Goal: Task Accomplishment & Management: Complete application form

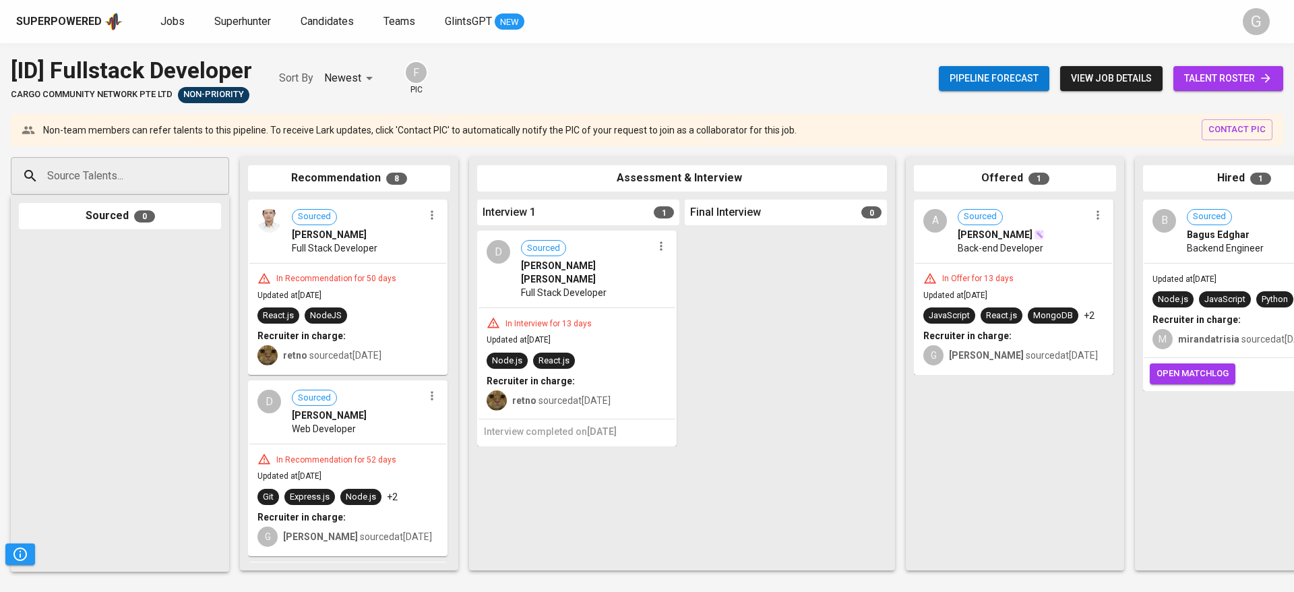
scroll to position [0, 311]
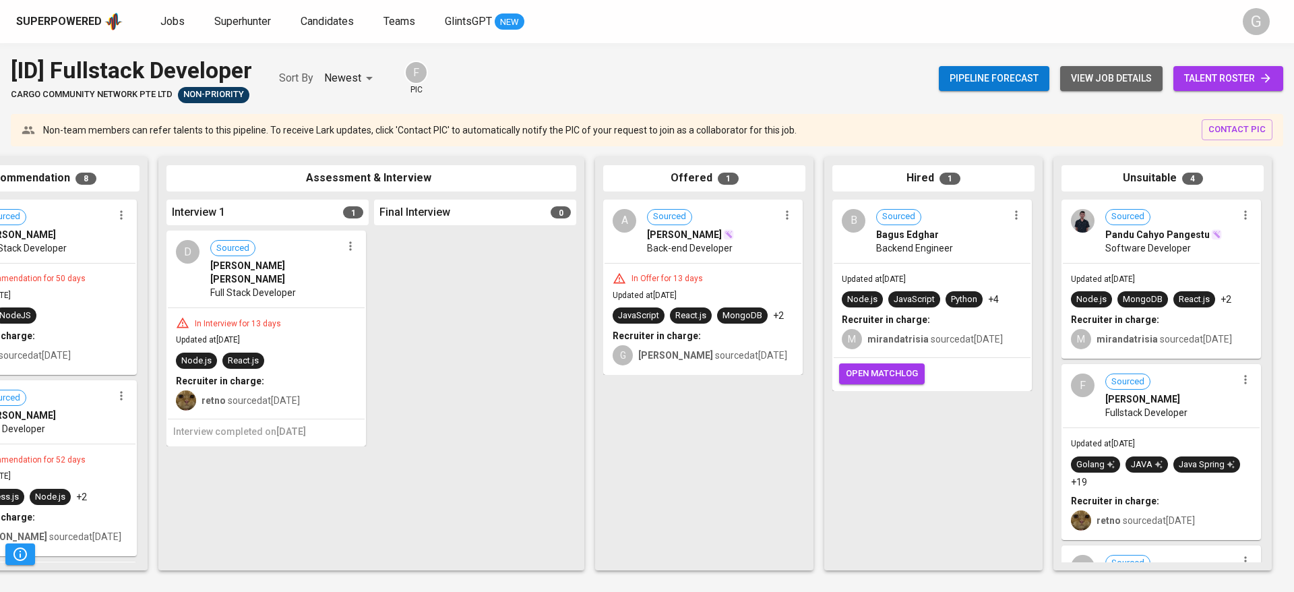
click at [1130, 82] on span "view job details" at bounding box center [1111, 78] width 81 height 17
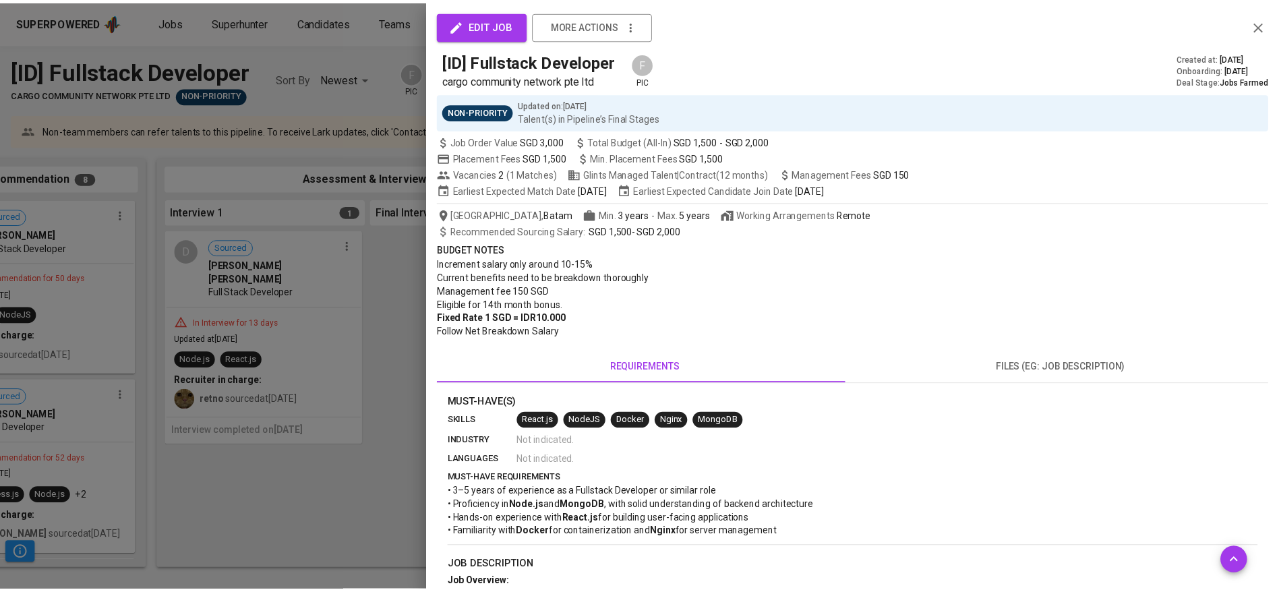
scroll to position [321, 0]
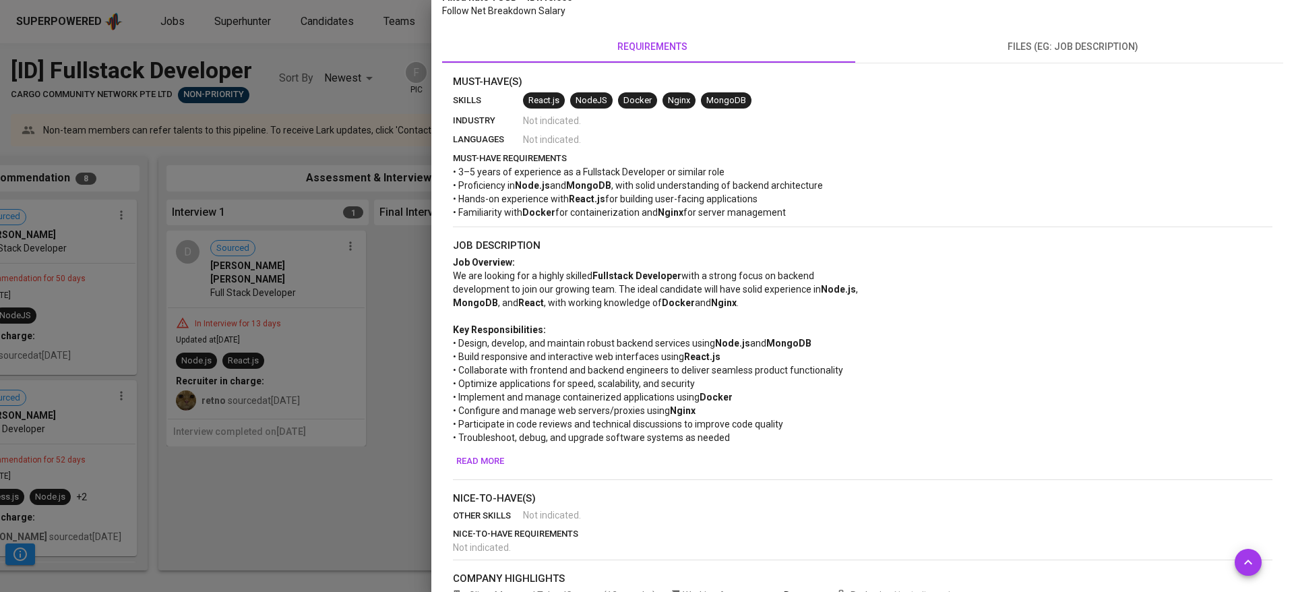
click at [320, 238] on div at bounding box center [647, 296] width 1294 height 592
click at [392, 263] on div at bounding box center [647, 296] width 1294 height 592
click at [372, 80] on div at bounding box center [647, 296] width 1294 height 592
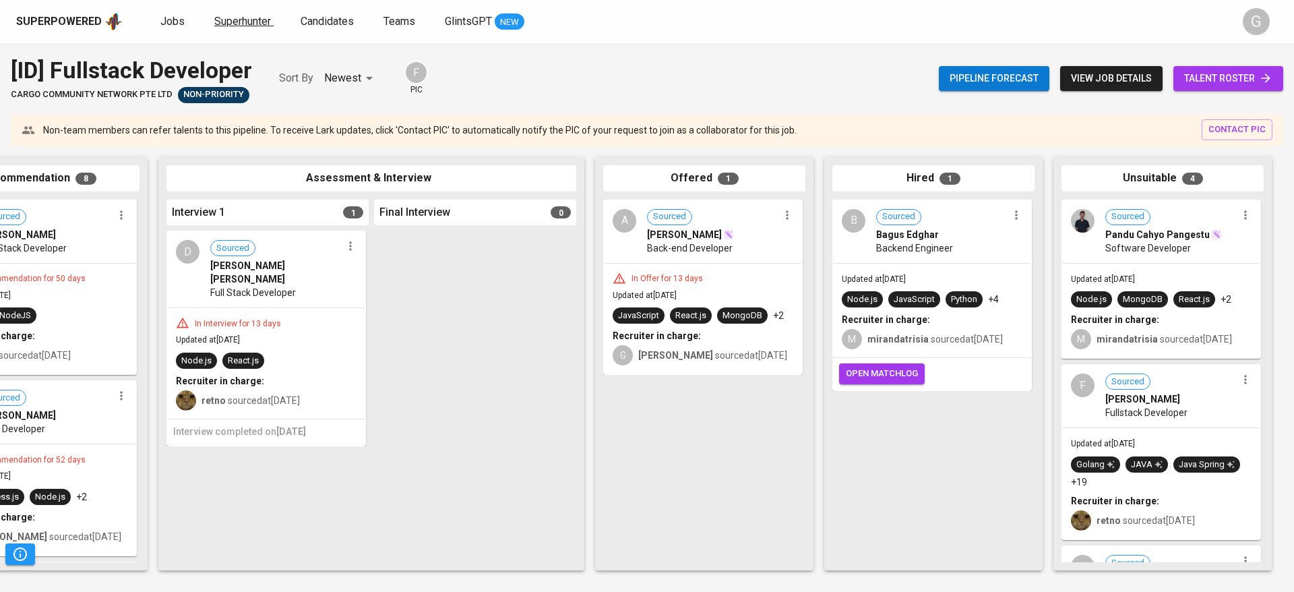
click at [239, 21] on span "Superhunter" at bounding box center [242, 21] width 57 height 13
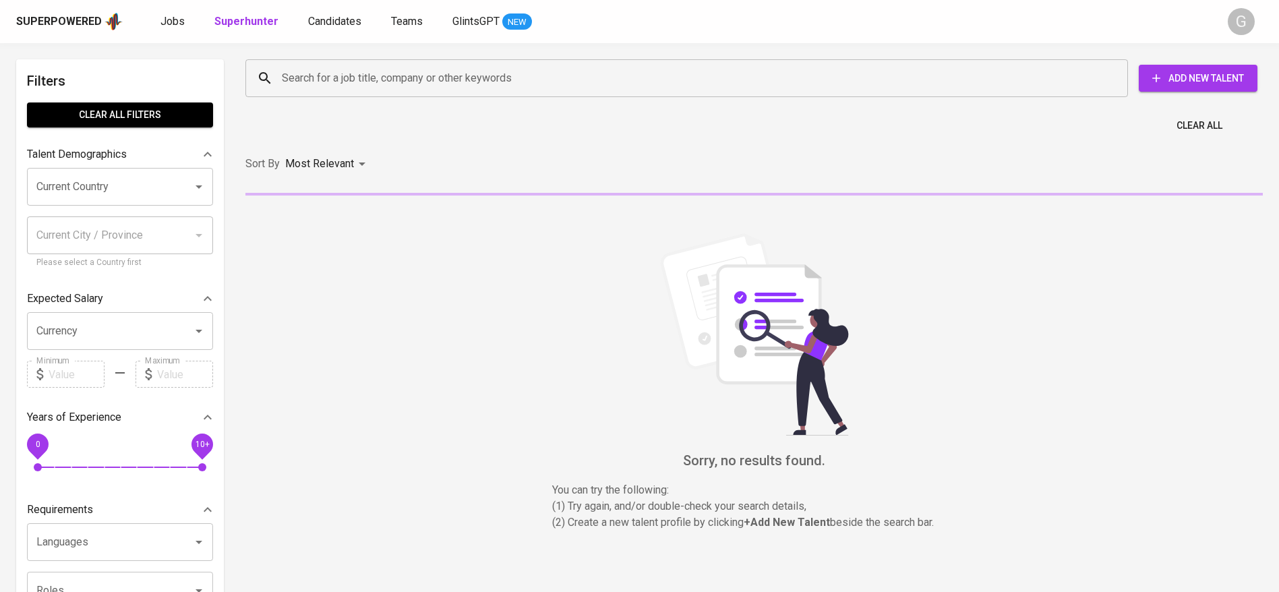
click at [307, 80] on input "Search for a job title, company or other keywords" at bounding box center [689, 78] width 823 height 26
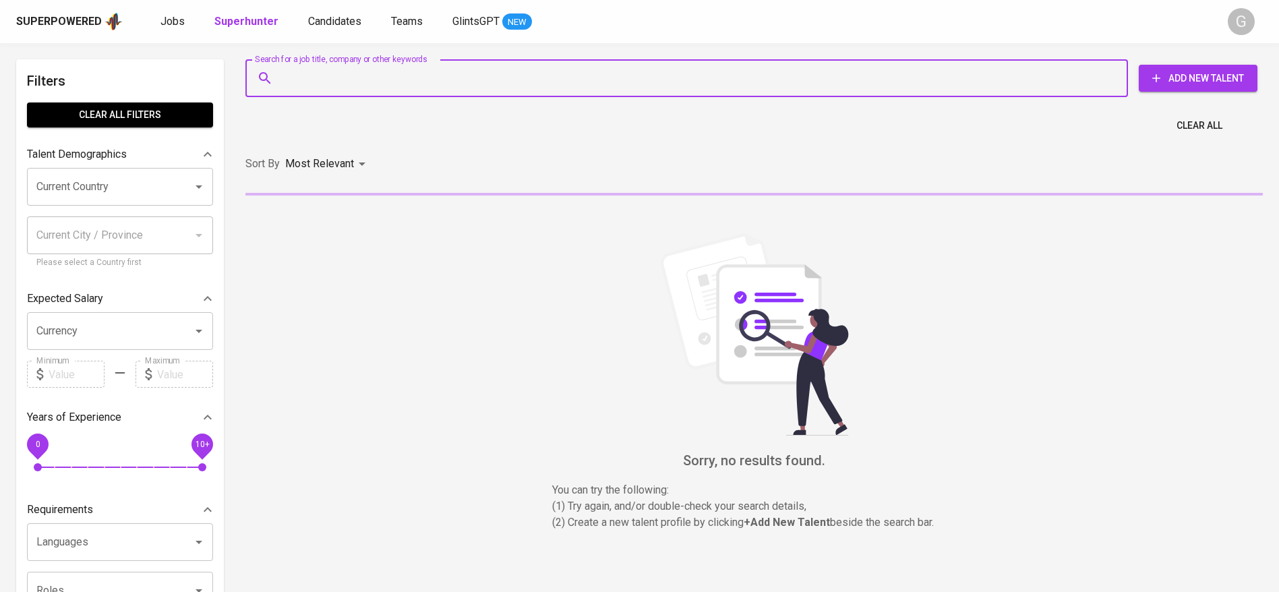
paste input "radityanurfadillah@gmail.com"
type input "radityanurfadillah@gmail.com"
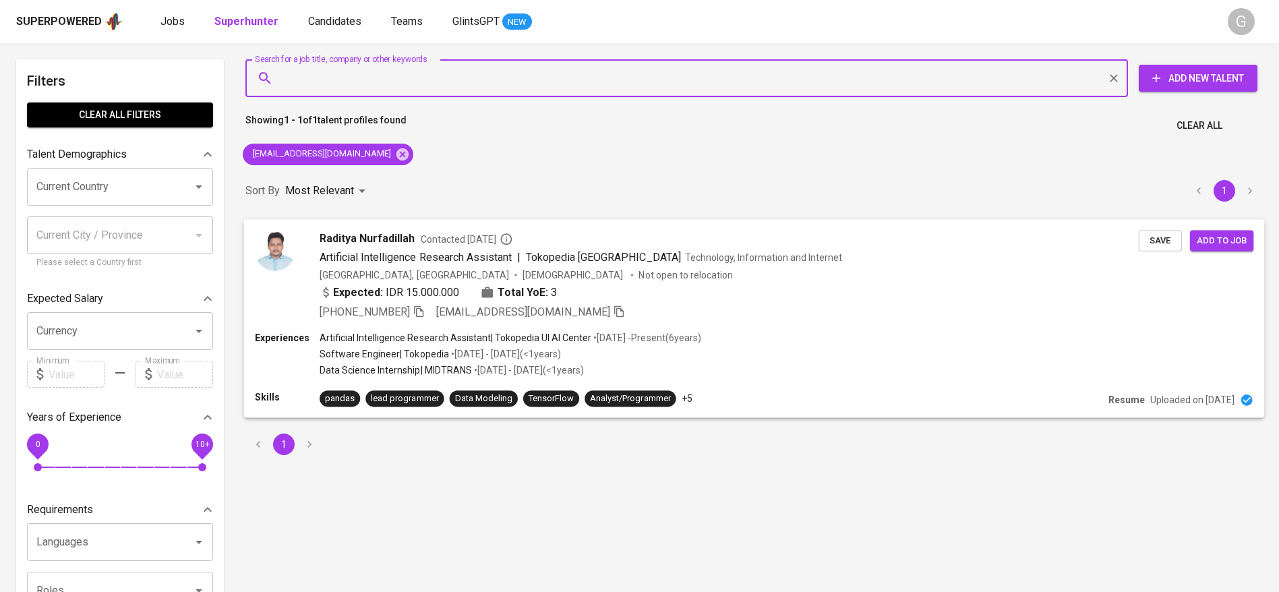
click at [999, 249] on div "Artificial Intelligence Research Assistant | Tokopedia UI AI Center Technology,…" at bounding box center [729, 257] width 819 height 16
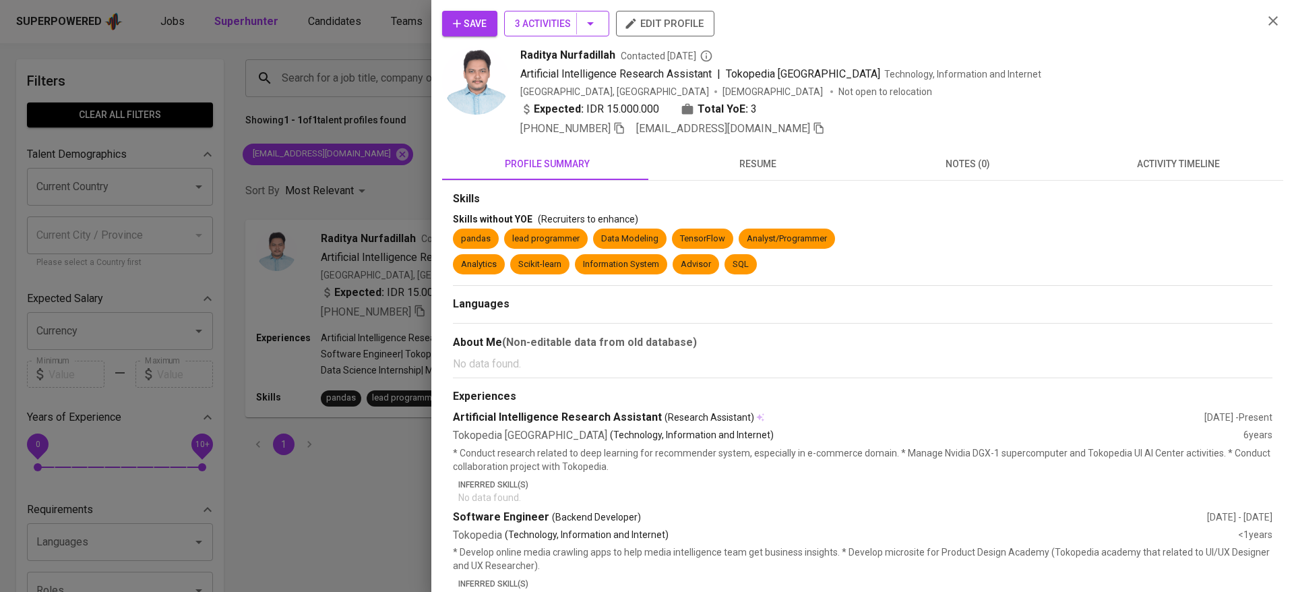
click at [543, 22] on span "3 Activities" at bounding box center [557, 24] width 84 height 17
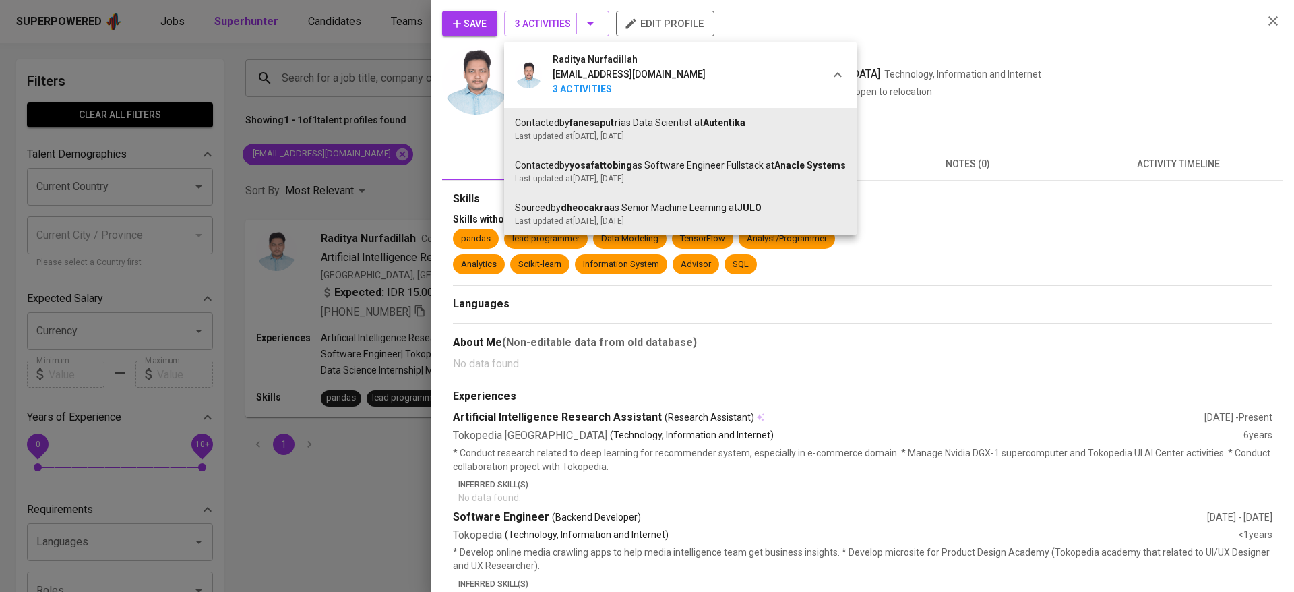
click at [485, 68] on div at bounding box center [647, 296] width 1294 height 592
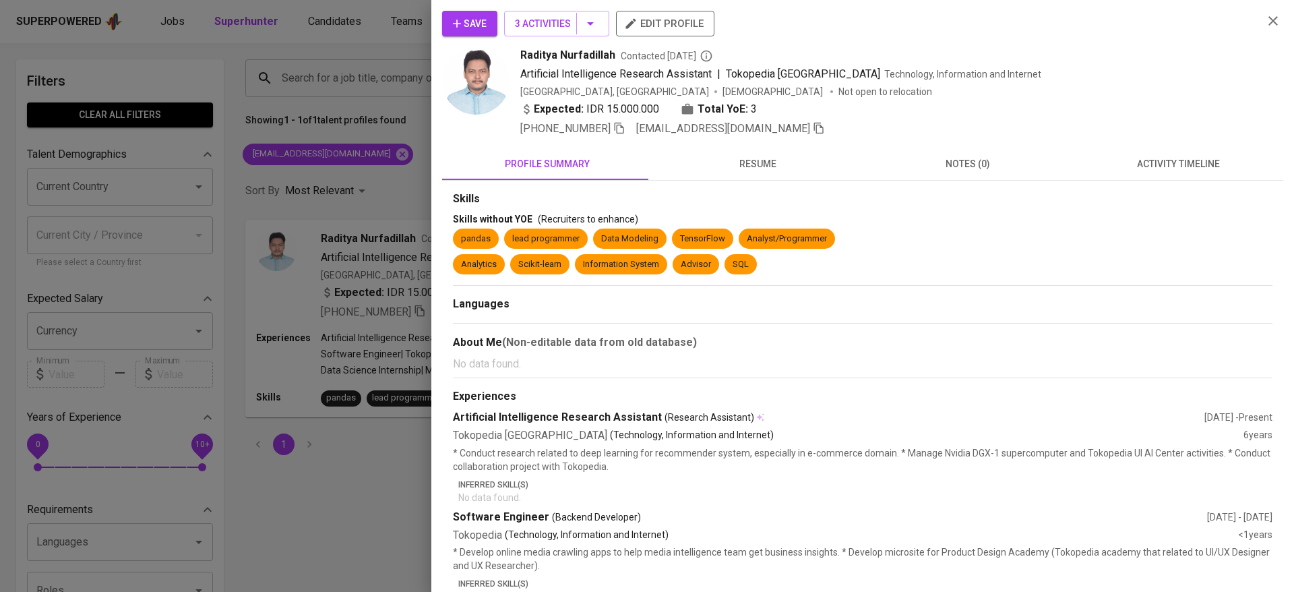
click at [477, 32] on button "Save" at bounding box center [469, 24] width 55 height 26
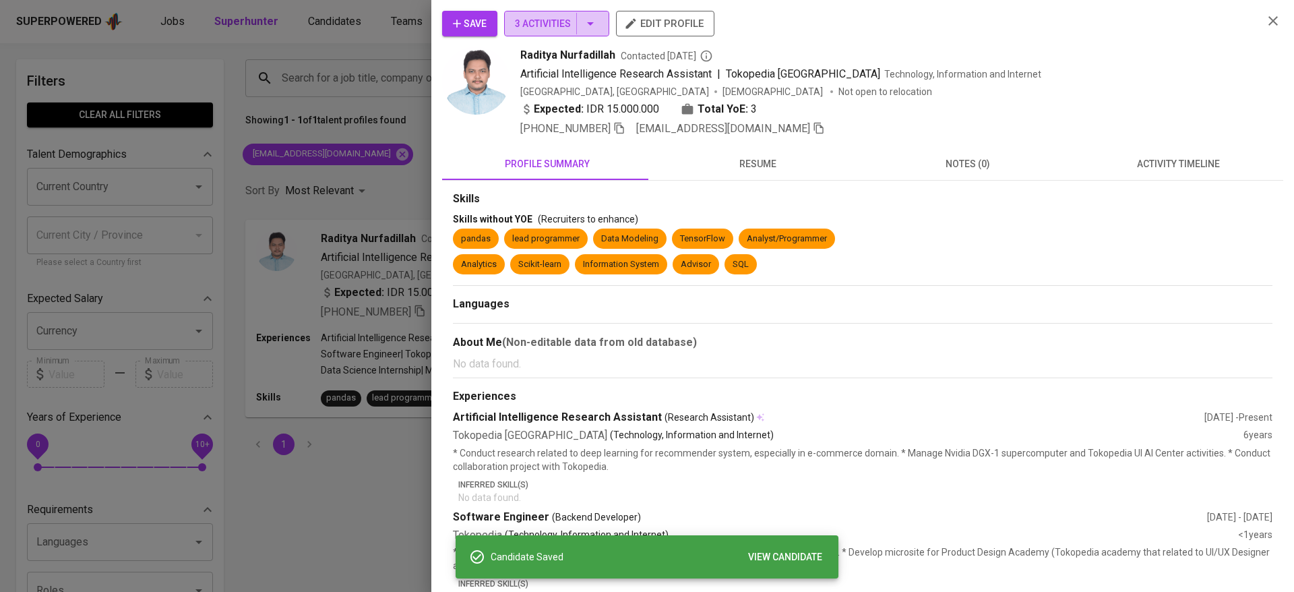
click at [548, 26] on span "3 Activities" at bounding box center [557, 24] width 84 height 17
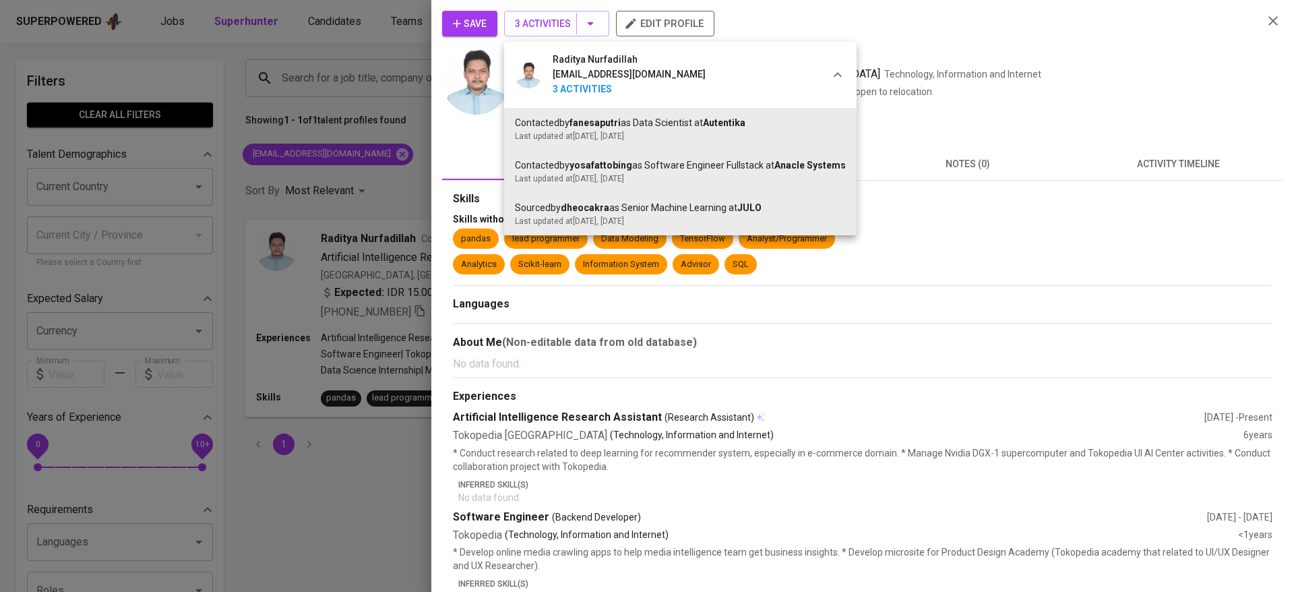
click at [354, 309] on div at bounding box center [647, 296] width 1294 height 592
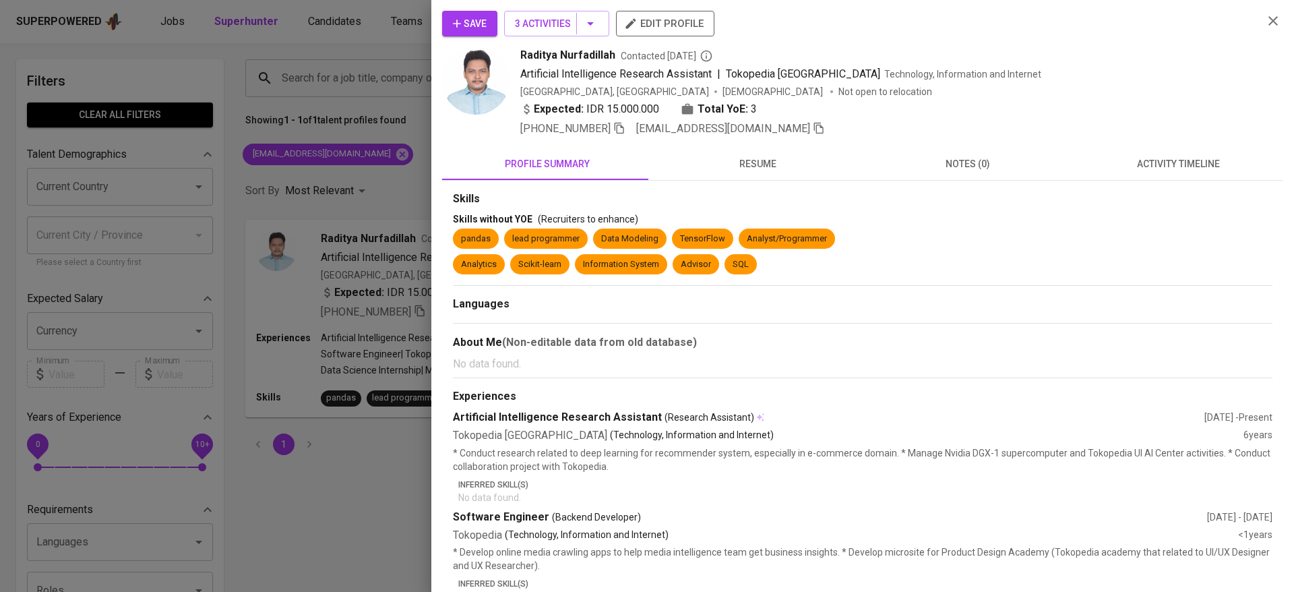
click at [351, 193] on div at bounding box center [647, 296] width 1294 height 592
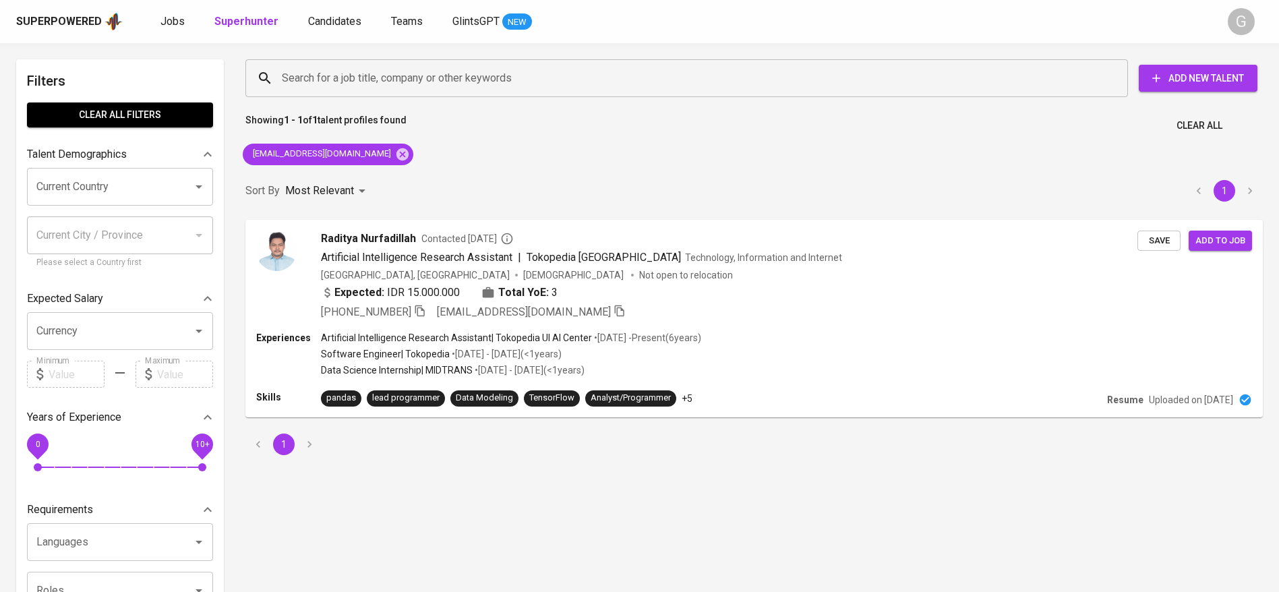
click at [330, 9] on div "Superpowered Jobs Superhunter Candidates Teams GlintsGPT NEW G" at bounding box center [639, 21] width 1279 height 43
click at [330, 13] on link "Candidates" at bounding box center [336, 21] width 56 height 17
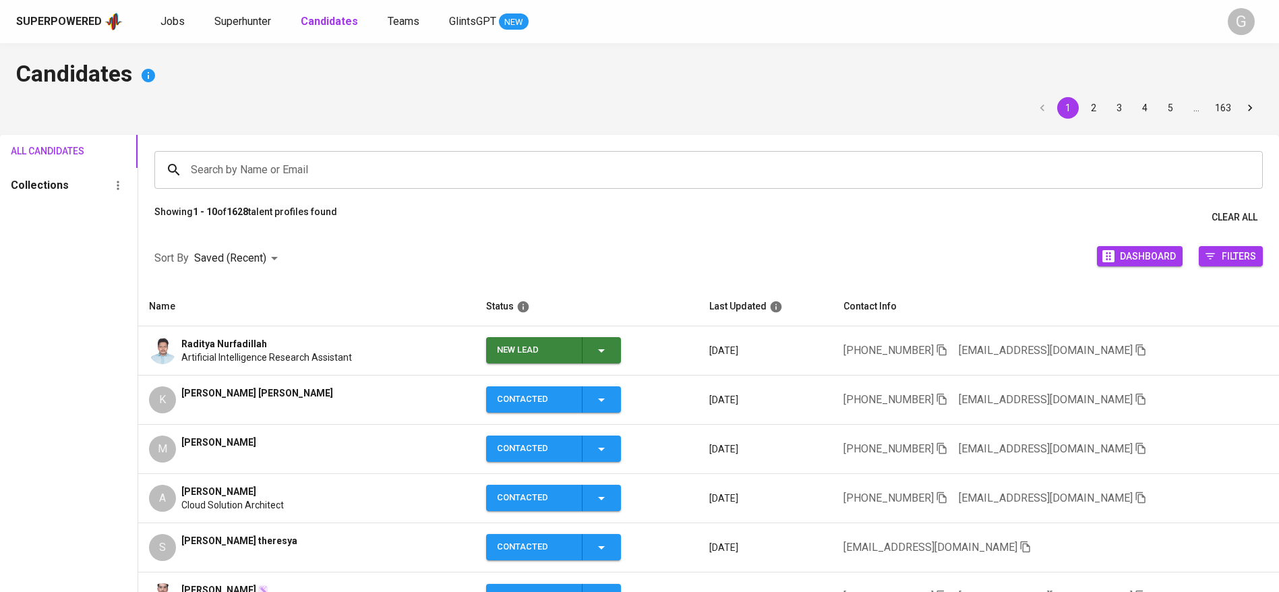
click at [609, 349] on icon "button" at bounding box center [601, 350] width 16 height 16
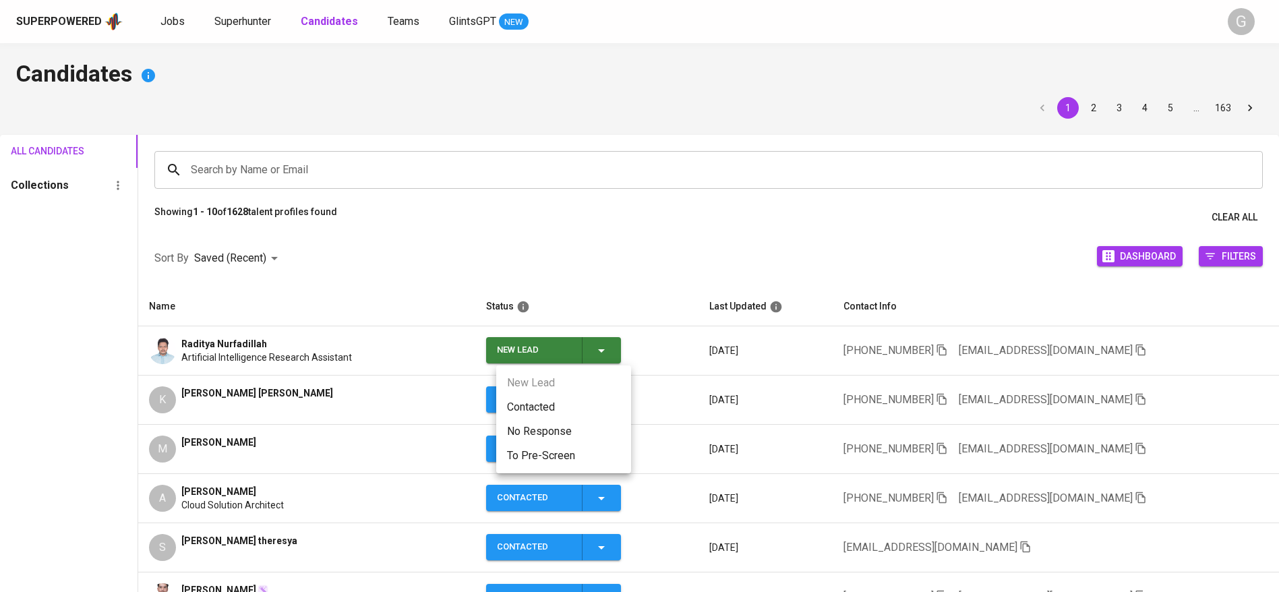
click at [574, 405] on li "Contacted" at bounding box center [563, 407] width 135 height 24
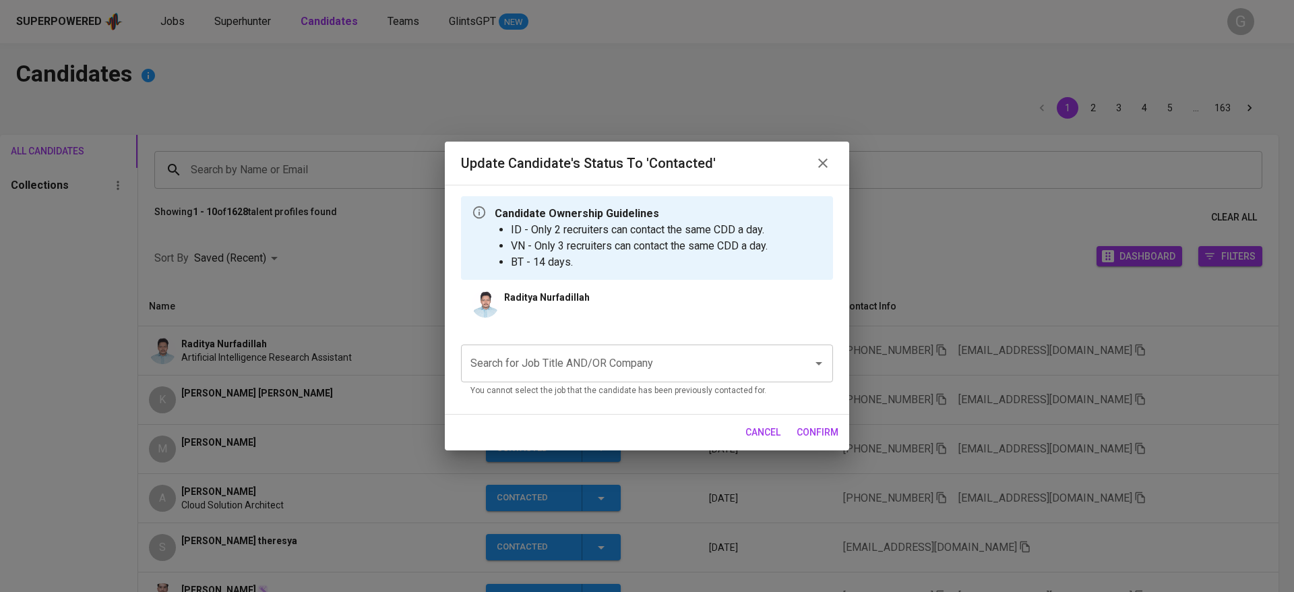
click at [539, 392] on p "You cannot select the job that the candidate has been previously contacted for." at bounding box center [647, 390] width 353 height 13
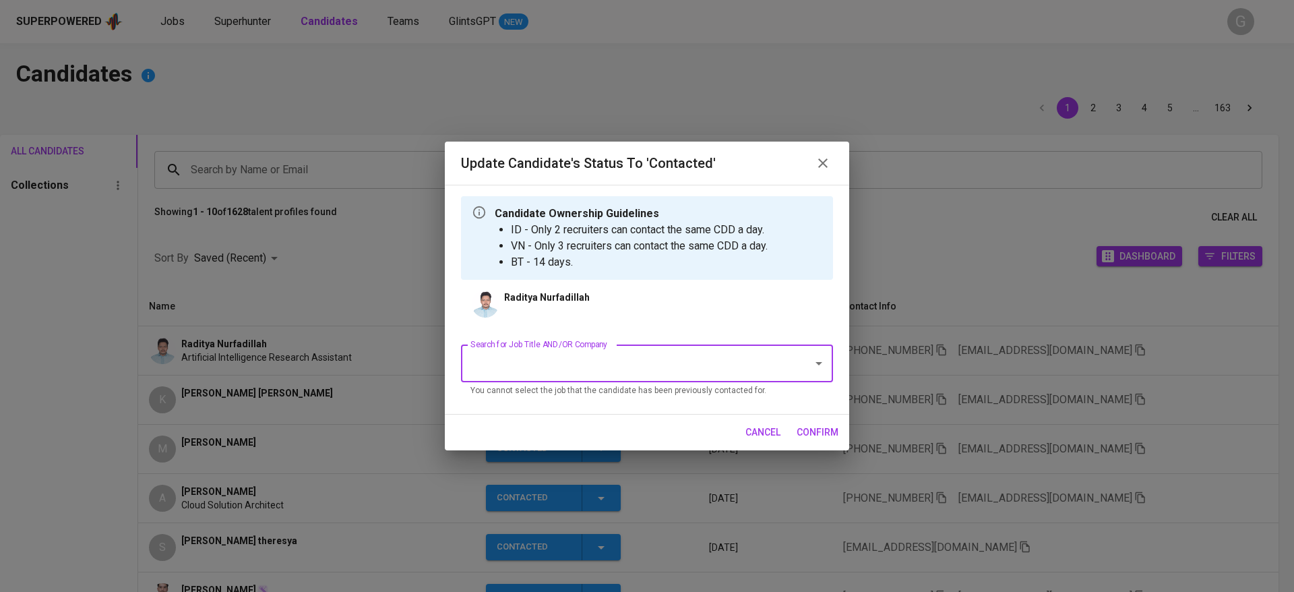
click at [583, 376] on div "Search for Job Title AND/OR Company" at bounding box center [647, 363] width 372 height 38
type input "amman"
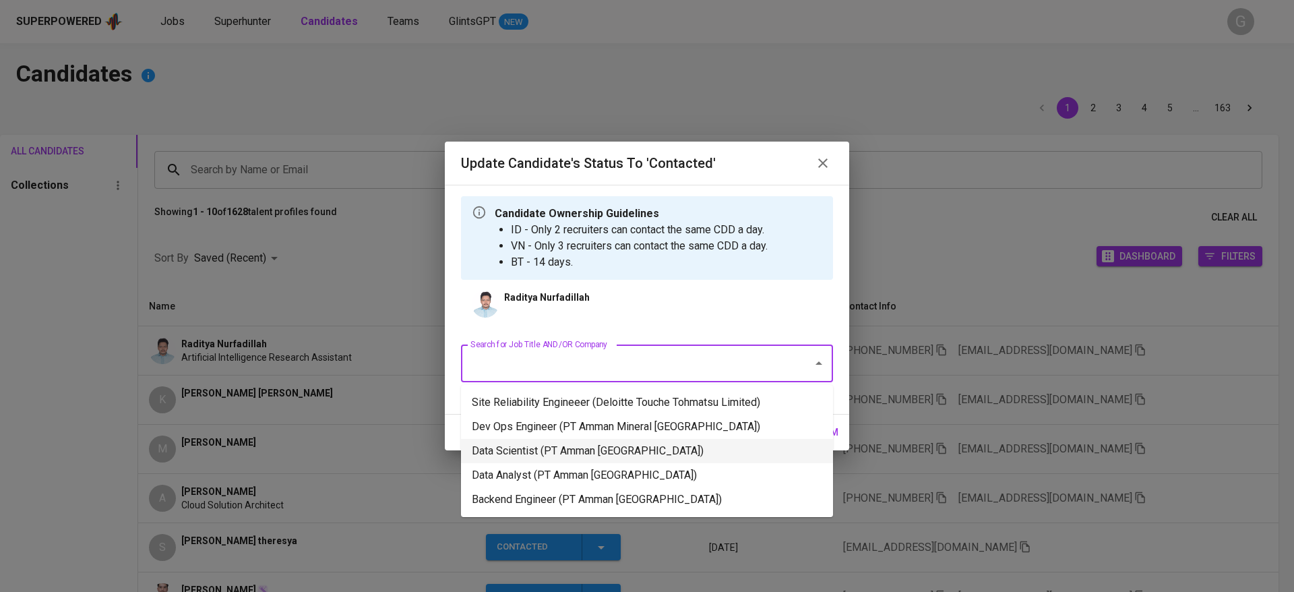
click at [537, 446] on li "Data Scientist (PT Amman Mineral Nusa Tenggara)" at bounding box center [647, 451] width 372 height 24
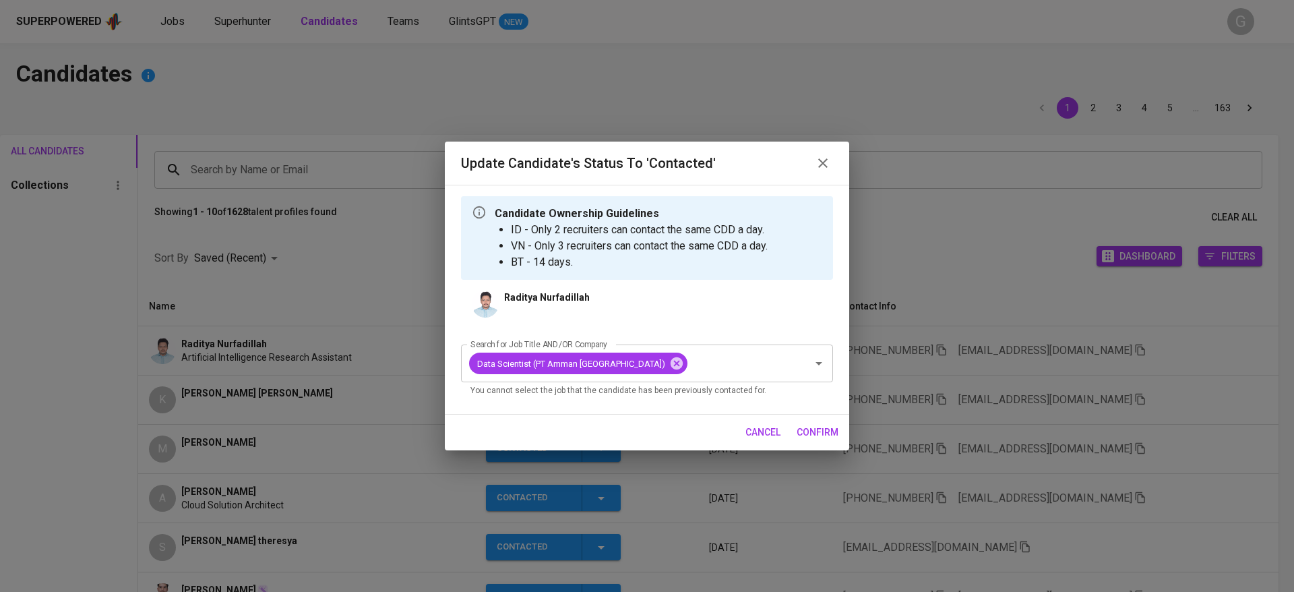
click at [841, 431] on button "confirm" at bounding box center [817, 432] width 53 height 25
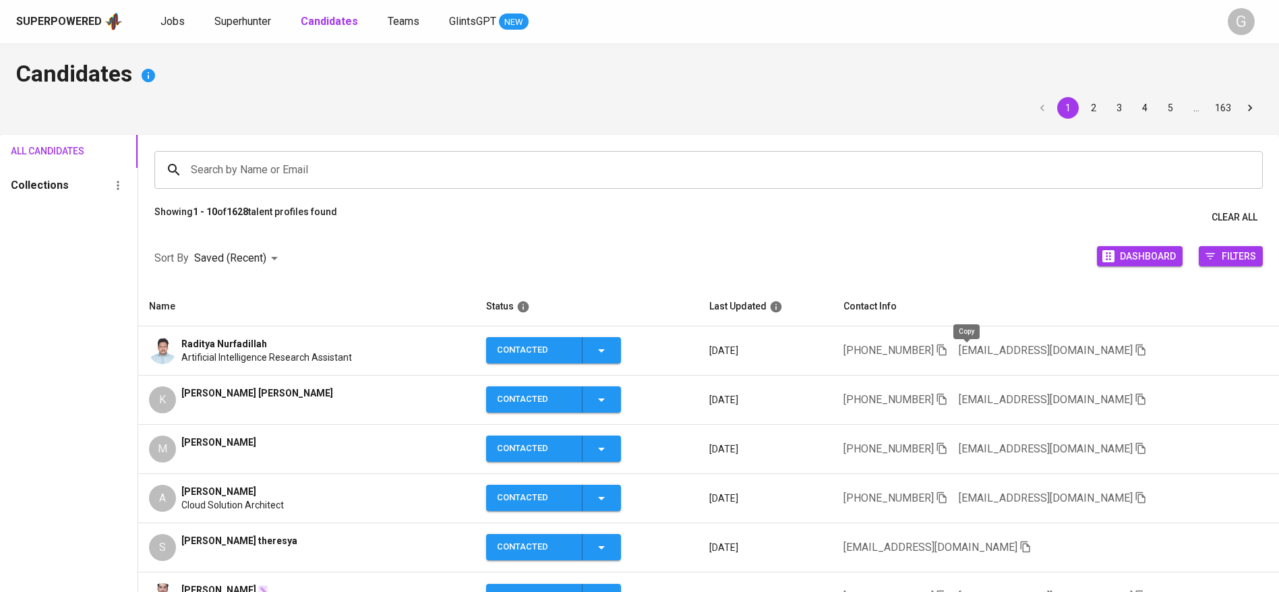
click at [948, 349] on icon "button" at bounding box center [942, 350] width 12 height 12
drag, startPoint x: 152, startPoint y: 22, endPoint x: 160, endPoint y: 22, distance: 8.1
click at [152, 22] on div "Superpowered Jobs Superhunter Candidates Teams GlintsGPT NEW" at bounding box center [617, 21] width 1203 height 20
click at [165, 21] on span "Jobs" at bounding box center [172, 21] width 24 height 13
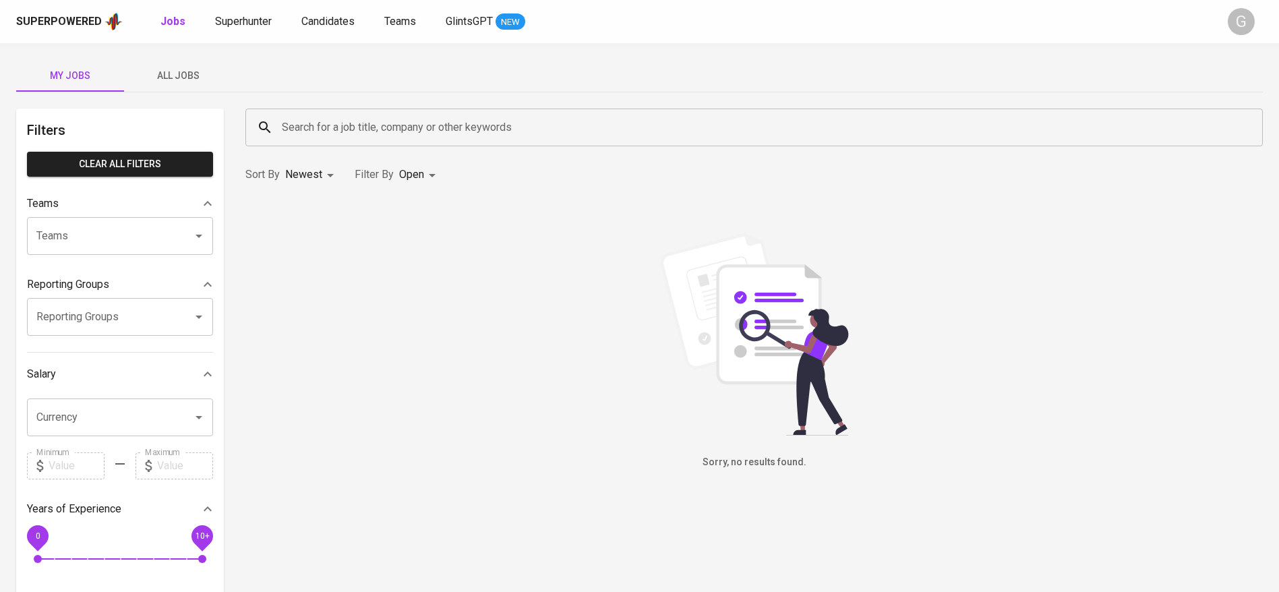
click at [209, 73] on span "All Jobs" at bounding box center [178, 75] width 92 height 17
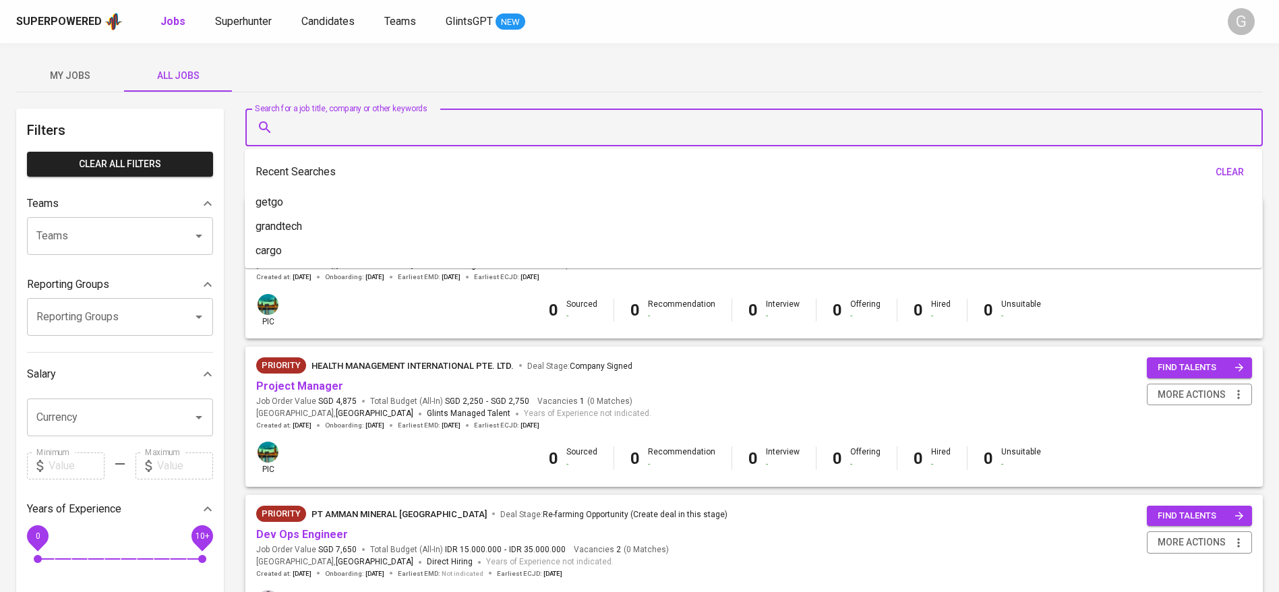
click at [294, 119] on input "Search for a job title, company or other keywords" at bounding box center [757, 128] width 958 height 26
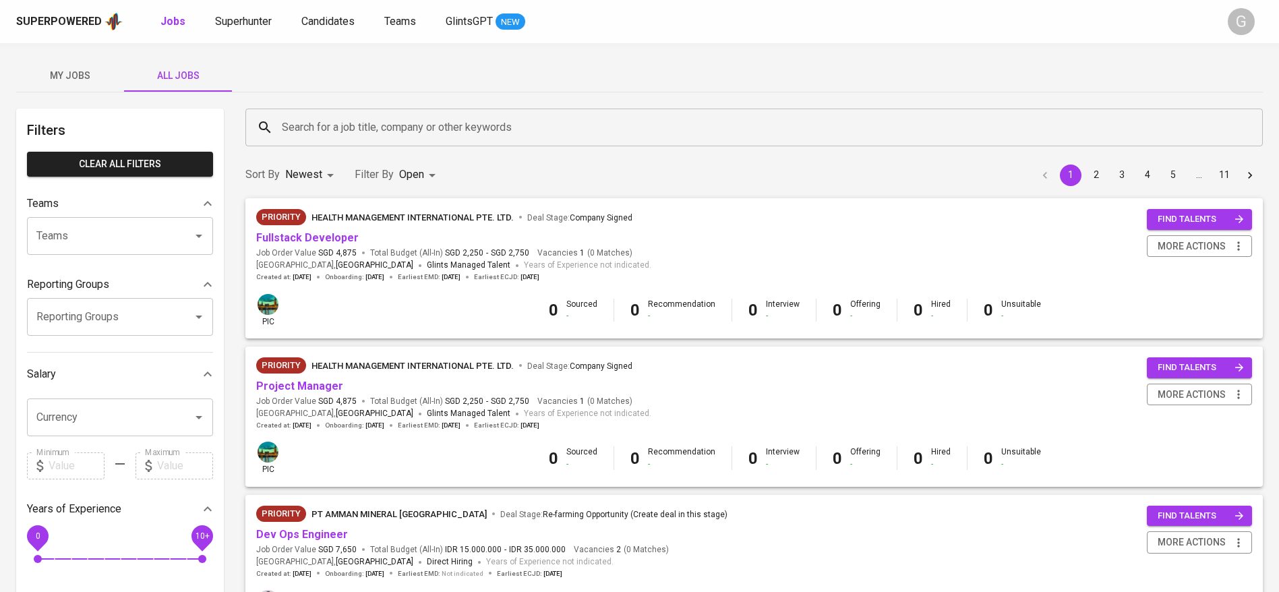
click at [249, 38] on div "Superpowered Jobs Superhunter Candidates Teams GlintsGPT NEW G" at bounding box center [639, 21] width 1279 height 43
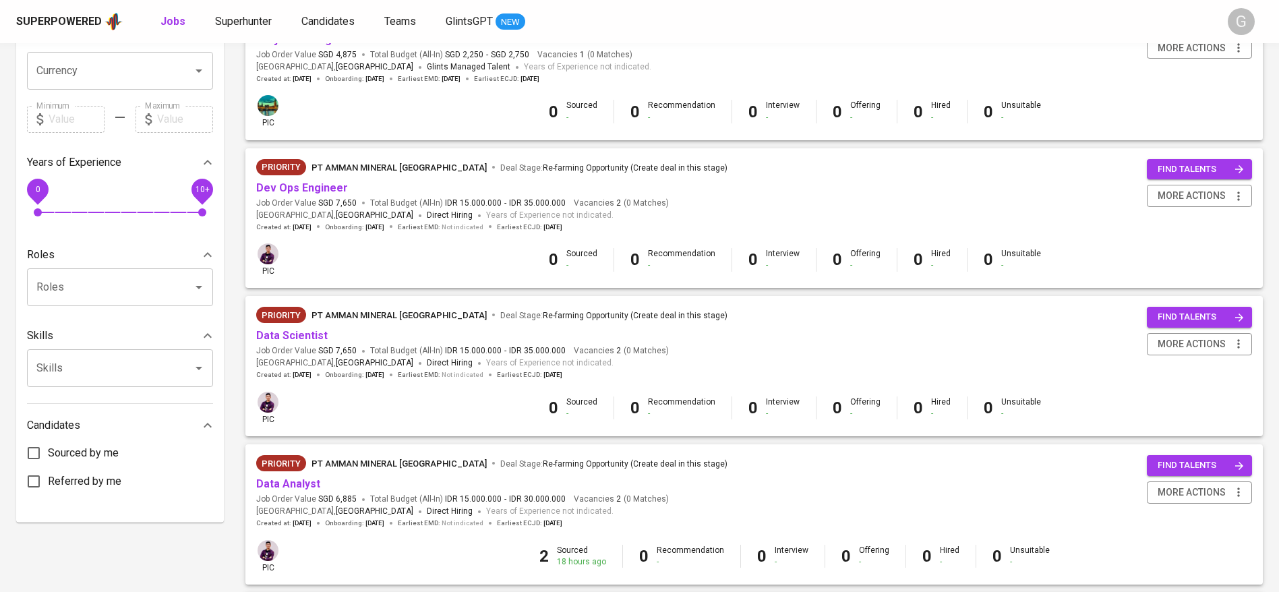
scroll to position [374, 0]
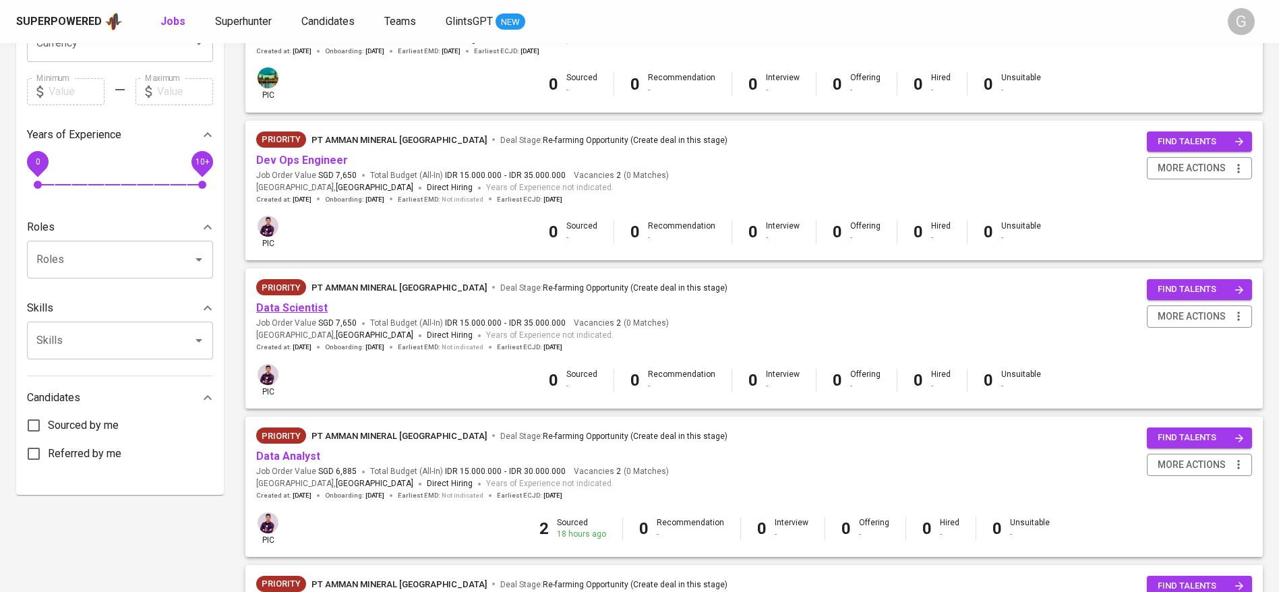
click at [306, 312] on link "Data Scientist" at bounding box center [291, 307] width 71 height 13
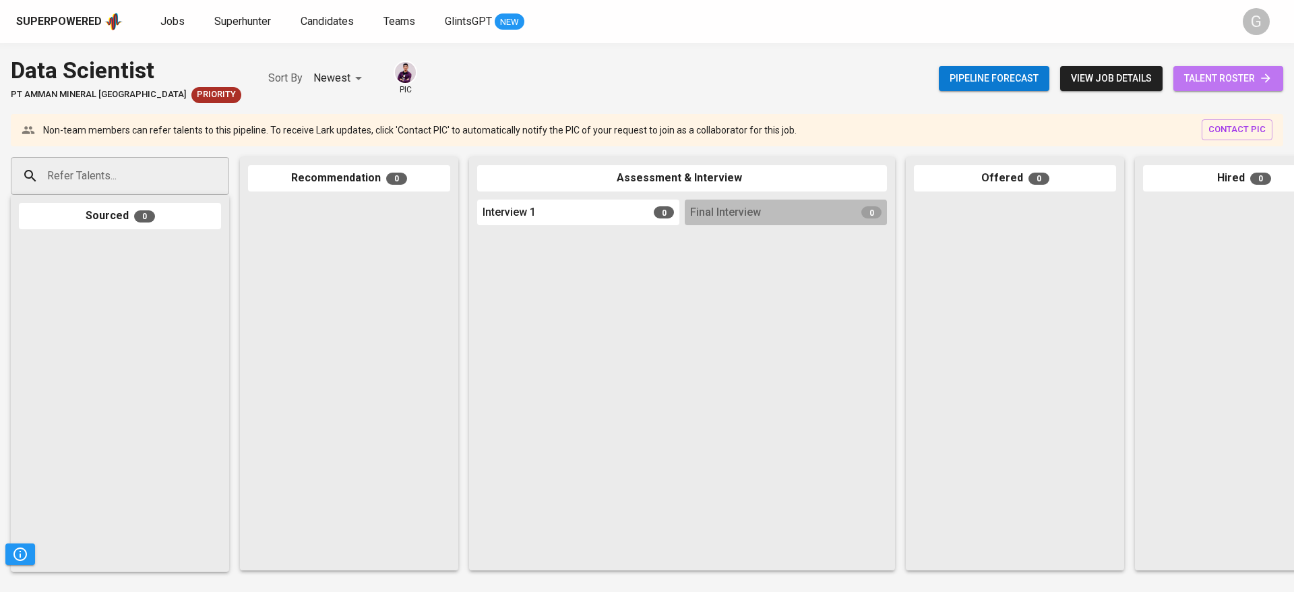
click at [1230, 79] on span "talent roster" at bounding box center [1228, 78] width 88 height 17
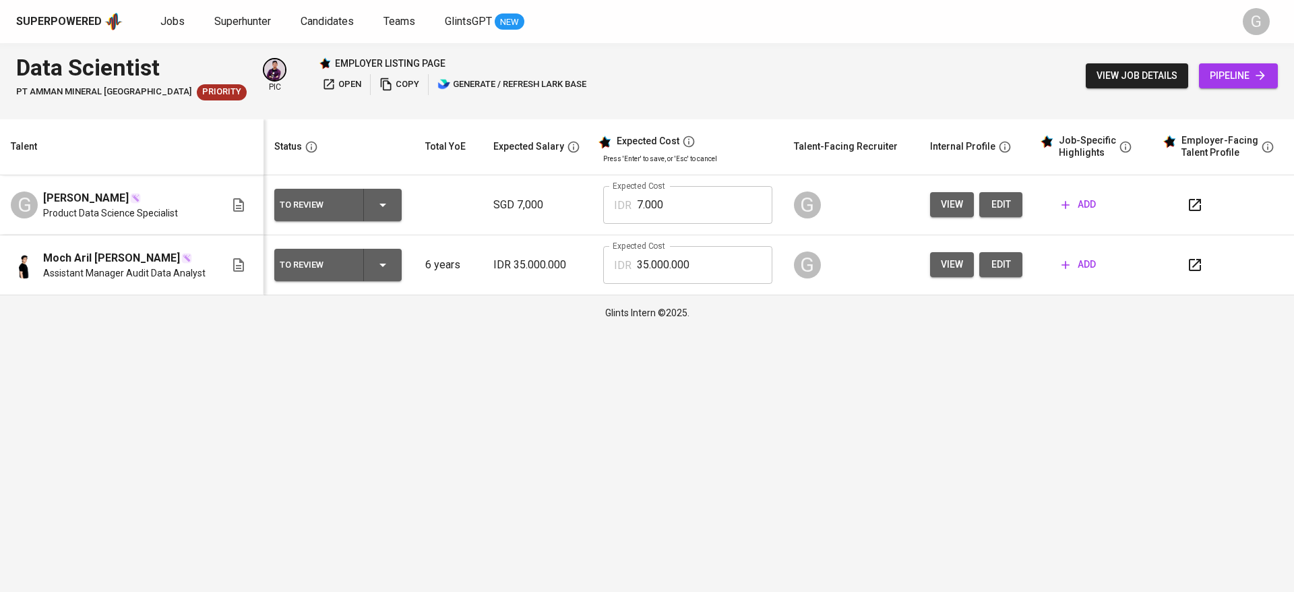
click at [1015, 270] on button "edit" at bounding box center [1001, 264] width 43 height 25
click at [1009, 212] on button "edit" at bounding box center [1001, 204] width 43 height 25
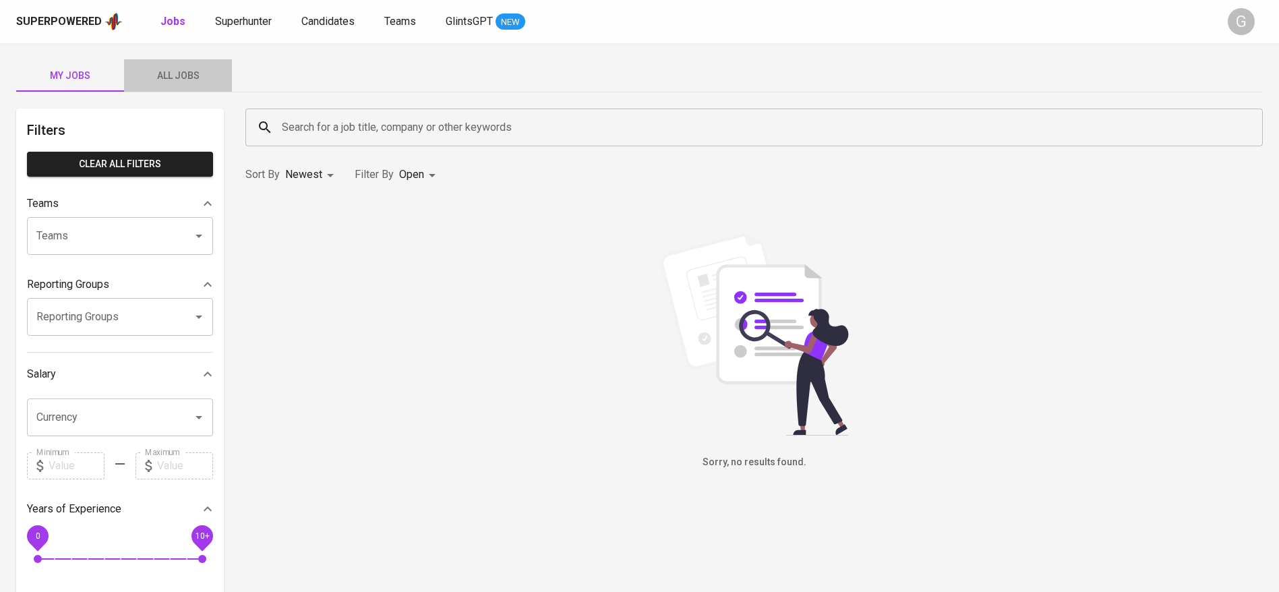
click at [168, 69] on span "All Jobs" at bounding box center [178, 75] width 92 height 17
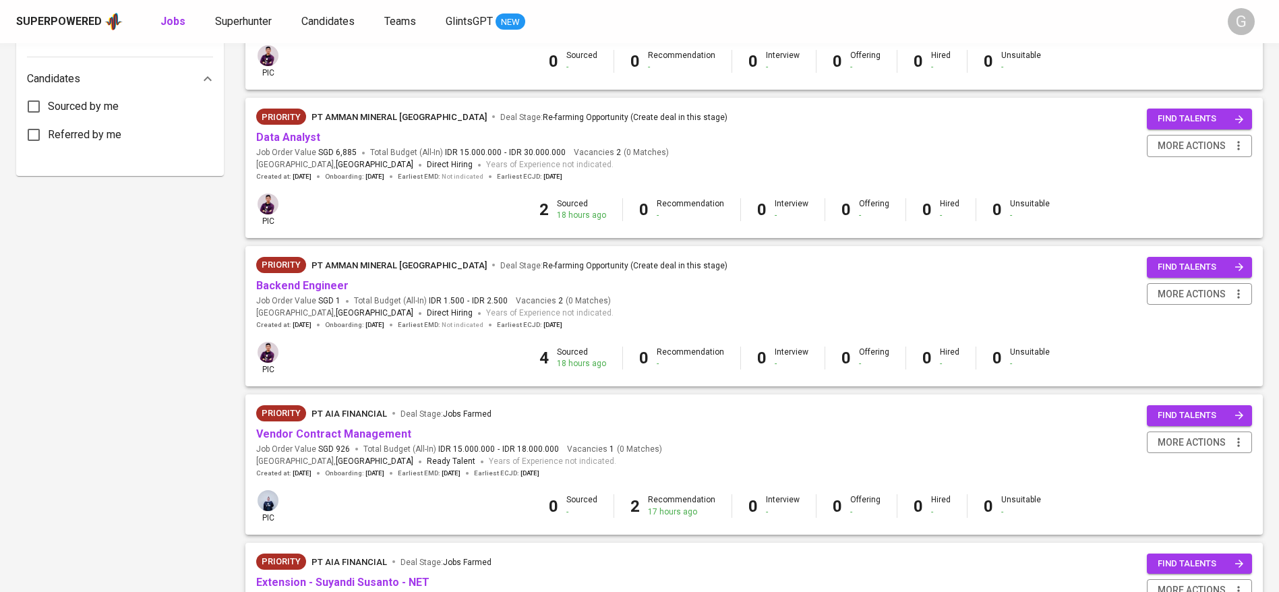
scroll to position [637, 0]
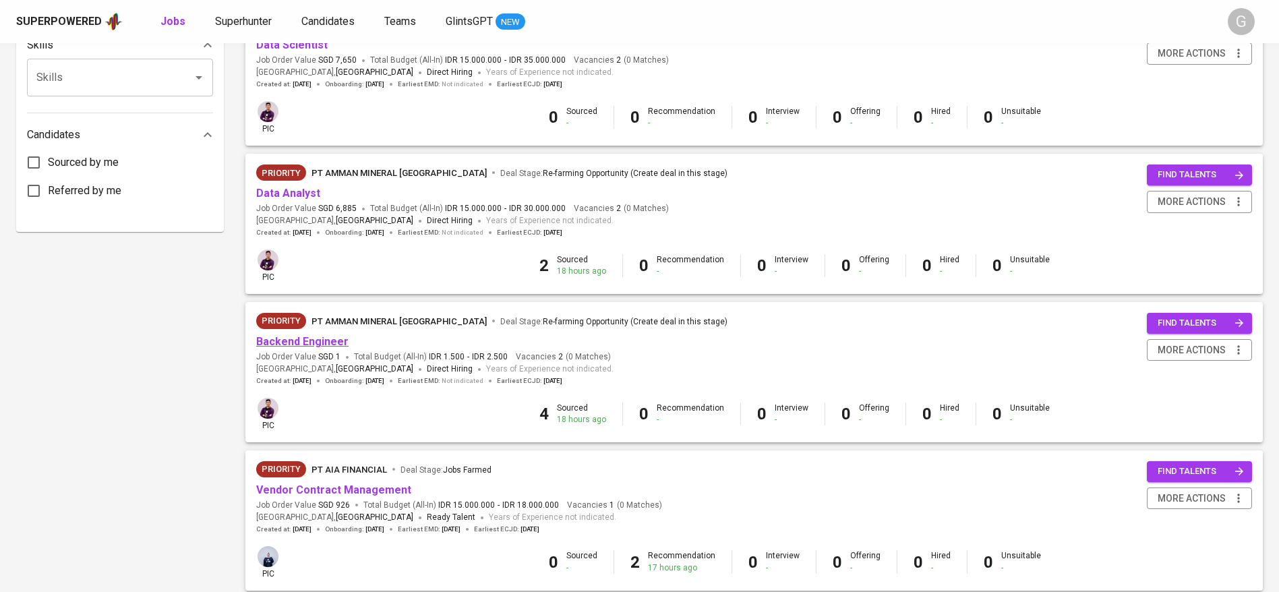
click at [311, 342] on link "Backend Engineer" at bounding box center [302, 341] width 92 height 13
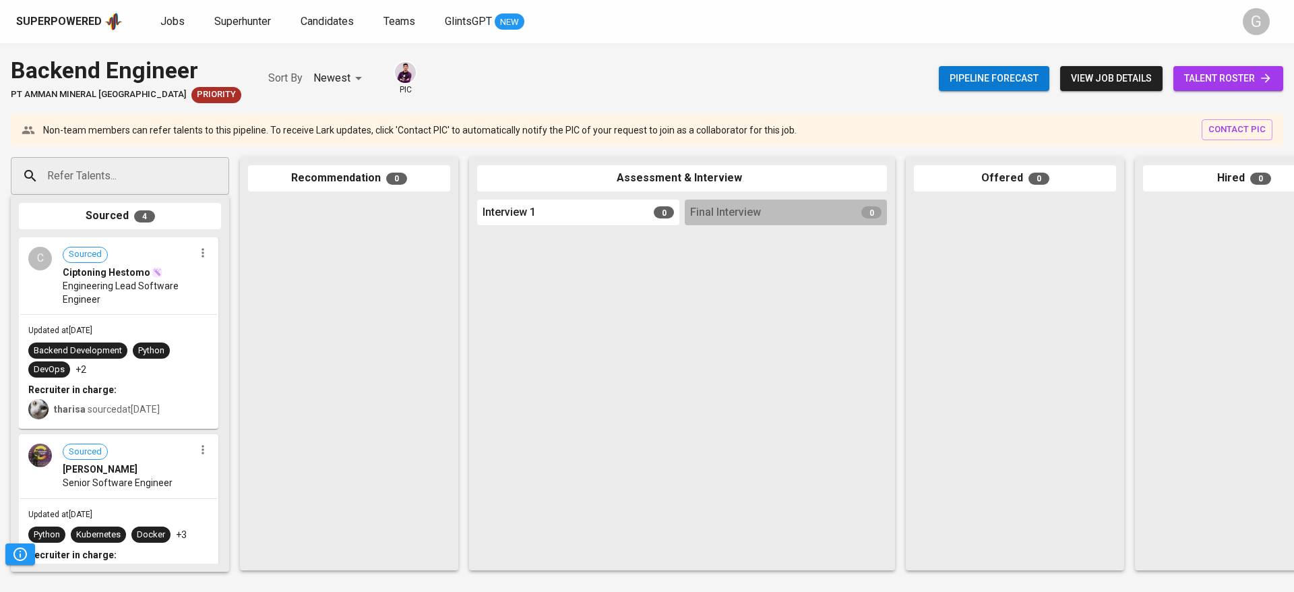
scroll to position [363, 0]
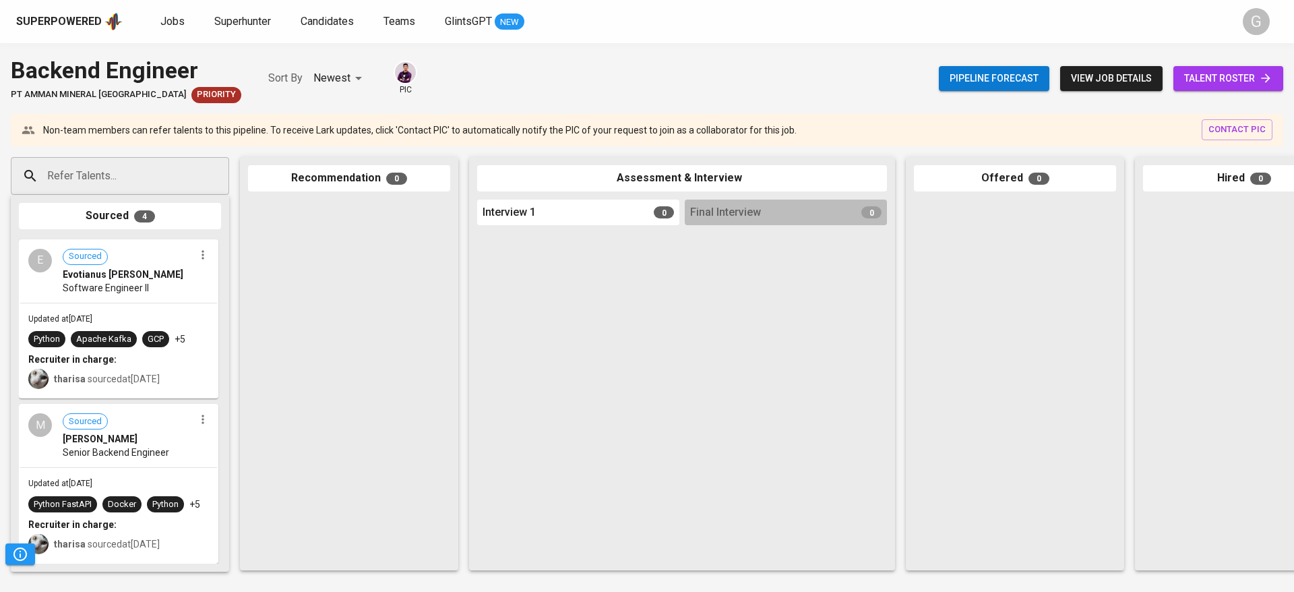
click at [1267, 80] on icon at bounding box center [1265, 77] width 13 height 13
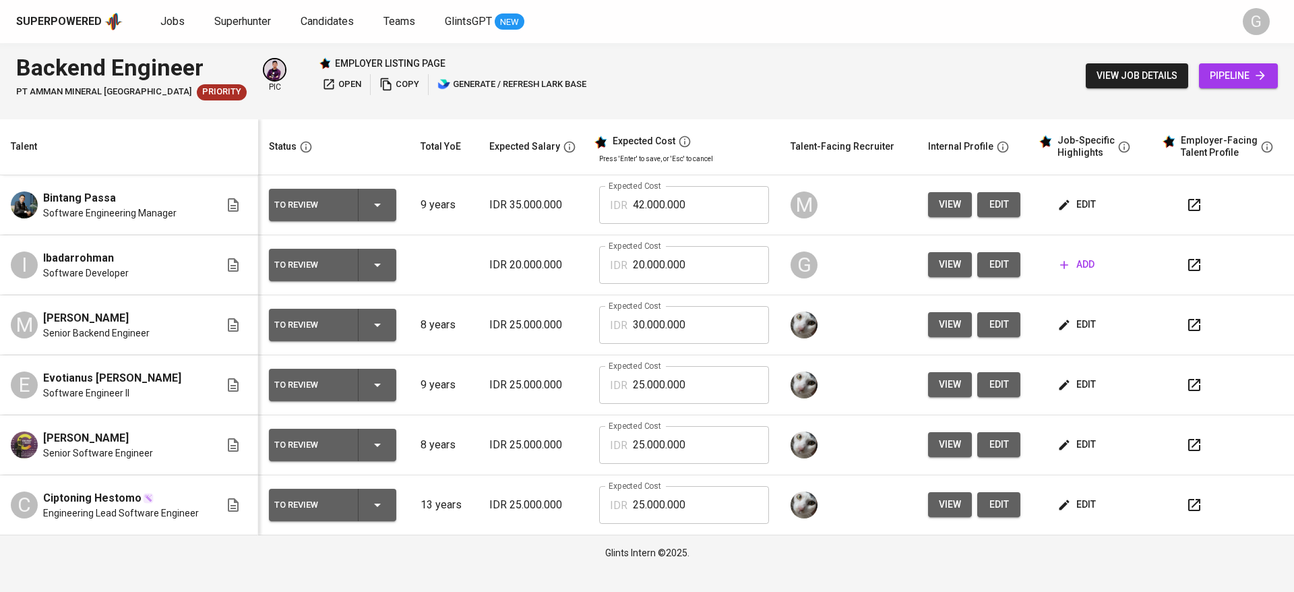
click at [1275, 71] on link "pipeline" at bounding box center [1238, 75] width 79 height 25
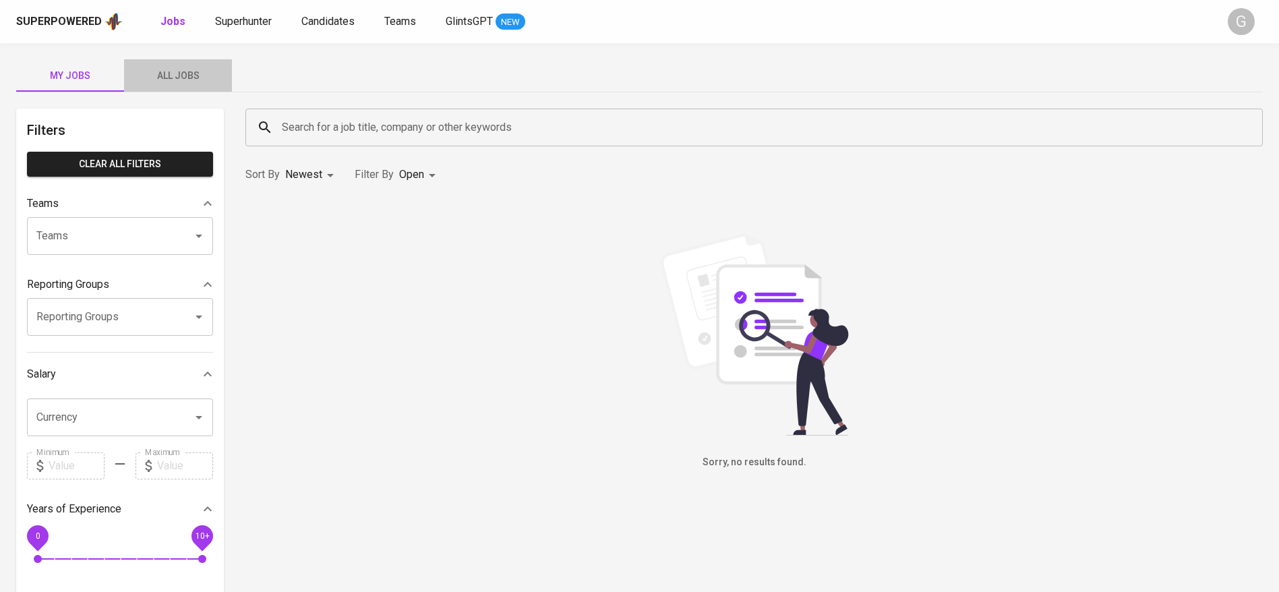
click at [169, 80] on span "All Jobs" at bounding box center [178, 75] width 92 height 17
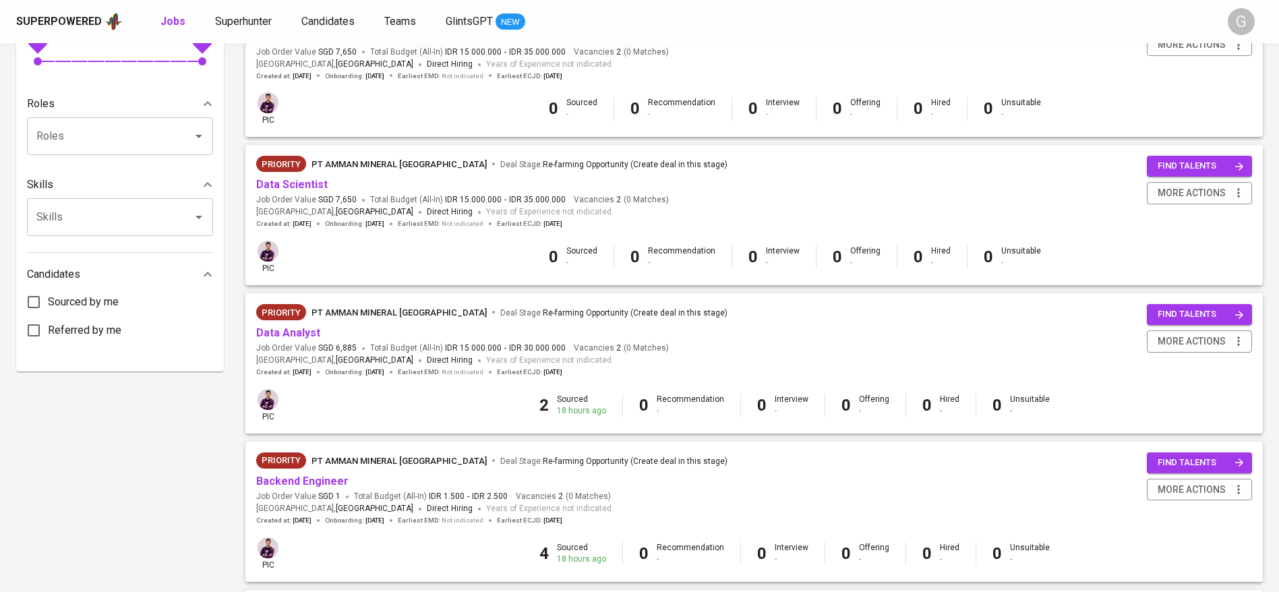
scroll to position [495, 0]
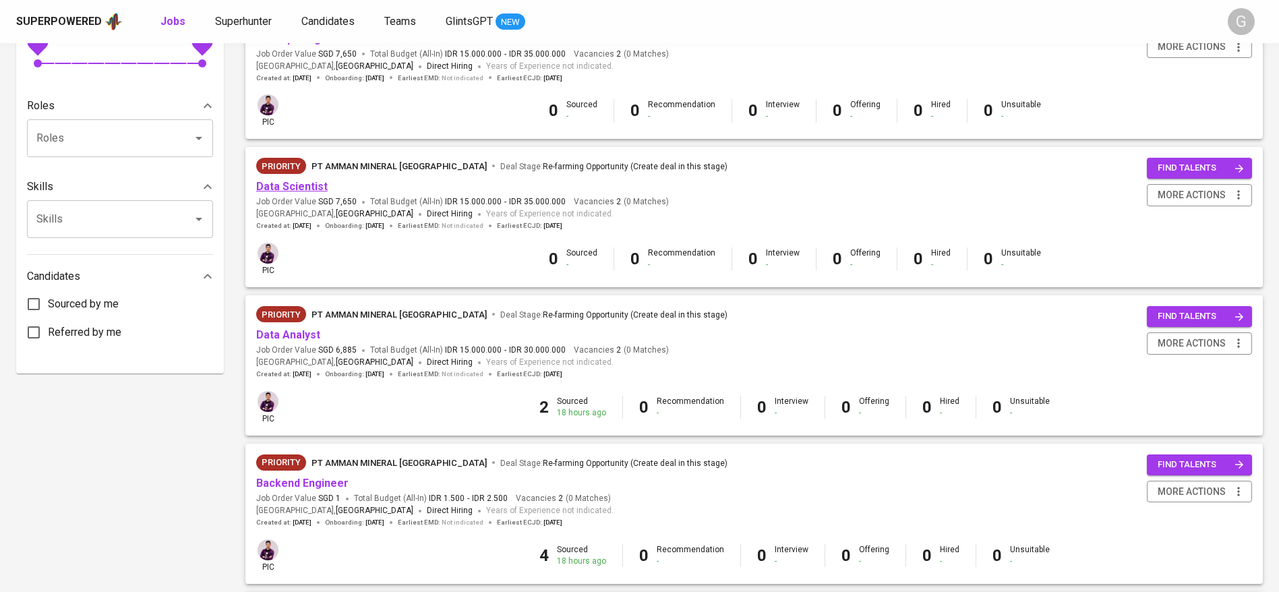
click at [299, 187] on link "Data Scientist" at bounding box center [291, 186] width 71 height 13
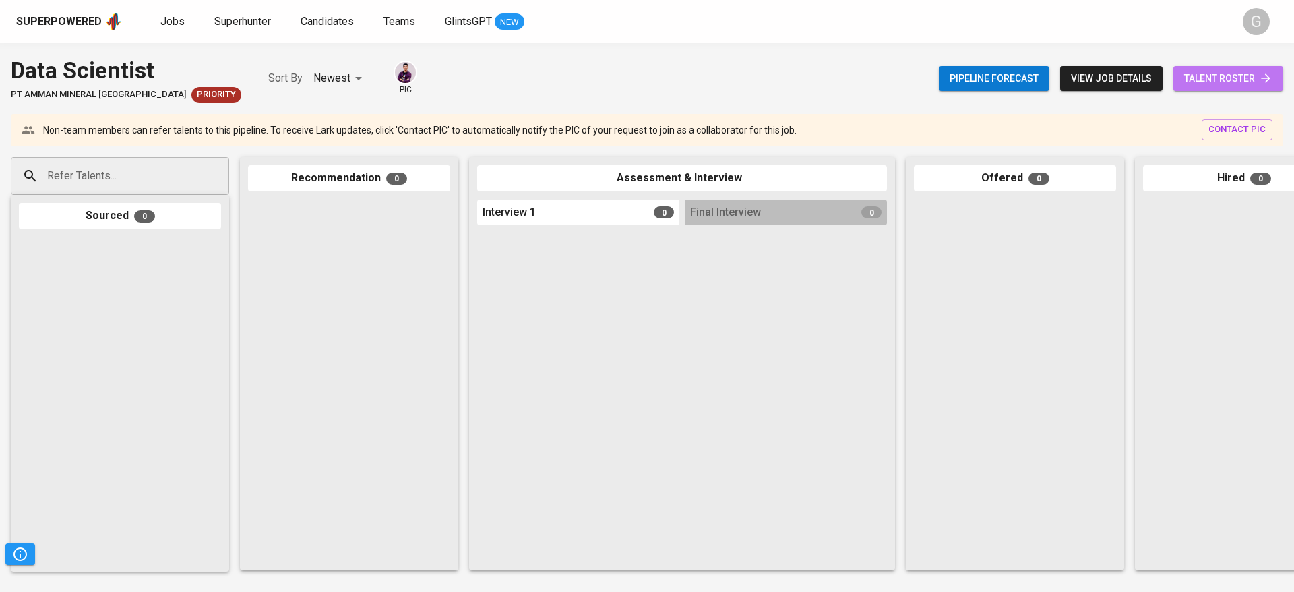
click at [1270, 80] on icon at bounding box center [1265, 77] width 13 height 13
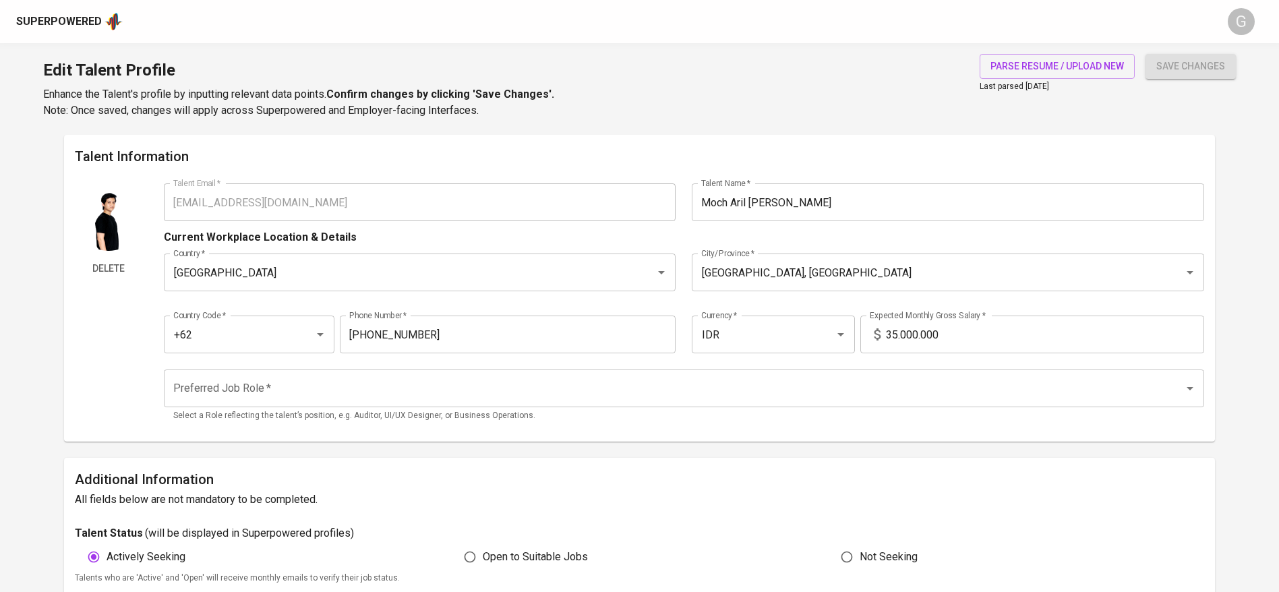
click at [1072, 80] on div "parse resume / upload new Last parsed Feb 25, 2025" at bounding box center [1057, 86] width 155 height 65
click at [1072, 67] on span "parse resume / upload new" at bounding box center [1056, 66] width 133 height 17
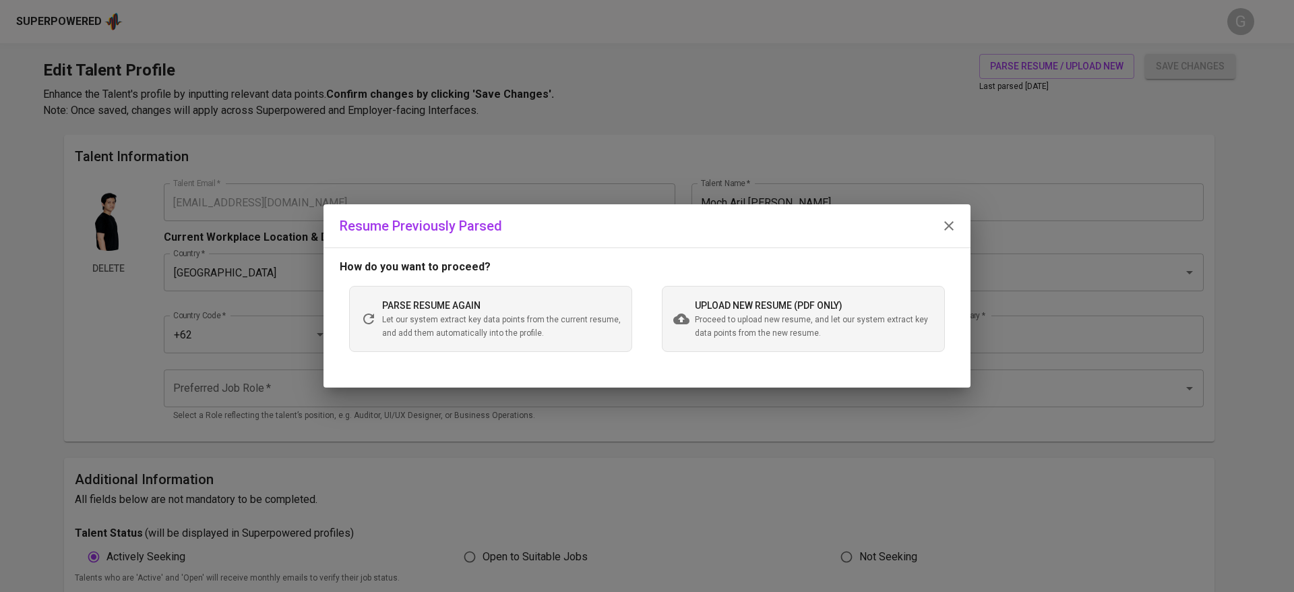
click at [785, 318] on span "Proceed to upload new resume, and let our system extract key data points from t…" at bounding box center [814, 326] width 239 height 27
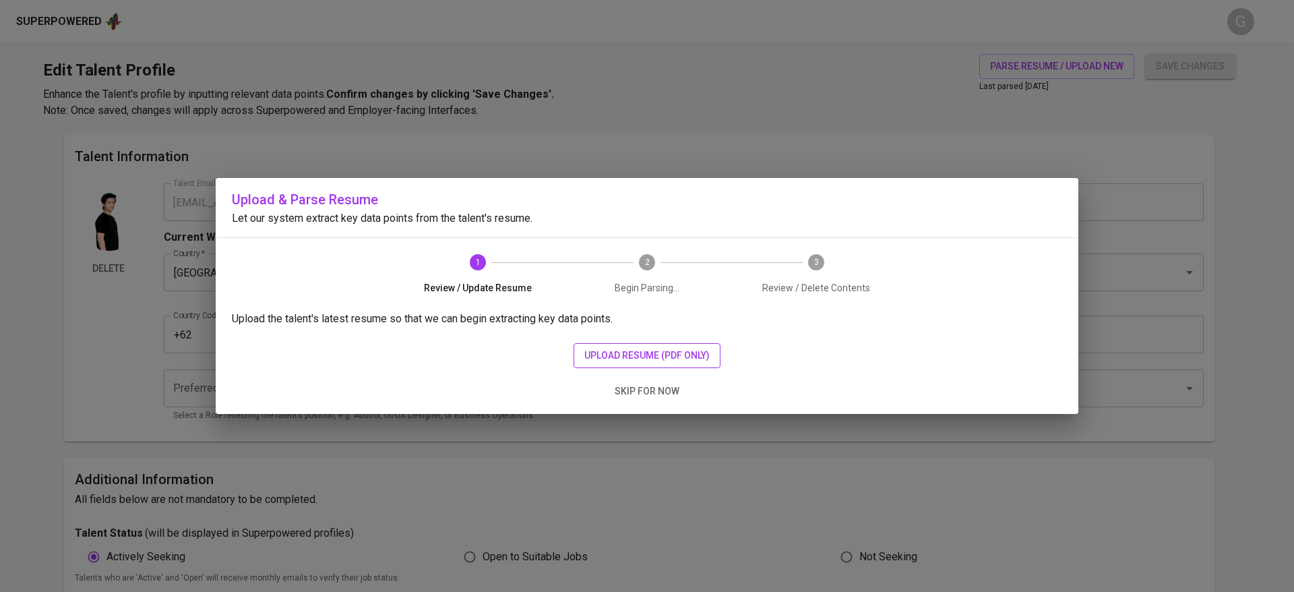
click at [644, 350] on span "upload resume (pdf only)" at bounding box center [646, 355] width 125 height 17
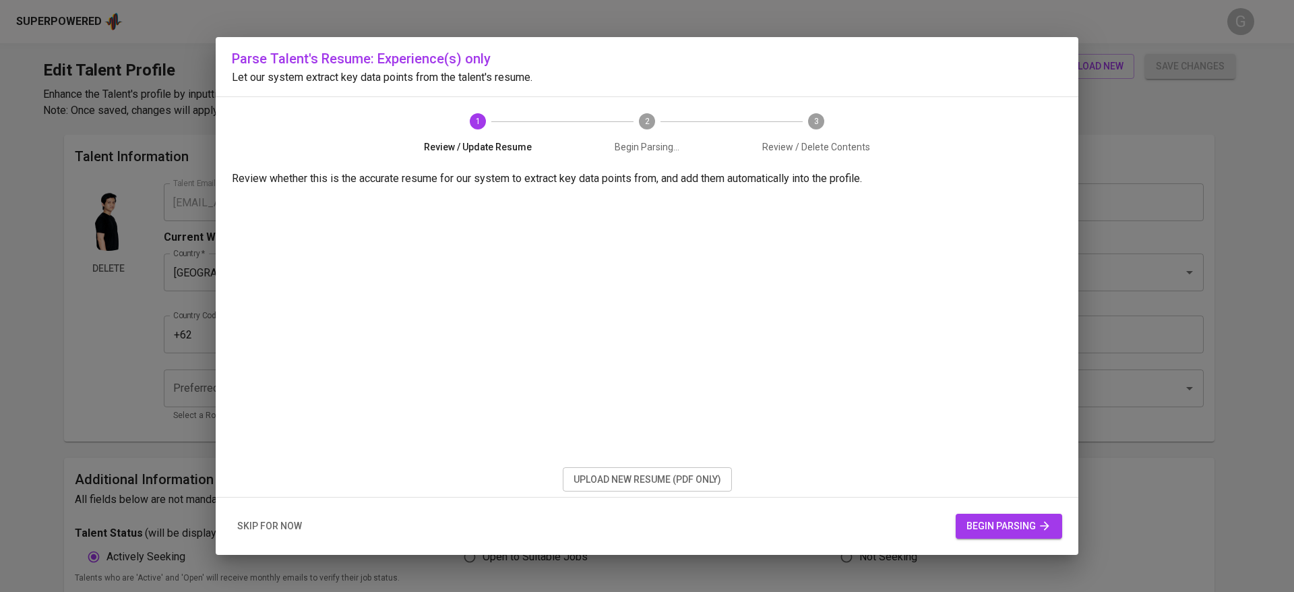
click at [987, 515] on button "begin parsing" at bounding box center [1009, 526] width 107 height 25
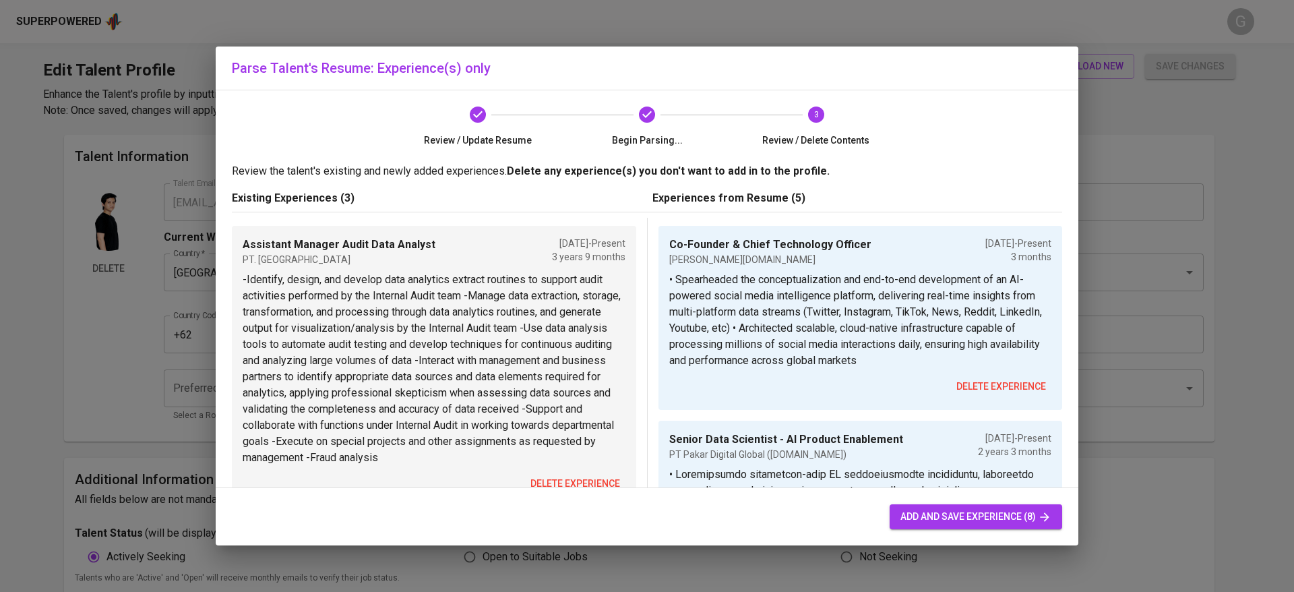
click at [549, 479] on span "delete experience" at bounding box center [576, 483] width 90 height 17
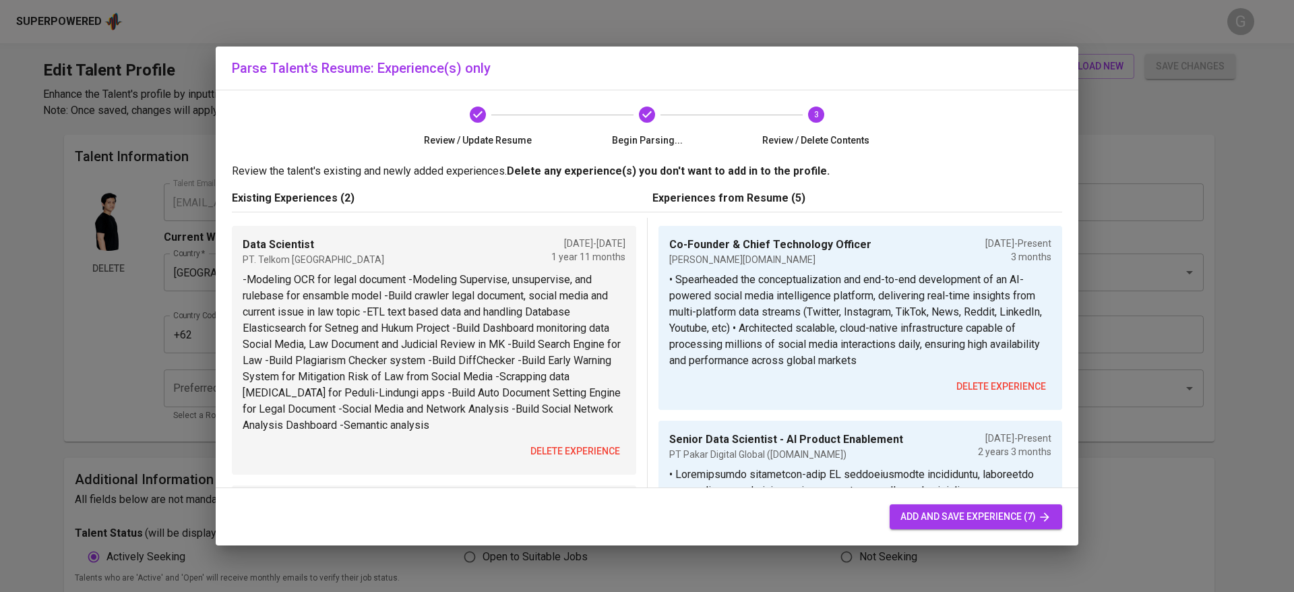
click at [559, 445] on span "delete experience" at bounding box center [576, 451] width 90 height 17
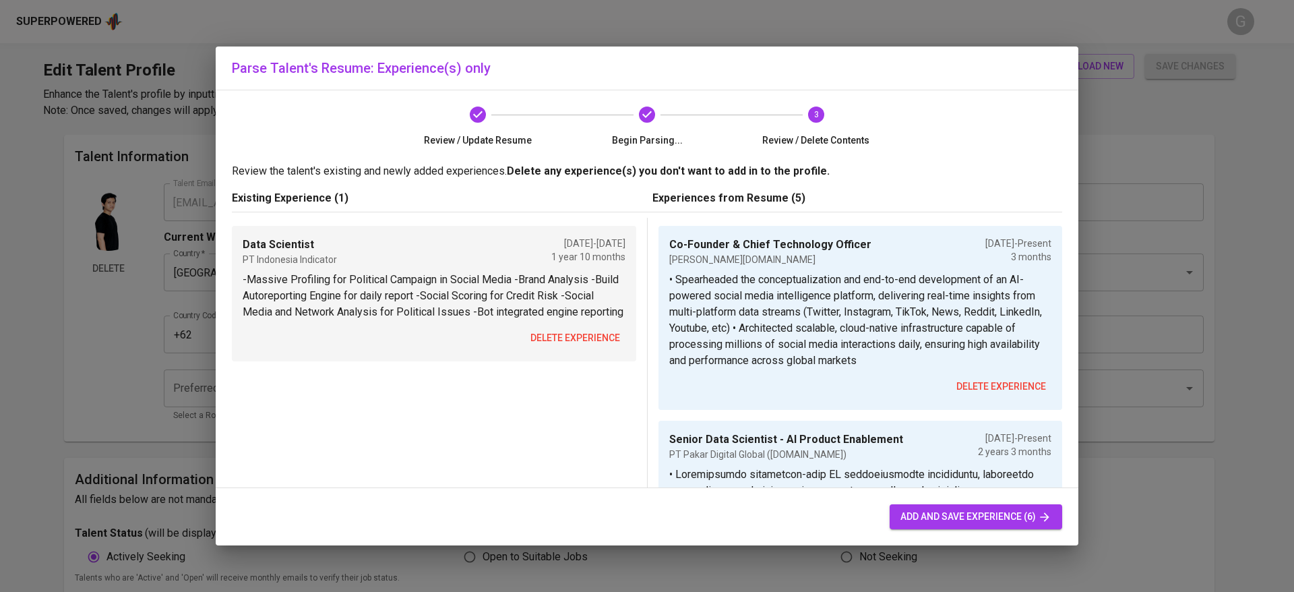
click at [525, 344] on button "delete experience" at bounding box center [575, 338] width 100 height 25
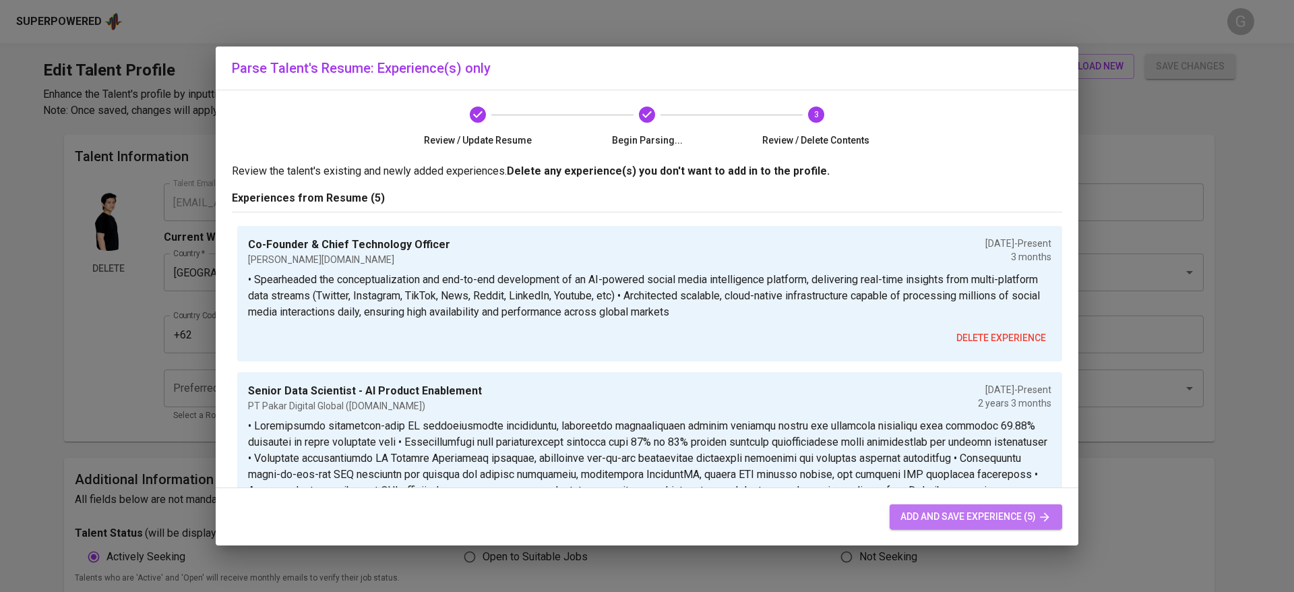
click at [938, 520] on span "add and save experience (5)" at bounding box center [976, 516] width 151 height 17
type input "Co-Founder & Chief Technology Officer"
type input "Moskal.id"
type input "06/01/2025"
type input "Senior Data Scientist - AI Product Enablement"
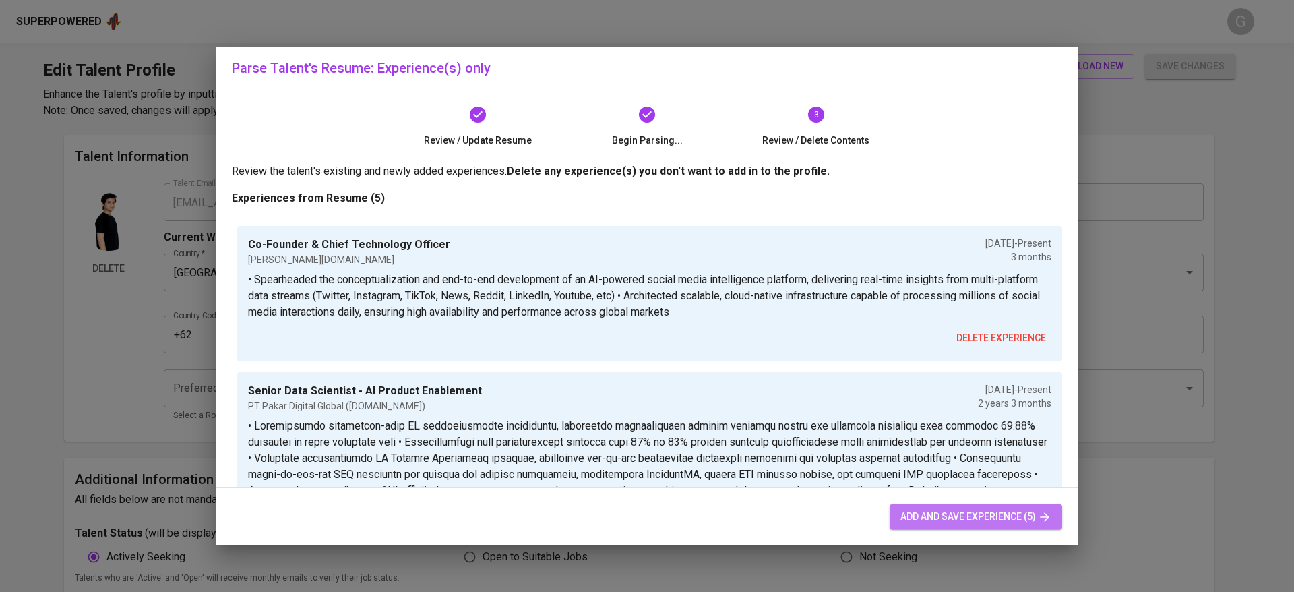
type input "PT Pakar Digital Global (Paper.id)"
checkbox input "true"
type input "06/01/2023"
type input "Assistant Manager - Audit Data Analytics"
type input "PT Bukalapak.com"
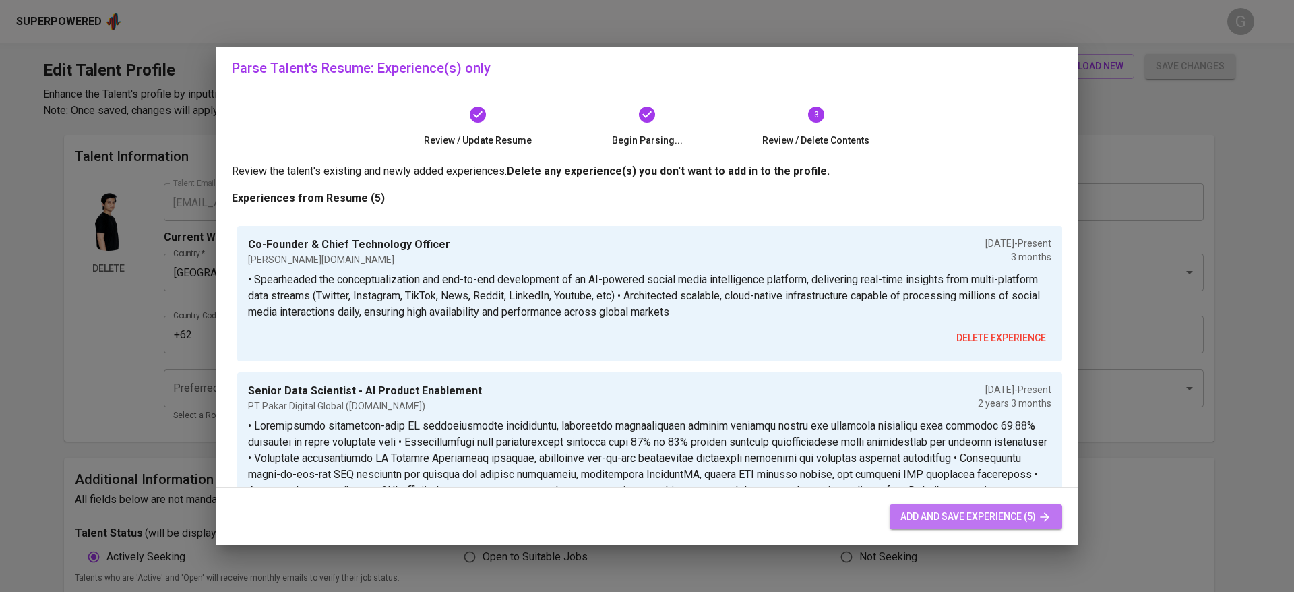
type input "01/01/2022"
type input "06/01/2023"
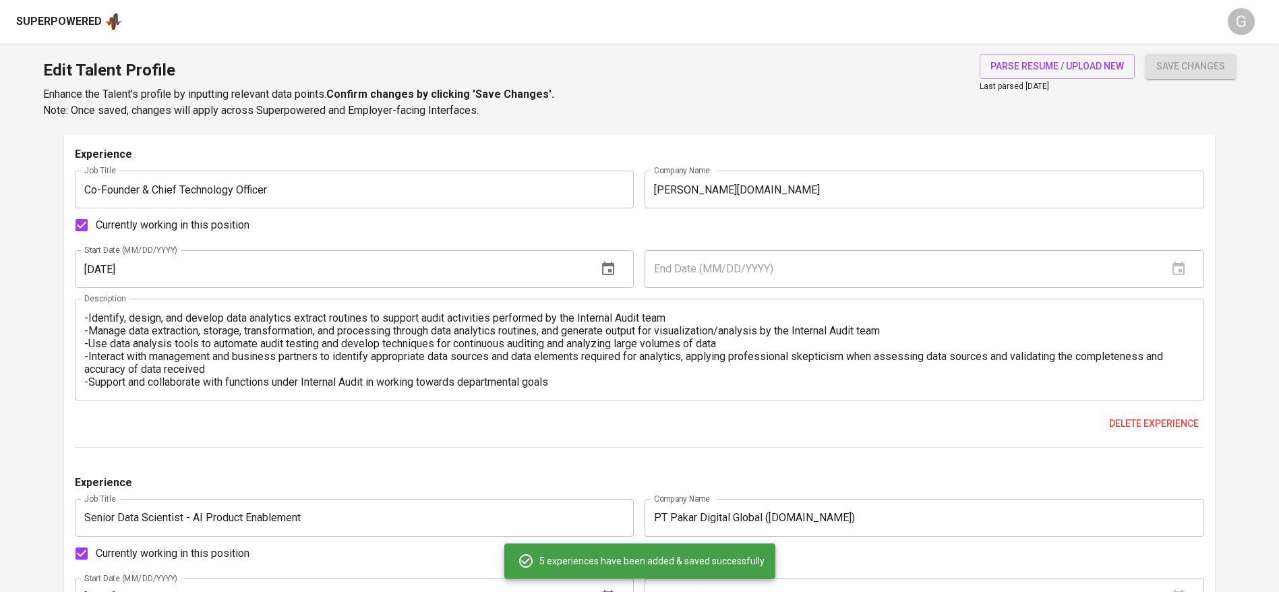
scroll to position [1217, 0]
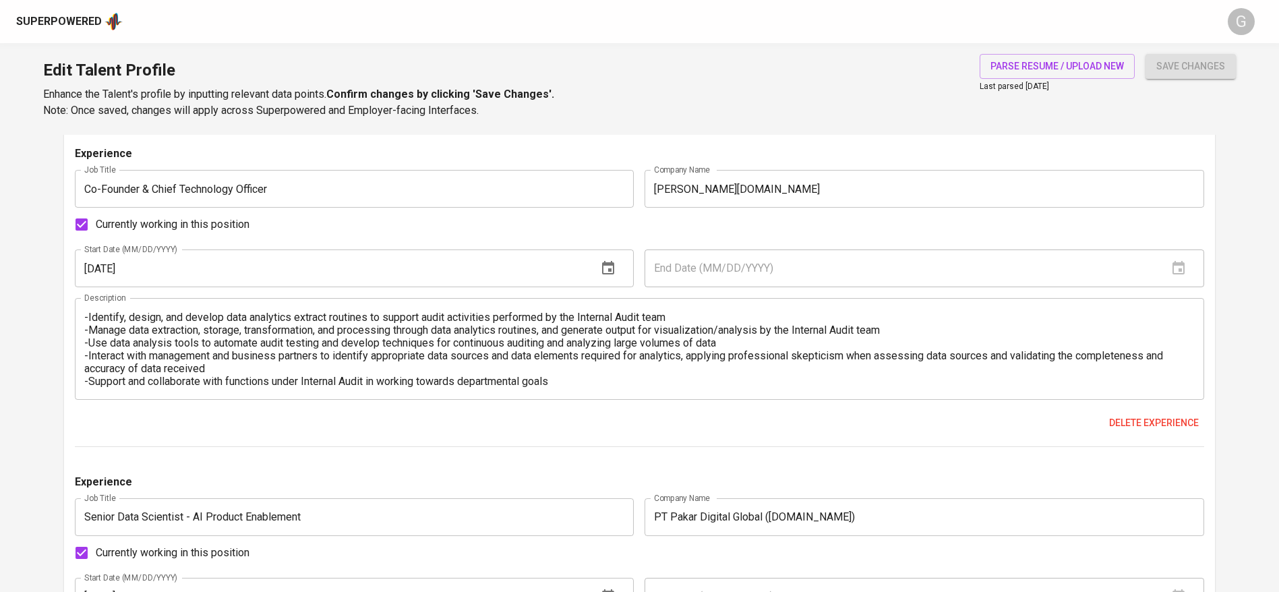
click at [261, 407] on div "Experience Job Title Co-Founder & Chief Technology Officer Job Title Company Na…" at bounding box center [639, 296] width 1129 height 301
click at [283, 422] on div "Delete experience" at bounding box center [639, 423] width 1129 height 25
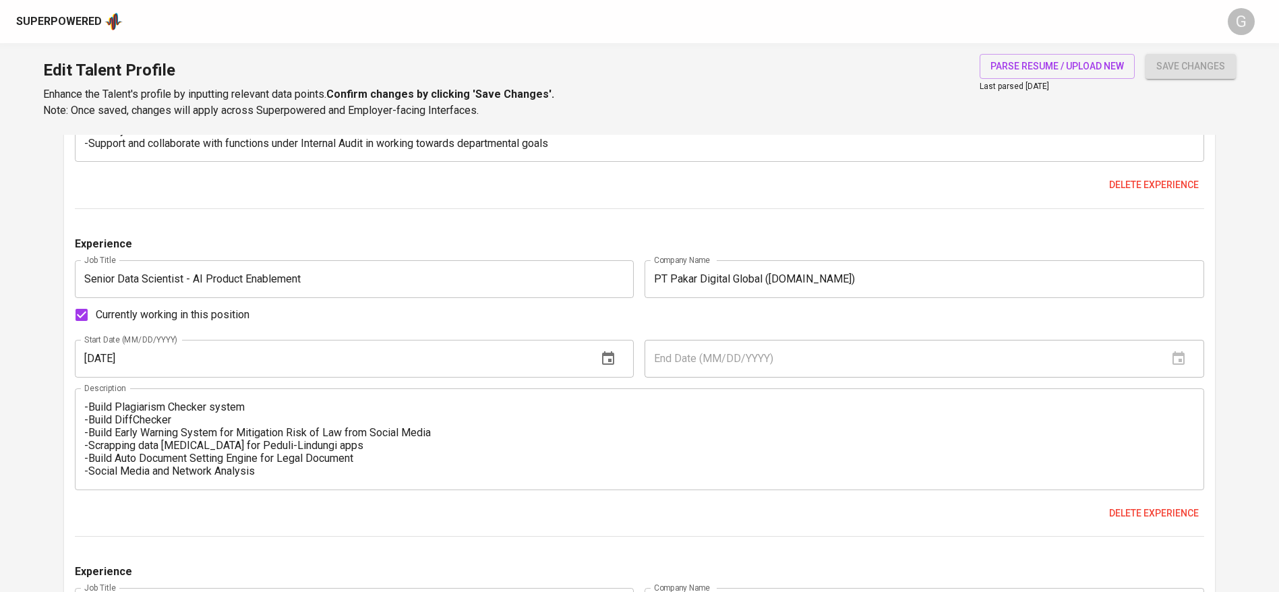
scroll to position [1416, 0]
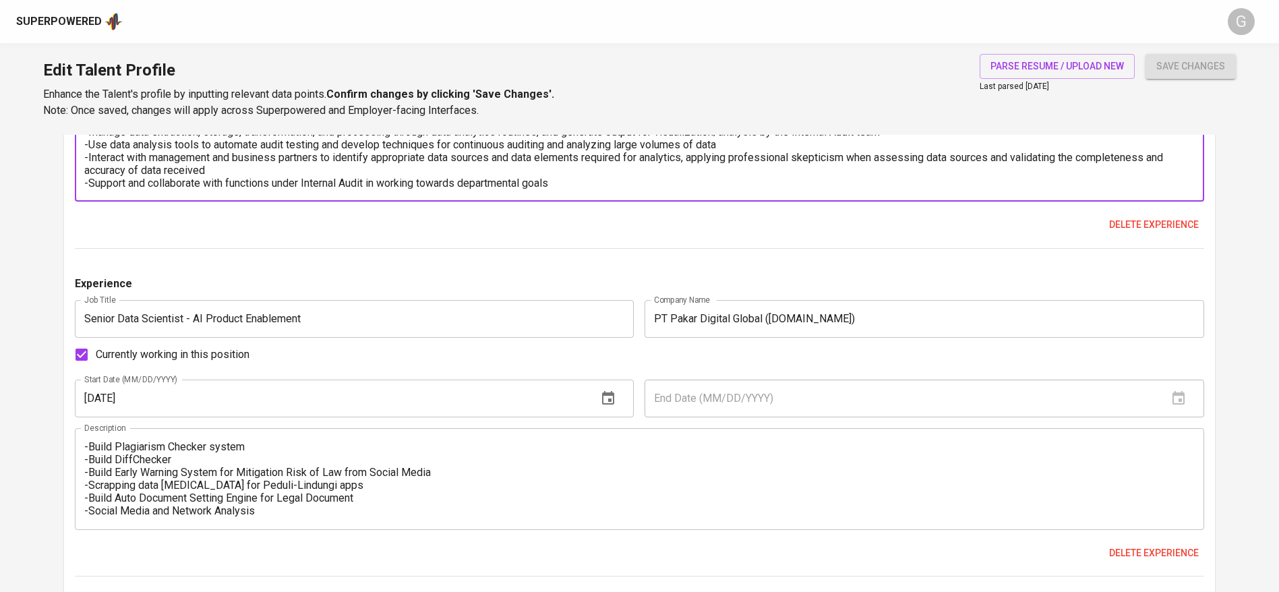
click at [249, 167] on textarea "-Identify, design, and develop data analytics extract routines to support audit…" at bounding box center [639, 151] width 1110 height 77
click at [960, 175] on textarea "-Identify, design, and develop data analytics extract routines to support audit…" at bounding box center [639, 151] width 1110 height 77
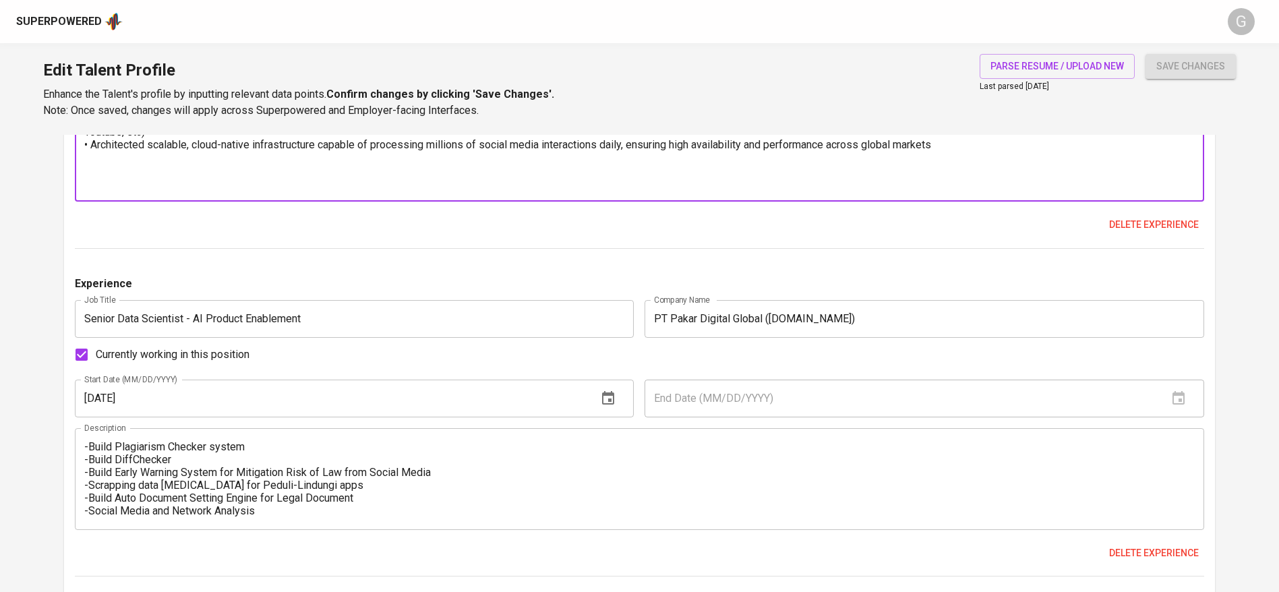
paste textarea "Pioneered advanced AI capabilities including Keyword Trends analysis, Topic Clu…"
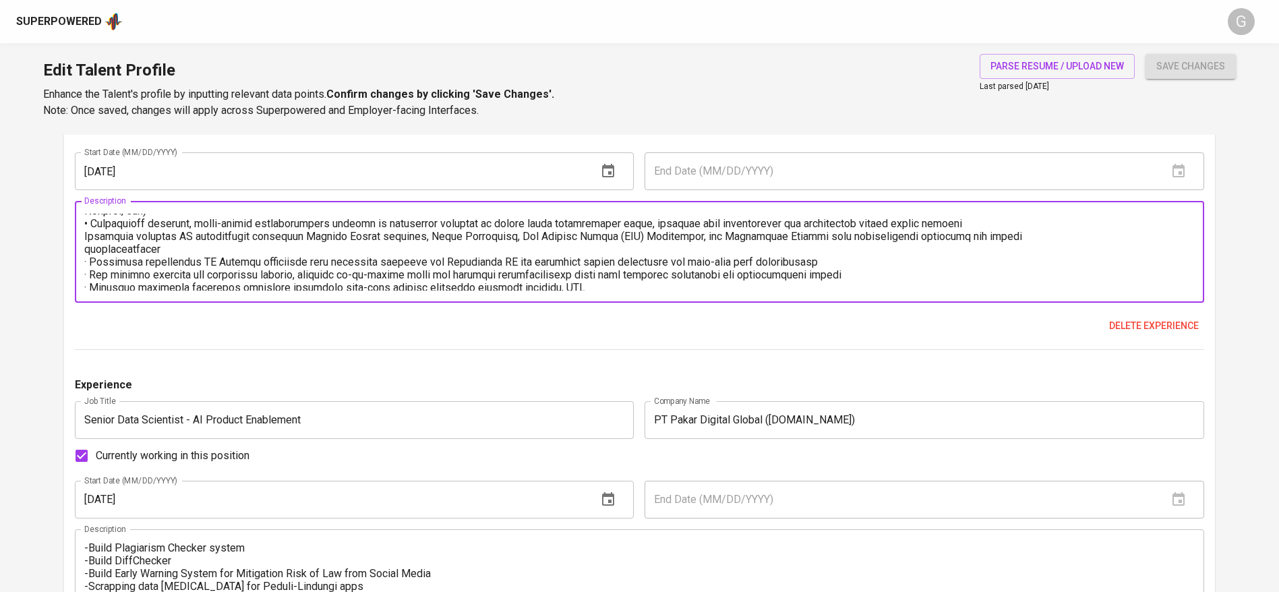
scroll to position [0, 0]
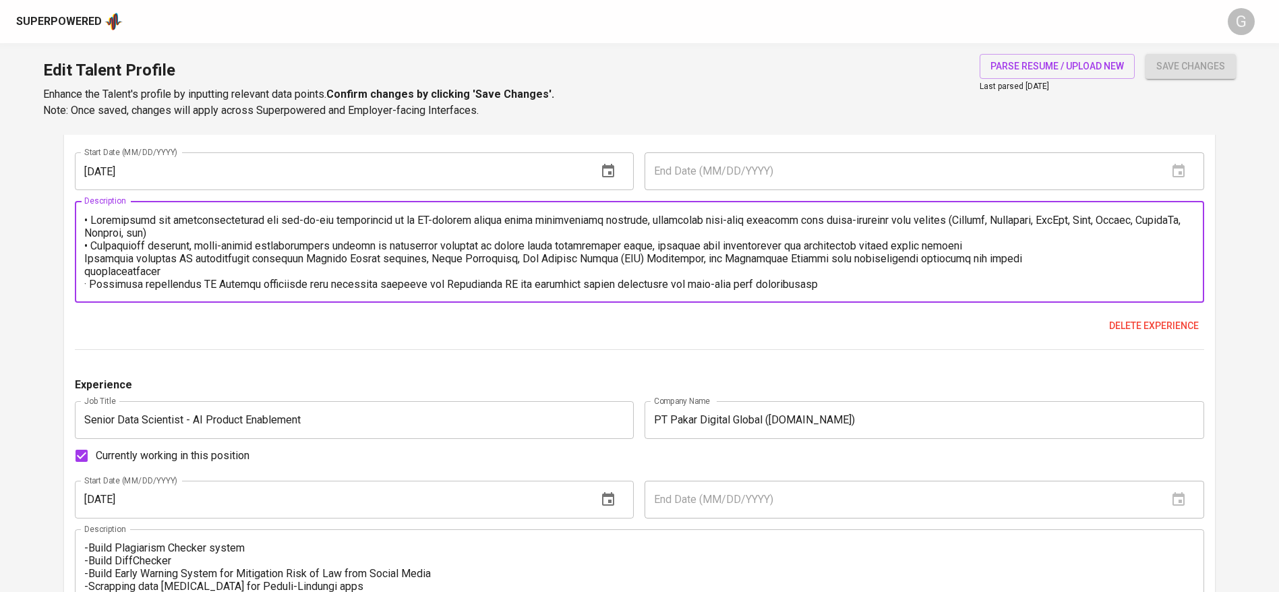
click at [91, 245] on textarea at bounding box center [639, 252] width 1110 height 77
paste textarea "•"
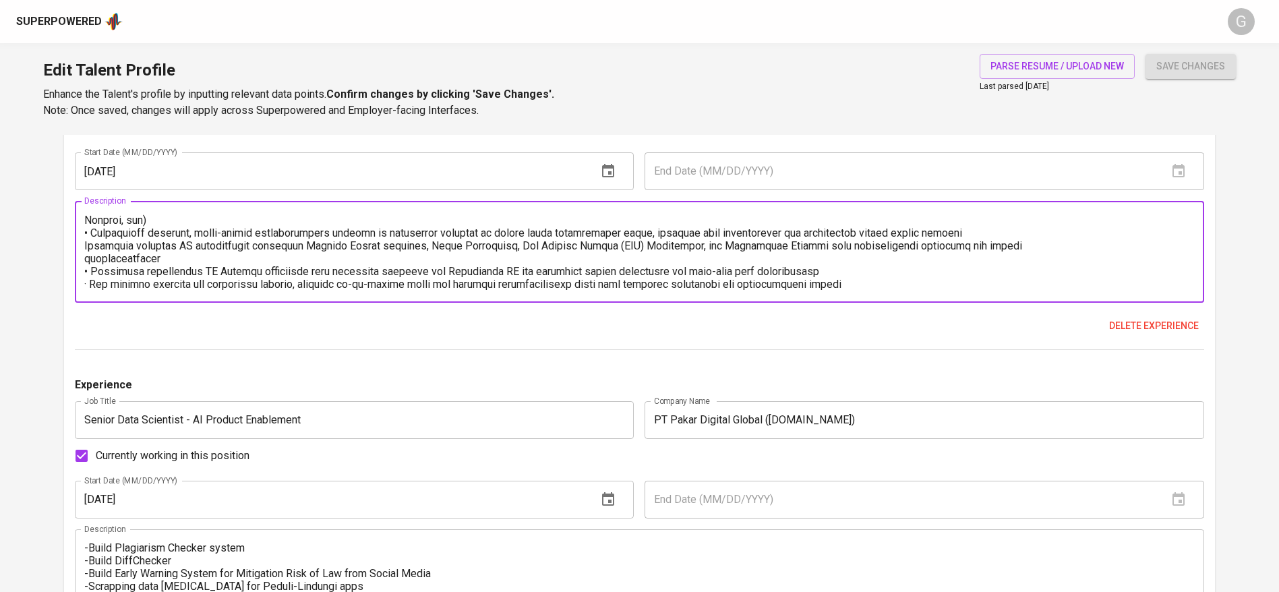
scroll to position [26, 0]
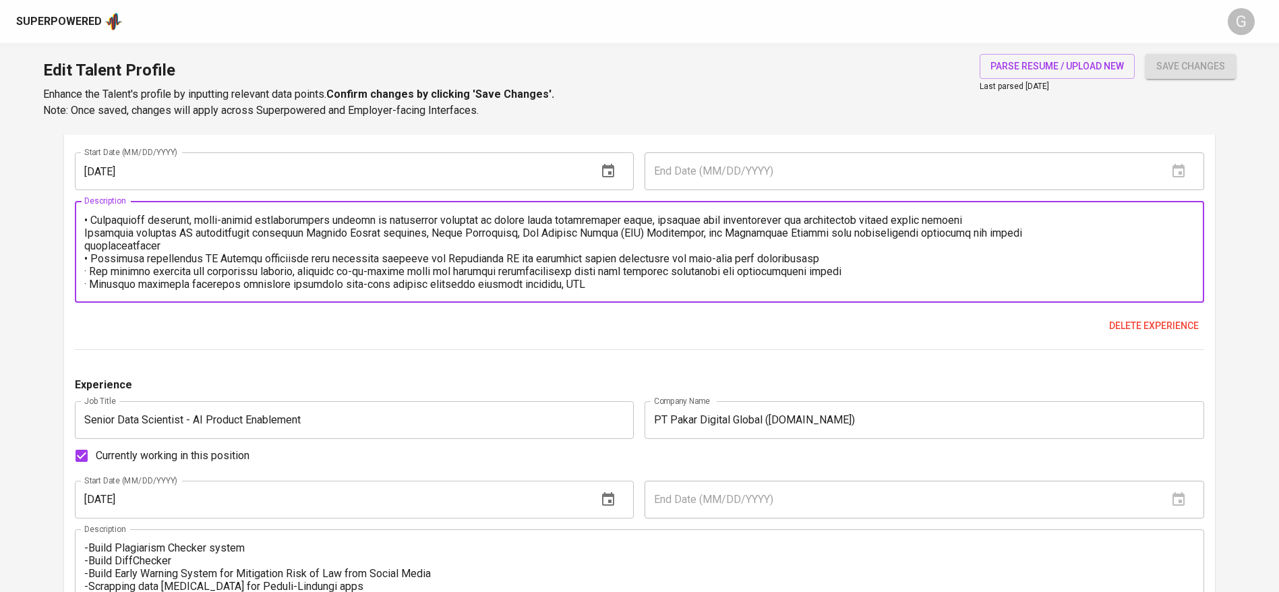
paste textarea "•"
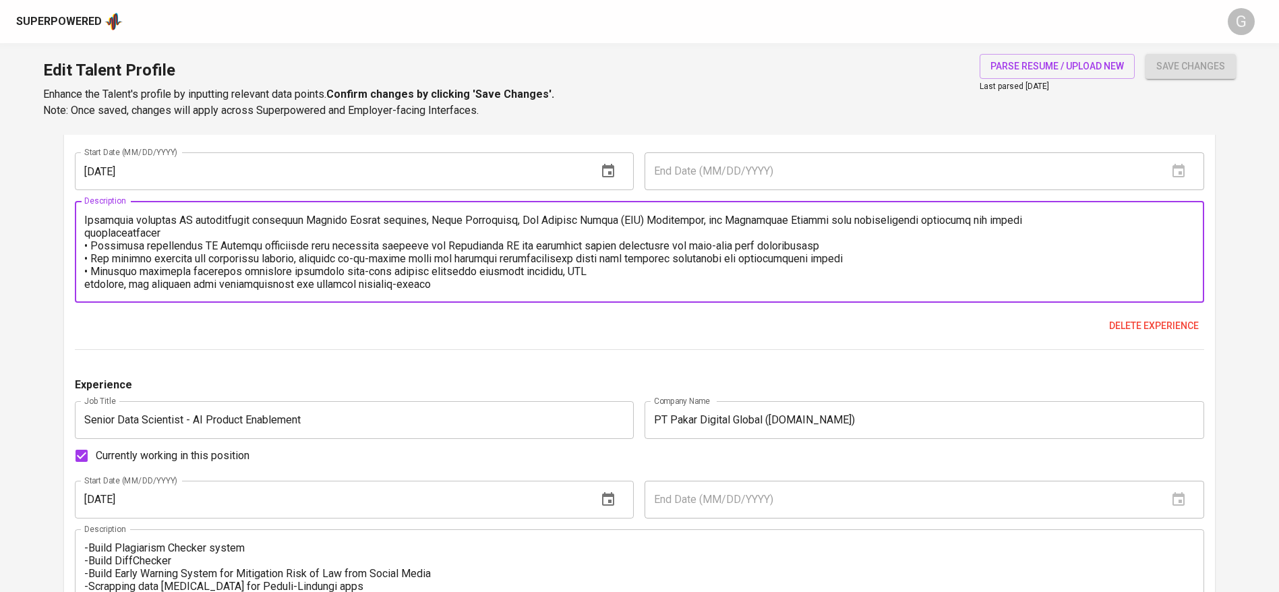
scroll to position [51, 0]
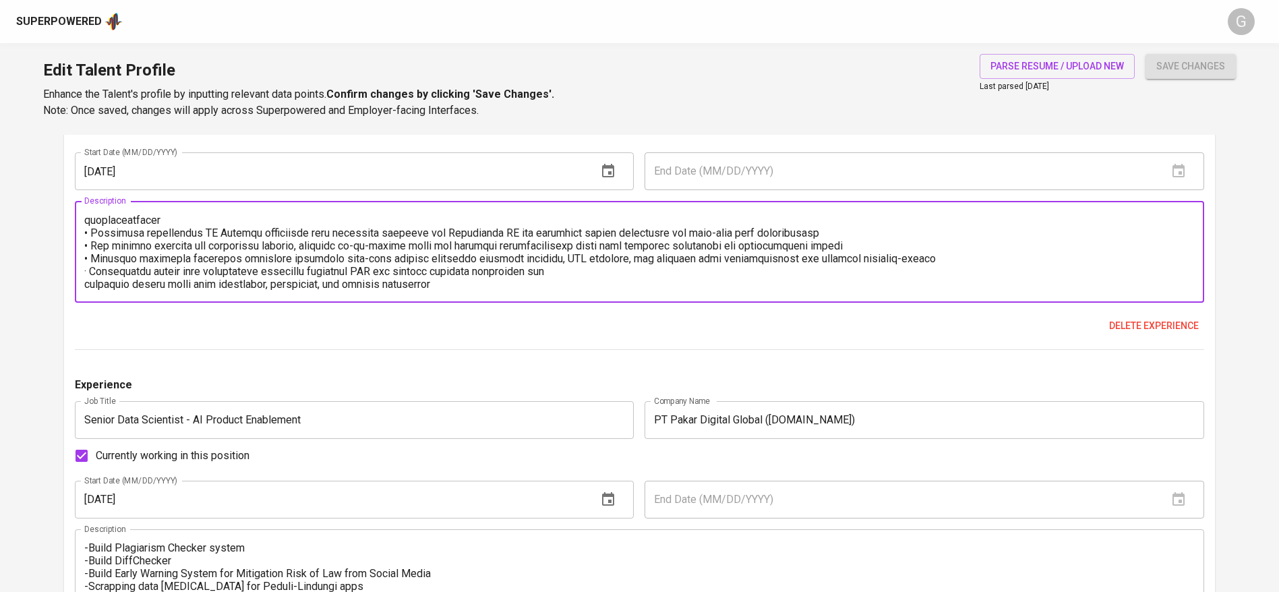
click at [98, 270] on textarea at bounding box center [639, 252] width 1110 height 77
paste textarea "•"
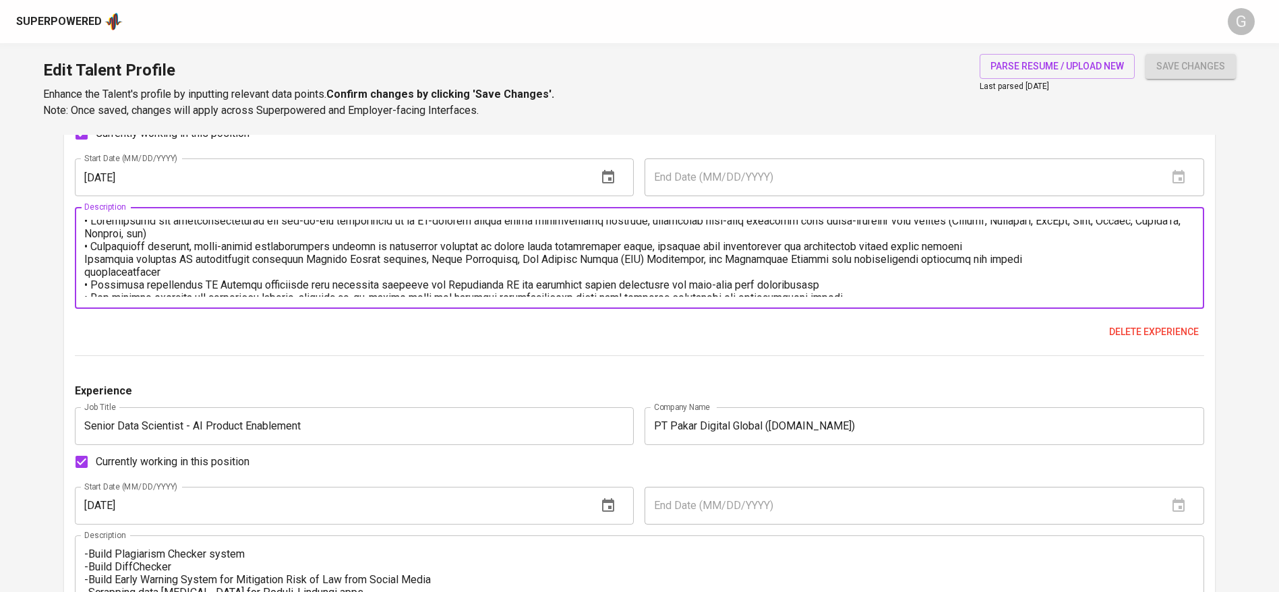
scroll to position [4, 0]
click at [87, 262] on textarea at bounding box center [639, 258] width 1110 height 77
paste textarea "•"
click at [103, 276] on textarea at bounding box center [639, 258] width 1110 height 77
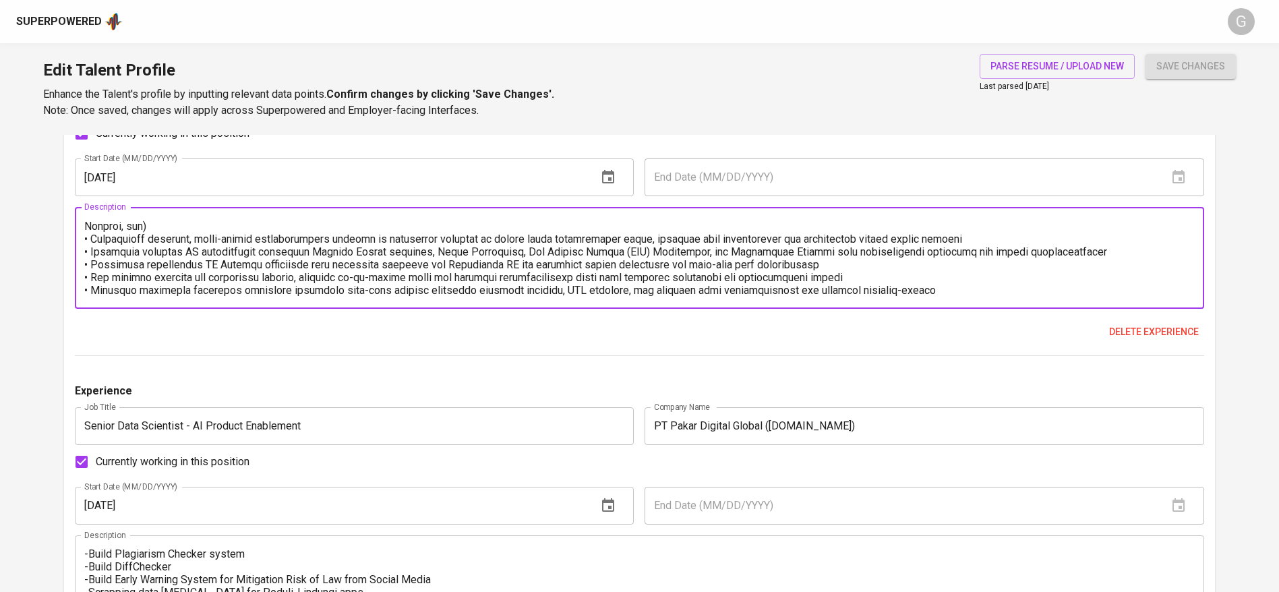
scroll to position [26, 0]
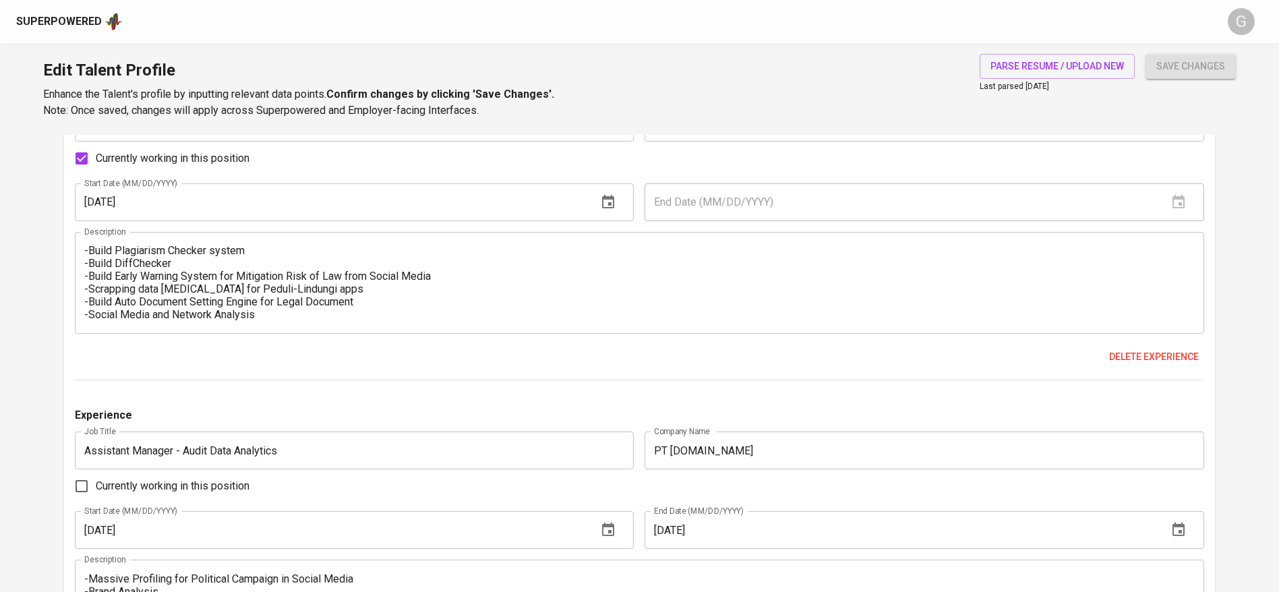
type textarea "• Spearheaded the conceptualization and end-to-end development of an AI-powered…"
click at [1205, 67] on span "save changes" at bounding box center [1190, 66] width 69 height 17
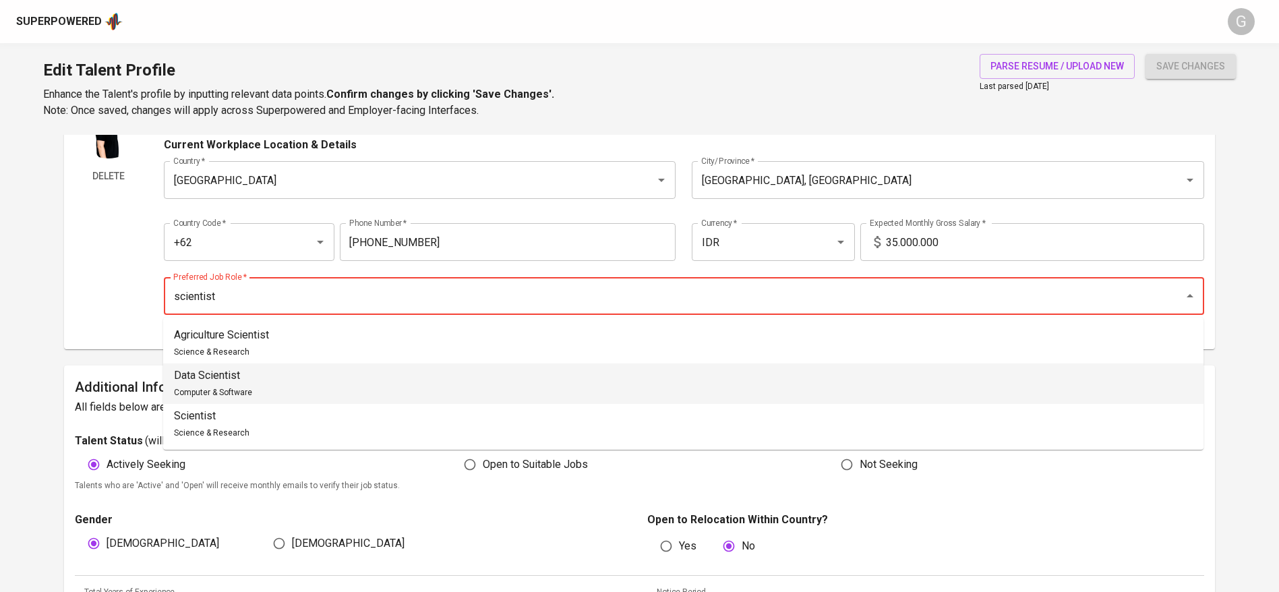
click at [245, 367] on p "Data Scientist" at bounding box center [213, 375] width 78 height 16
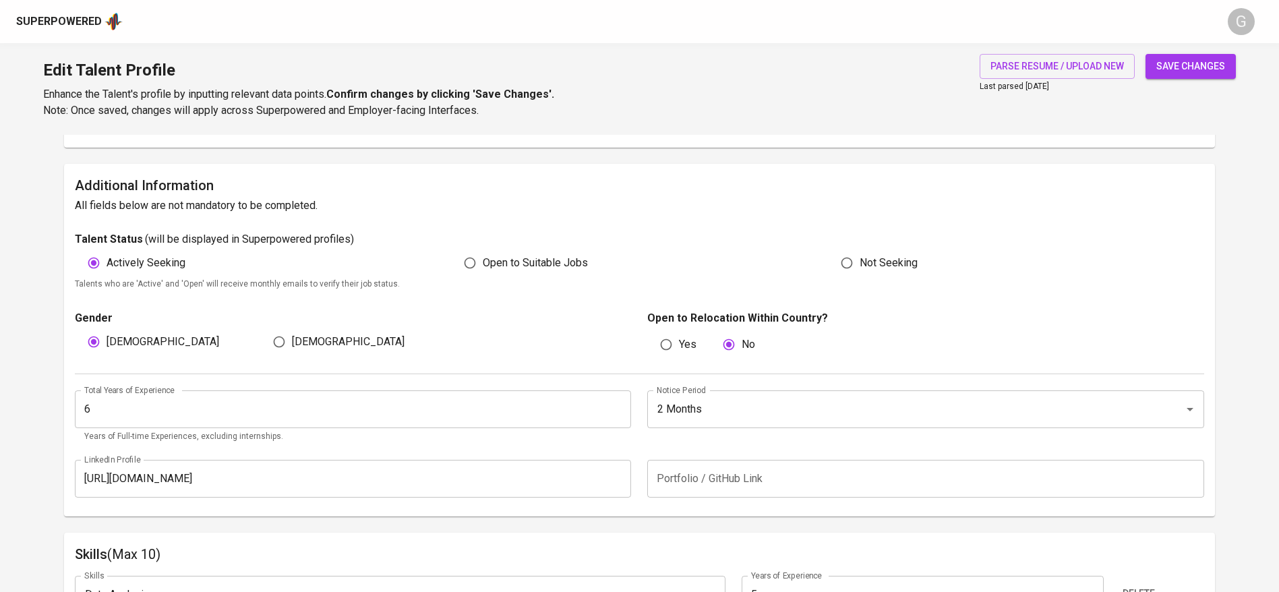
scroll to position [295, 0]
type input "Data Scientist"
click at [360, 208] on h6 "All fields below are not mandatory to be completed." at bounding box center [639, 204] width 1129 height 19
click at [1172, 69] on span "save changes" at bounding box center [1190, 66] width 69 height 17
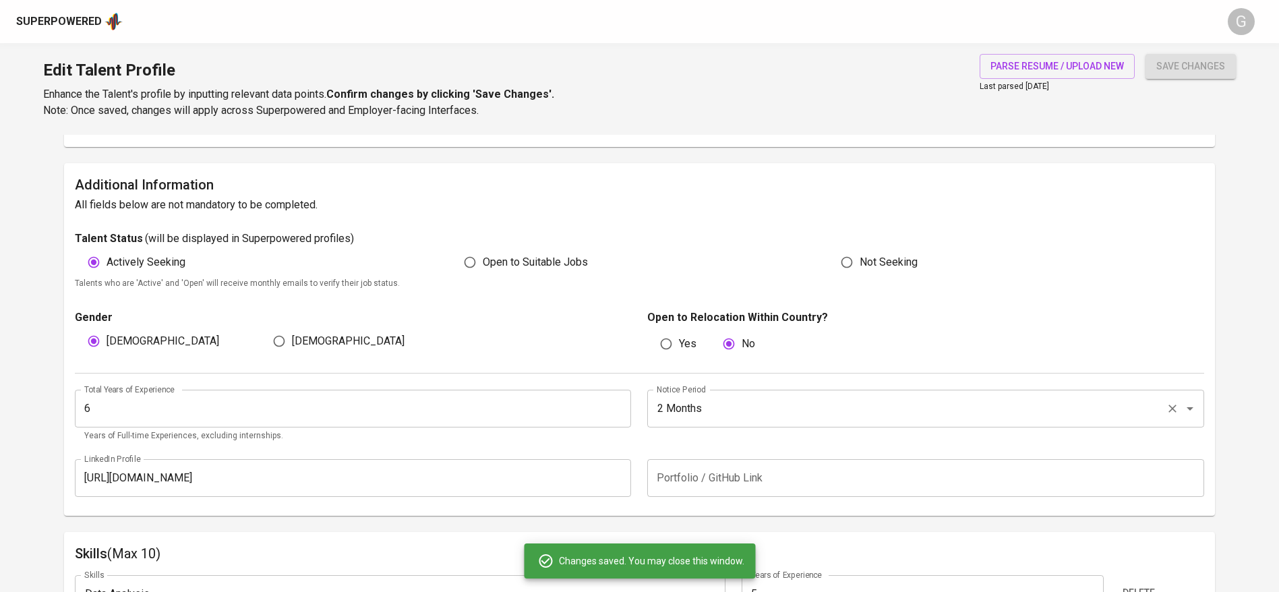
scroll to position [497, 0]
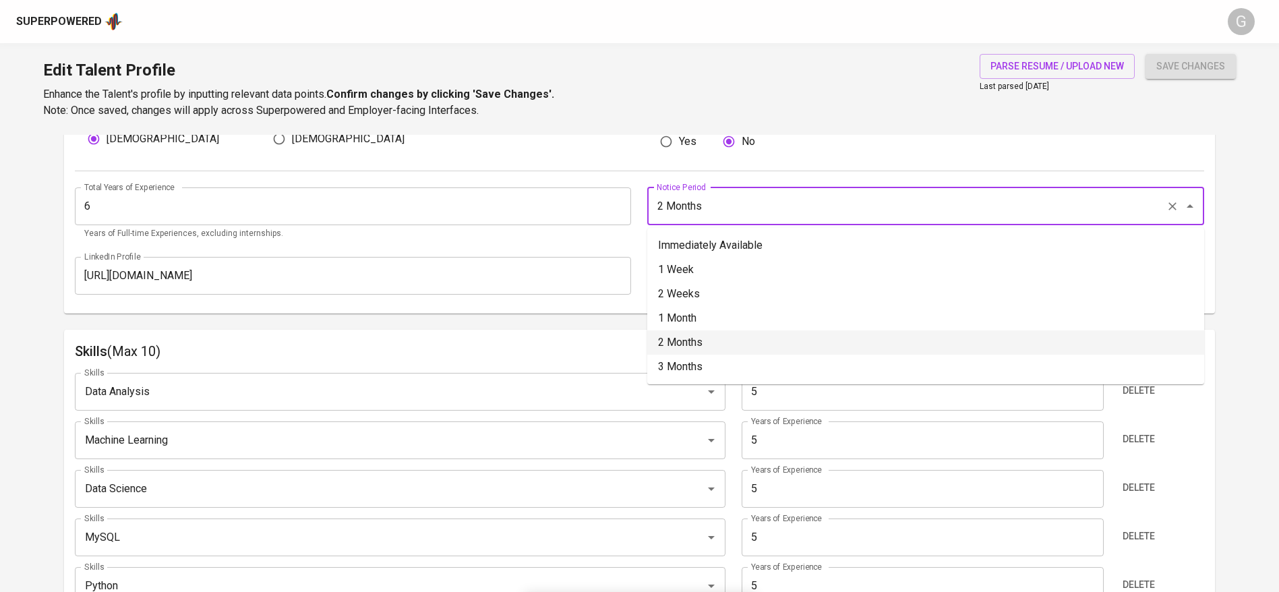
click at [782, 207] on input "2 Months" at bounding box center [906, 206] width 507 height 26
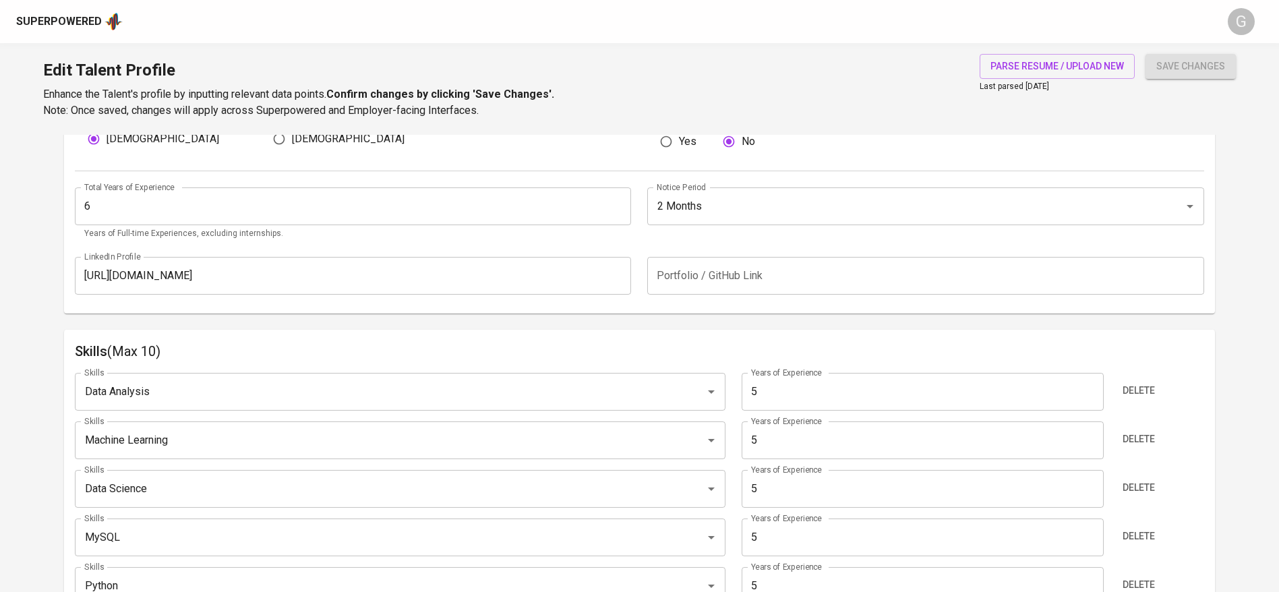
scroll to position [0, 0]
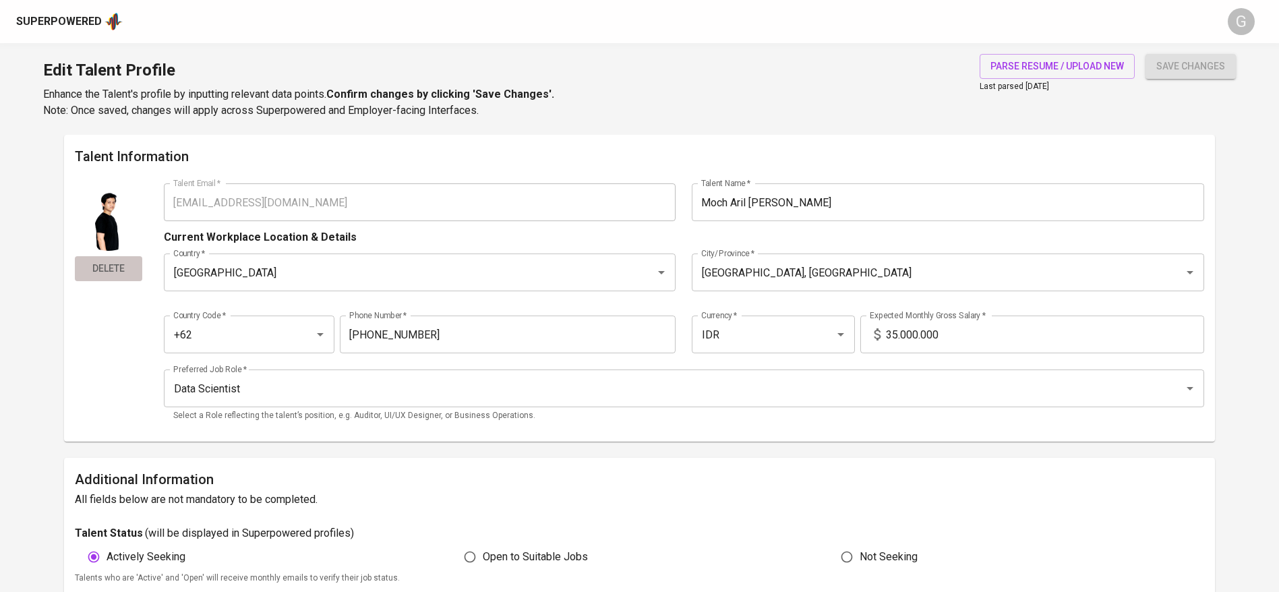
click at [107, 272] on span "Delete" at bounding box center [108, 268] width 57 height 17
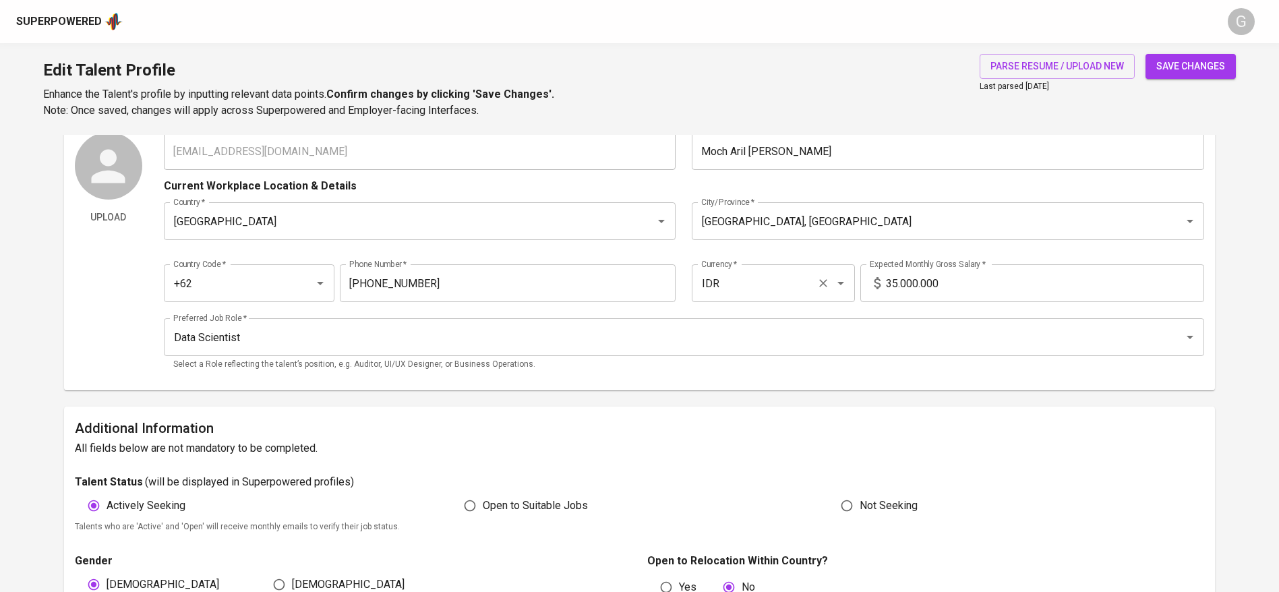
scroll to position [404, 0]
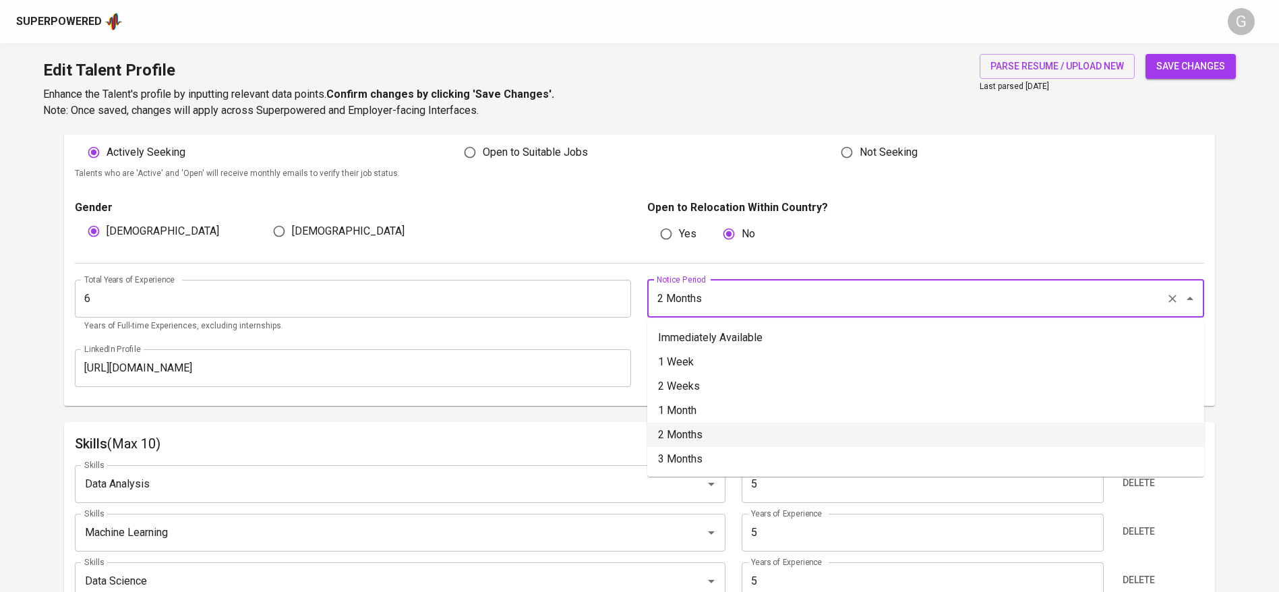
click at [716, 299] on input "2 Months" at bounding box center [906, 299] width 507 height 26
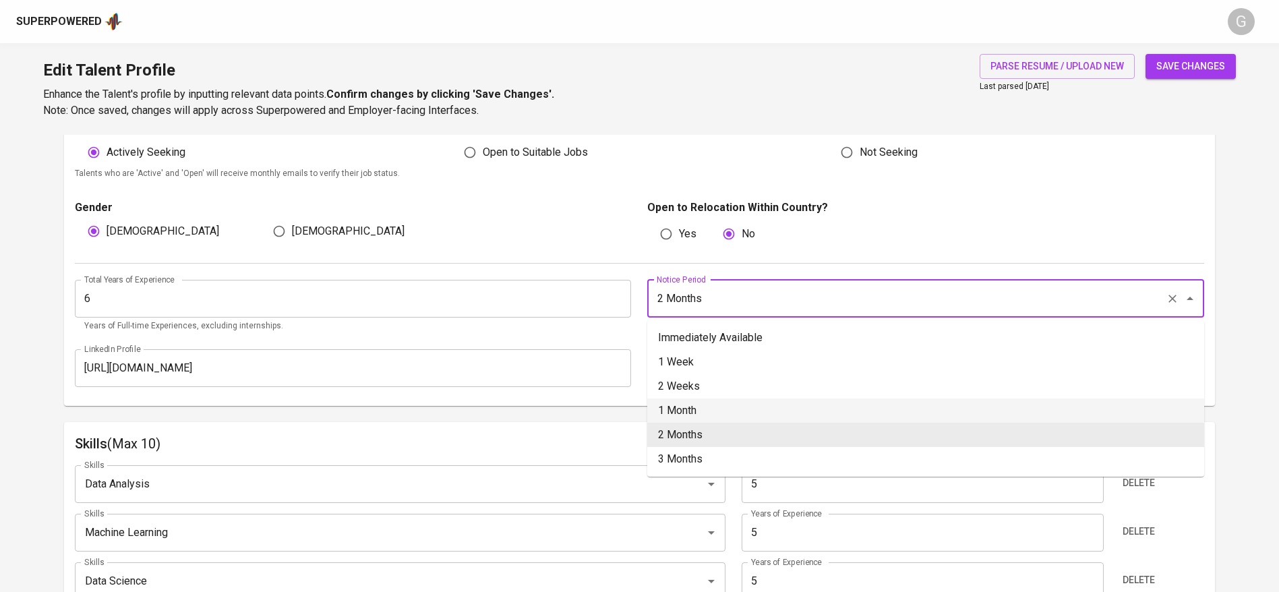
click at [689, 415] on li "1 Month" at bounding box center [925, 410] width 557 height 24
type input "1 Month"
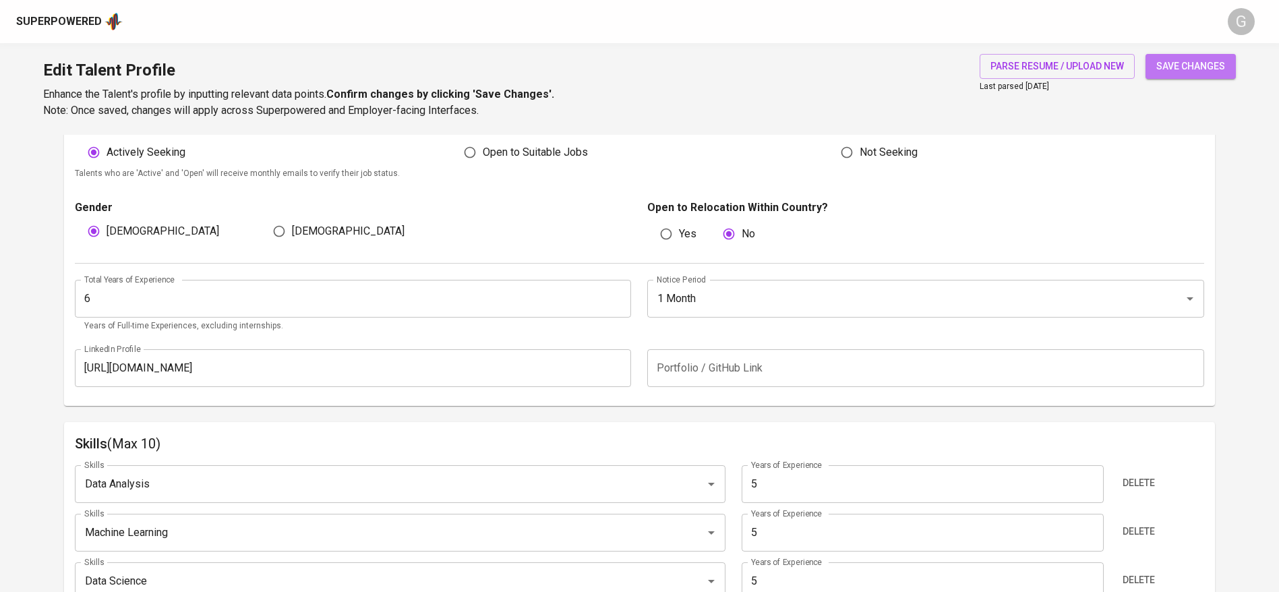
click at [1203, 65] on span "save changes" at bounding box center [1190, 66] width 69 height 17
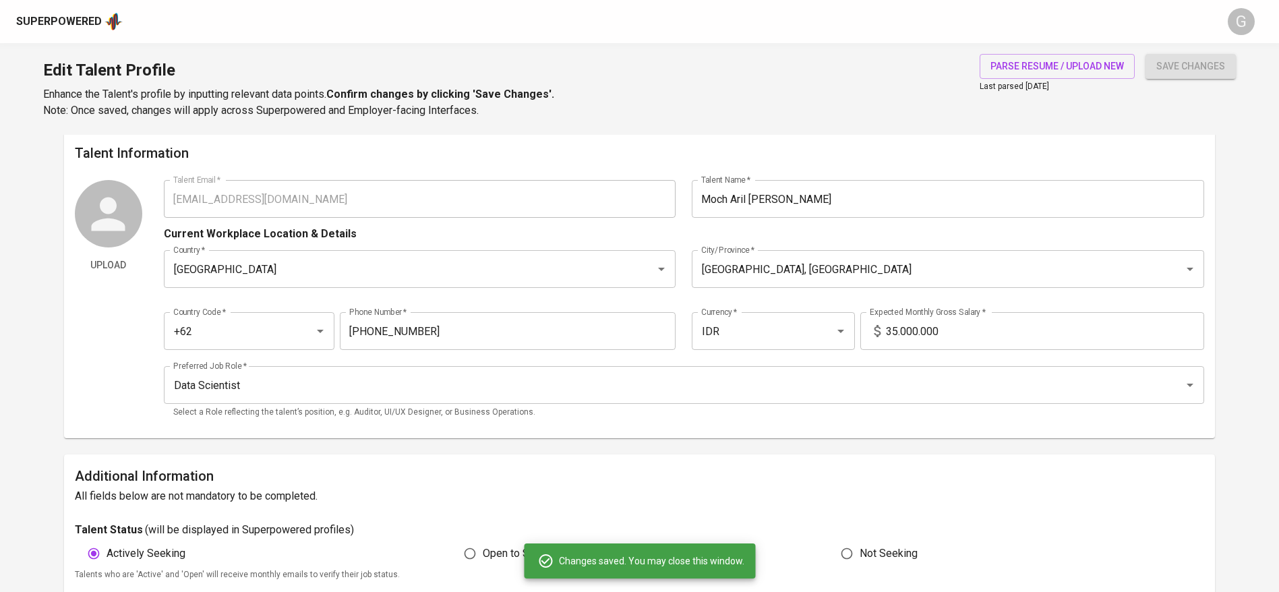
scroll to position [0, 0]
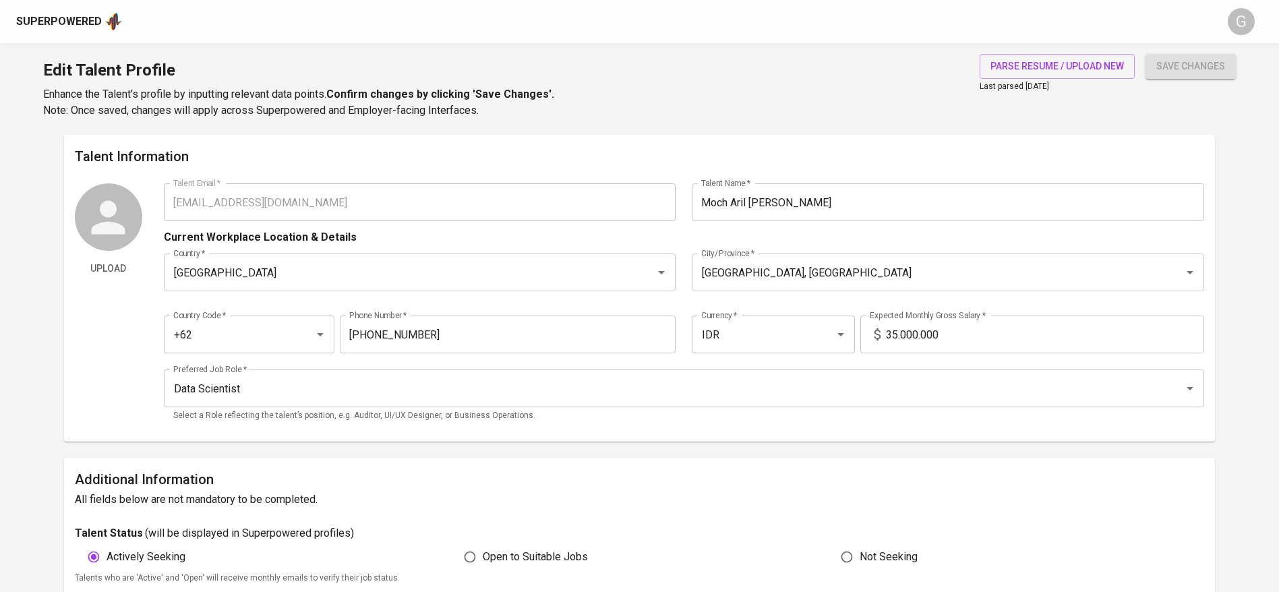
click at [953, 323] on input "35.000.000" at bounding box center [1045, 334] width 318 height 38
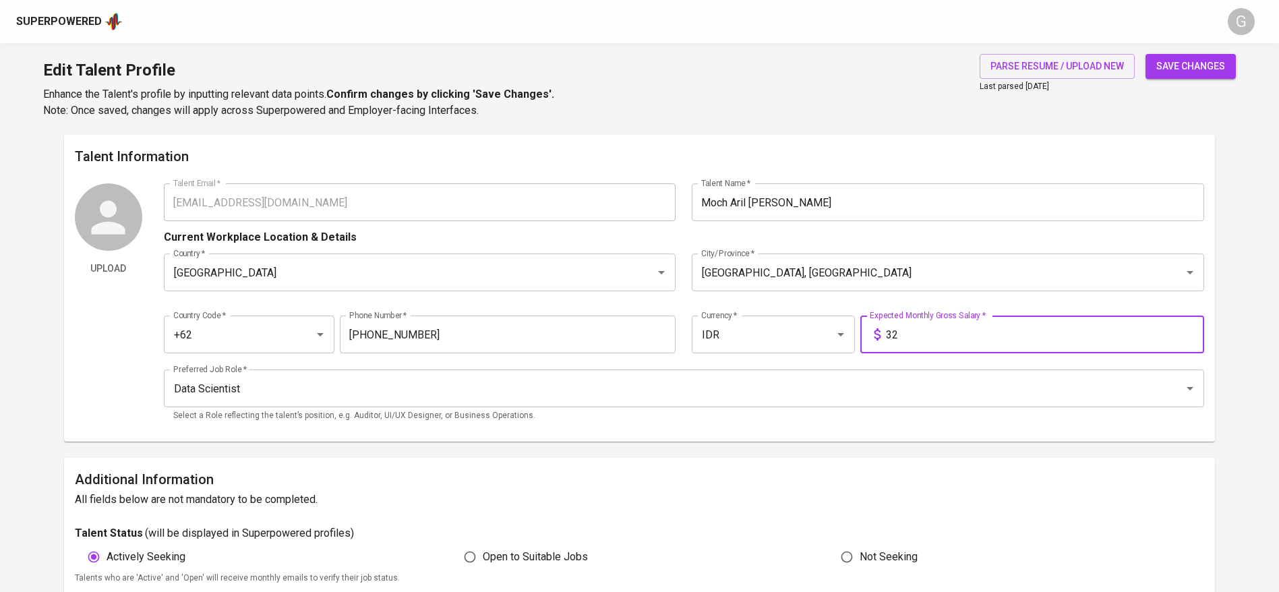
type input "3"
type input "31.000.000"
click at [1145, 54] on button "save changes" at bounding box center [1190, 66] width 90 height 25
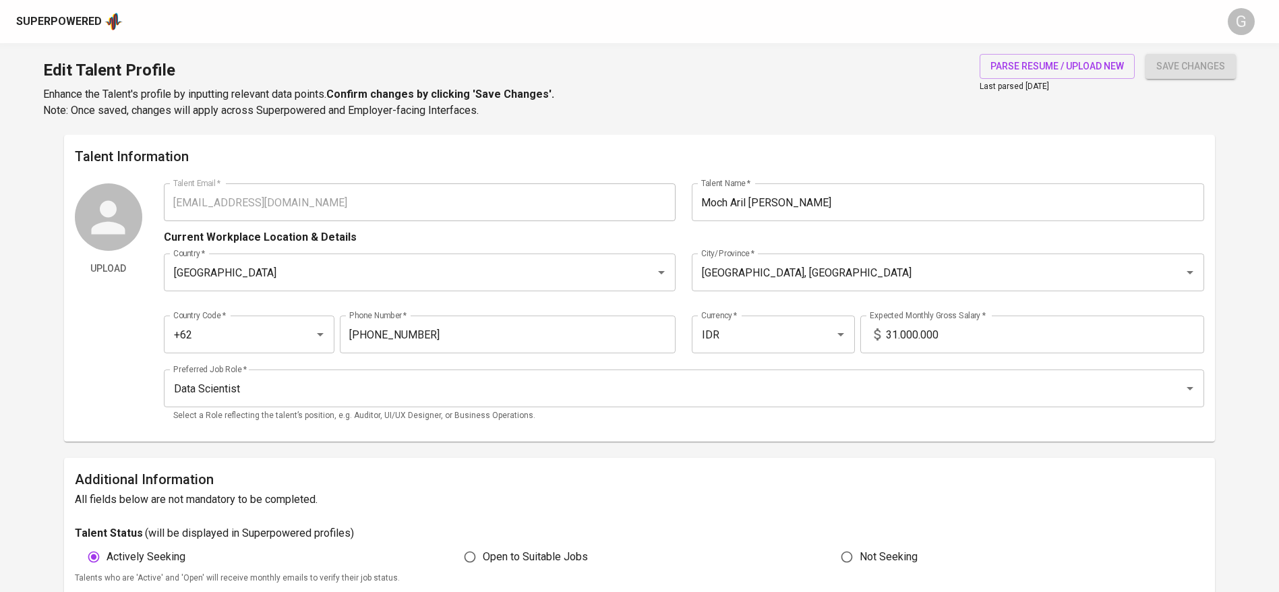
click at [790, 73] on div "Edit Talent Profile Enhance the Talent's profile by inputting relevant data poi…" at bounding box center [639, 89] width 1279 height 92
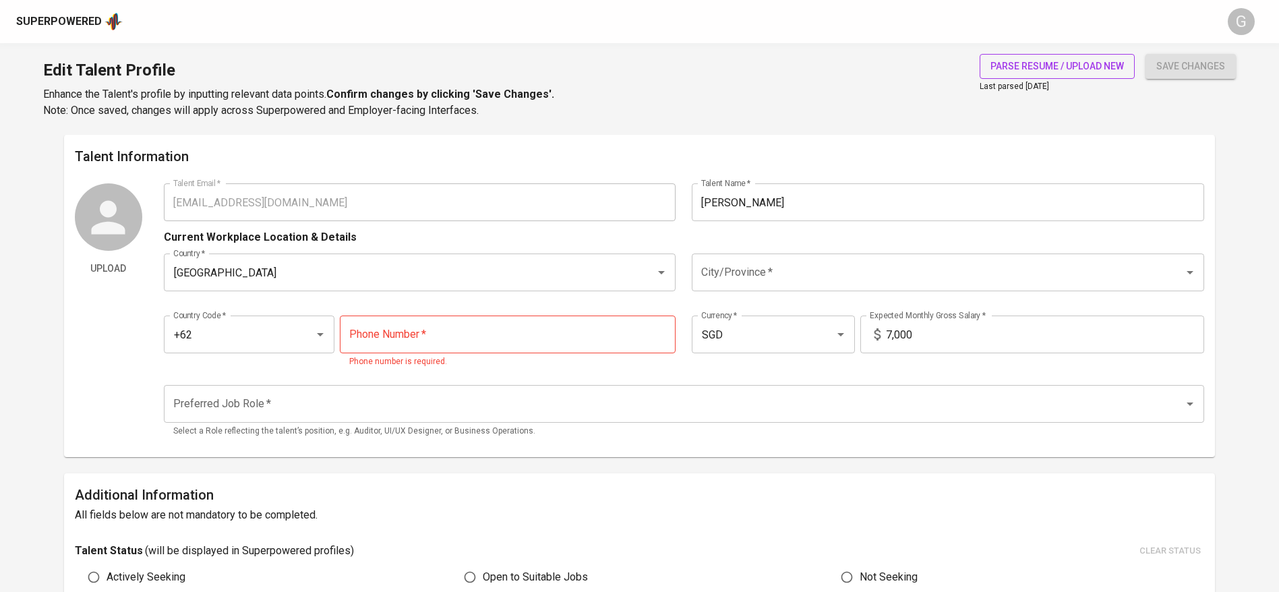
click at [1021, 61] on span "parse resume / upload new" at bounding box center [1056, 66] width 133 height 17
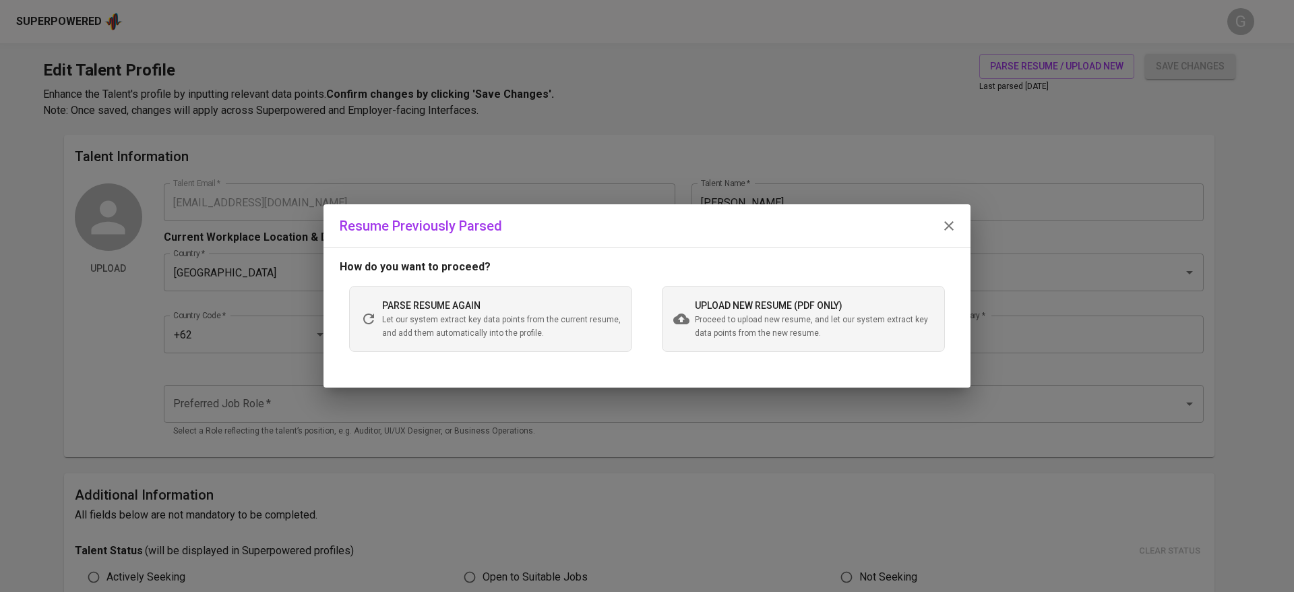
click at [837, 340] on div "upload new resume (pdf only) Proceed to upload new resume, and let our system e…" at bounding box center [803, 319] width 283 height 66
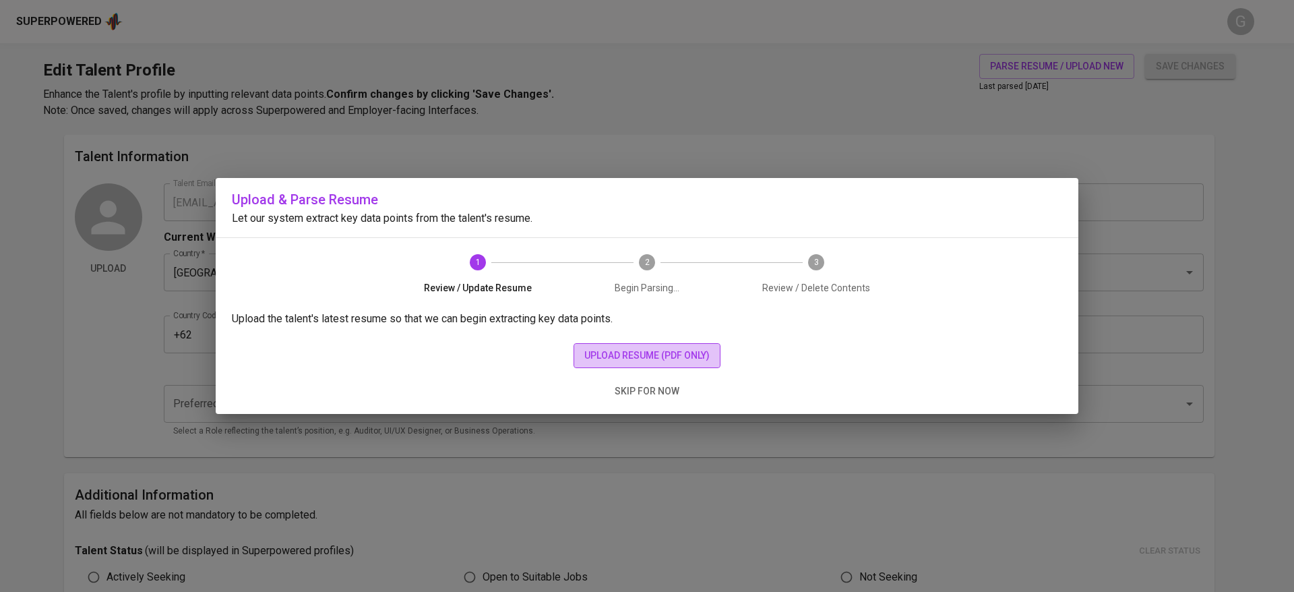
click at [682, 352] on span "upload resume (pdf only)" at bounding box center [646, 355] width 125 height 17
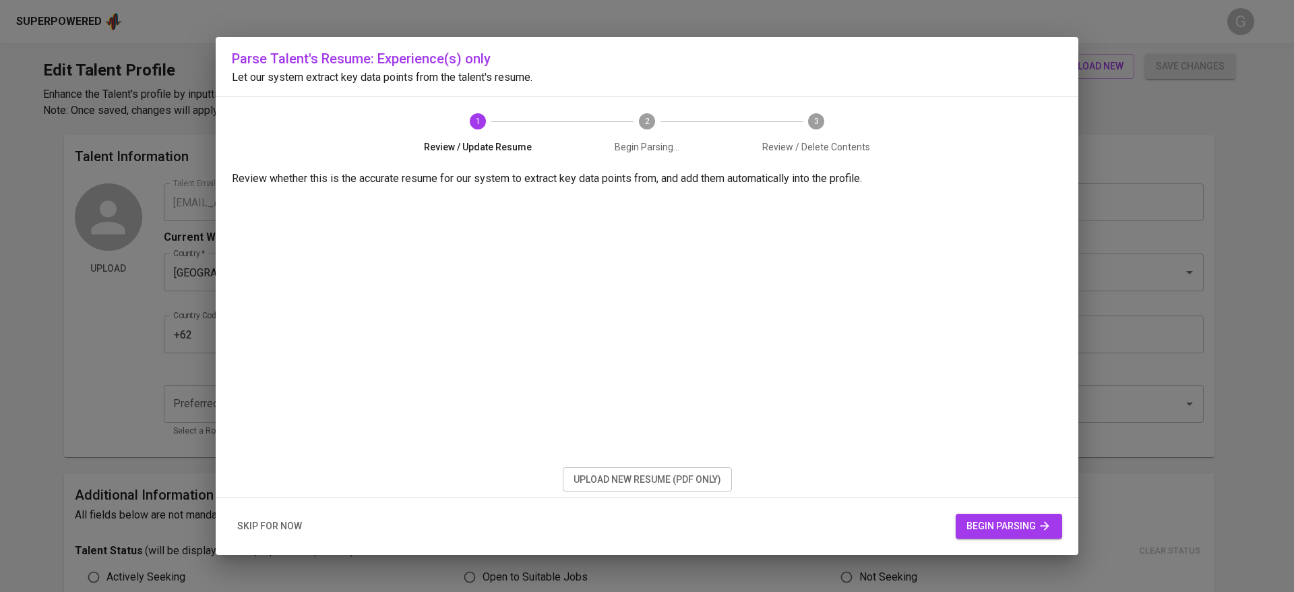
click at [984, 518] on span "begin parsing" at bounding box center [1009, 526] width 85 height 17
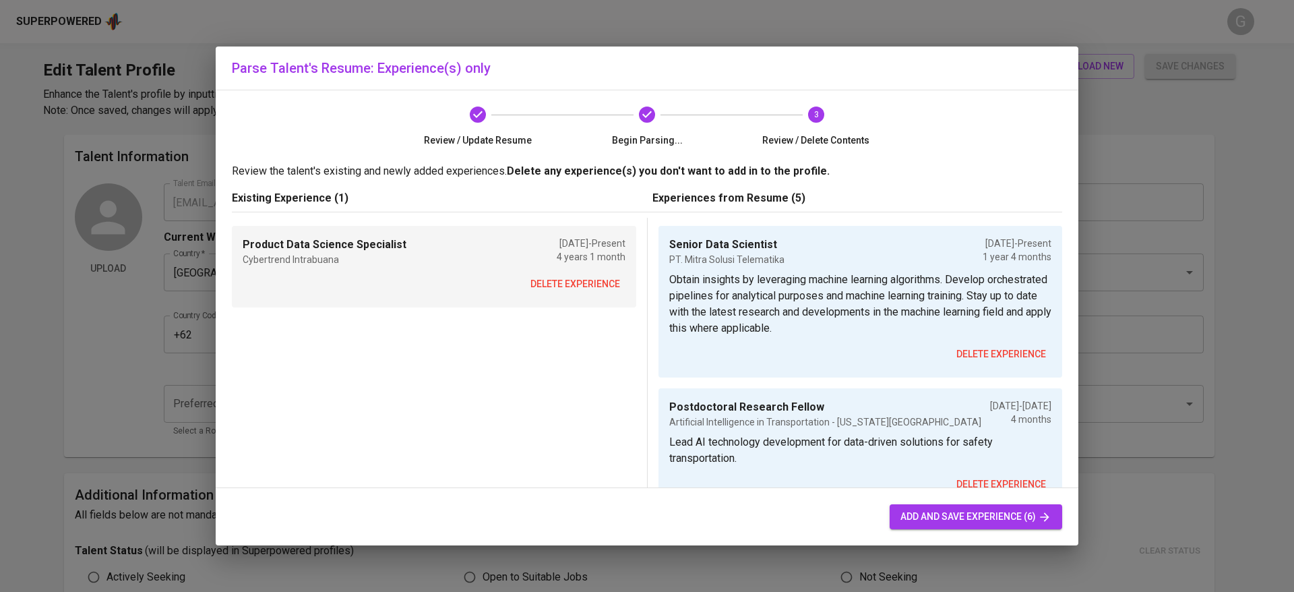
click at [562, 276] on span "delete experience" at bounding box center [576, 284] width 90 height 17
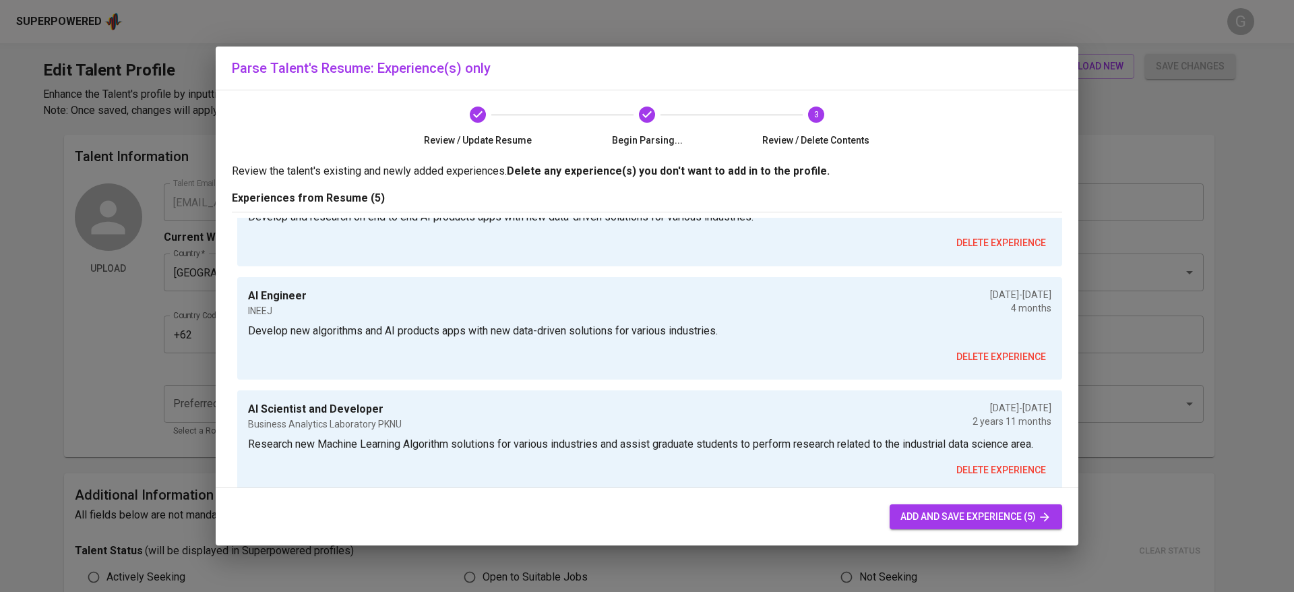
scroll to position [344, 0]
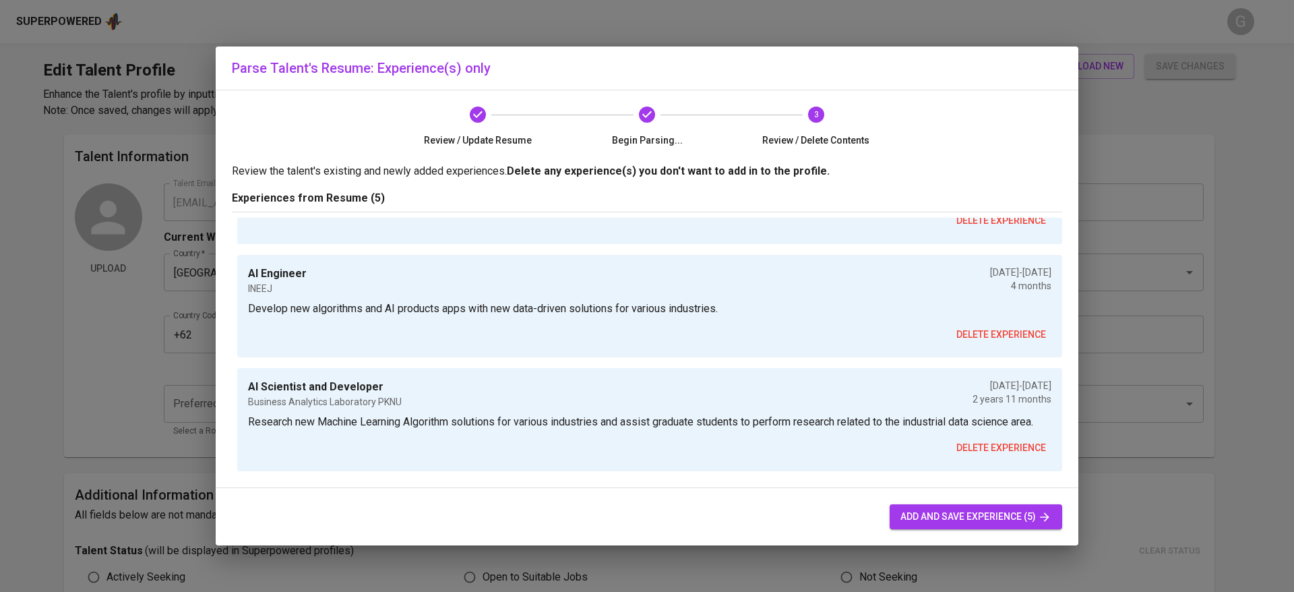
click at [919, 521] on span "add and save experience (5)" at bounding box center [976, 516] width 151 height 17
type input "+62"
type input "Senior Data Scientist"
type input "PT. Mitra Solusi Telematika"
type input "05/01/2024"
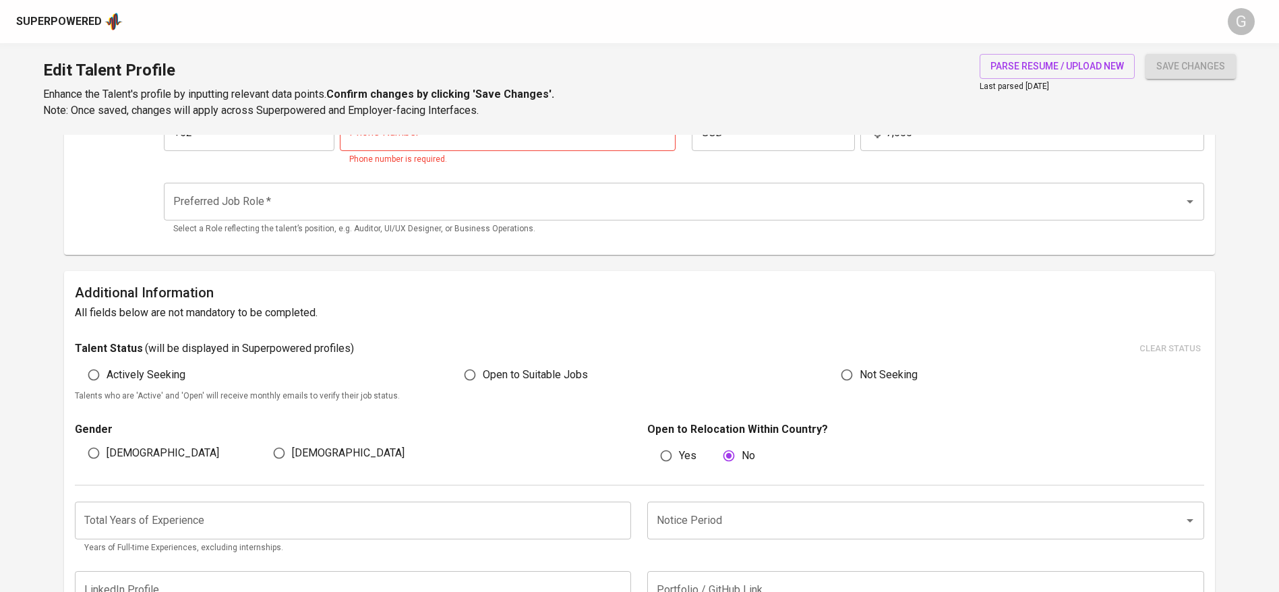
scroll to position [0, 0]
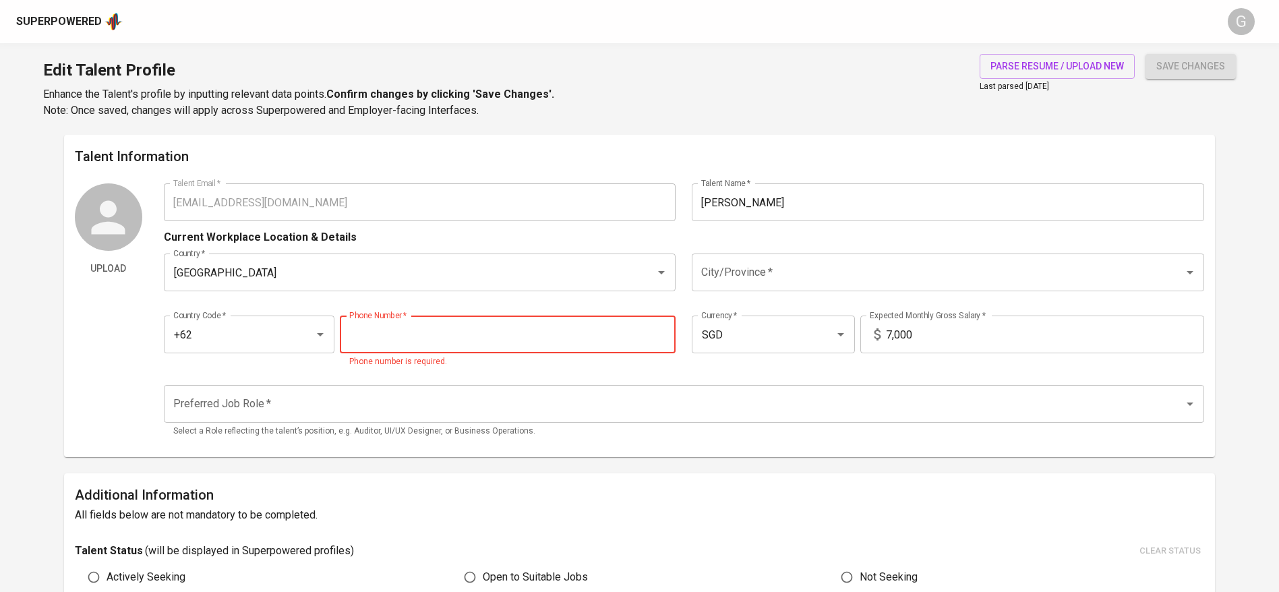
click at [427, 315] on input "tel" at bounding box center [508, 334] width 336 height 38
paste input "811-278-719"
type input "811-278-719"
click at [1145, 54] on button "save changes" at bounding box center [1190, 66] width 90 height 25
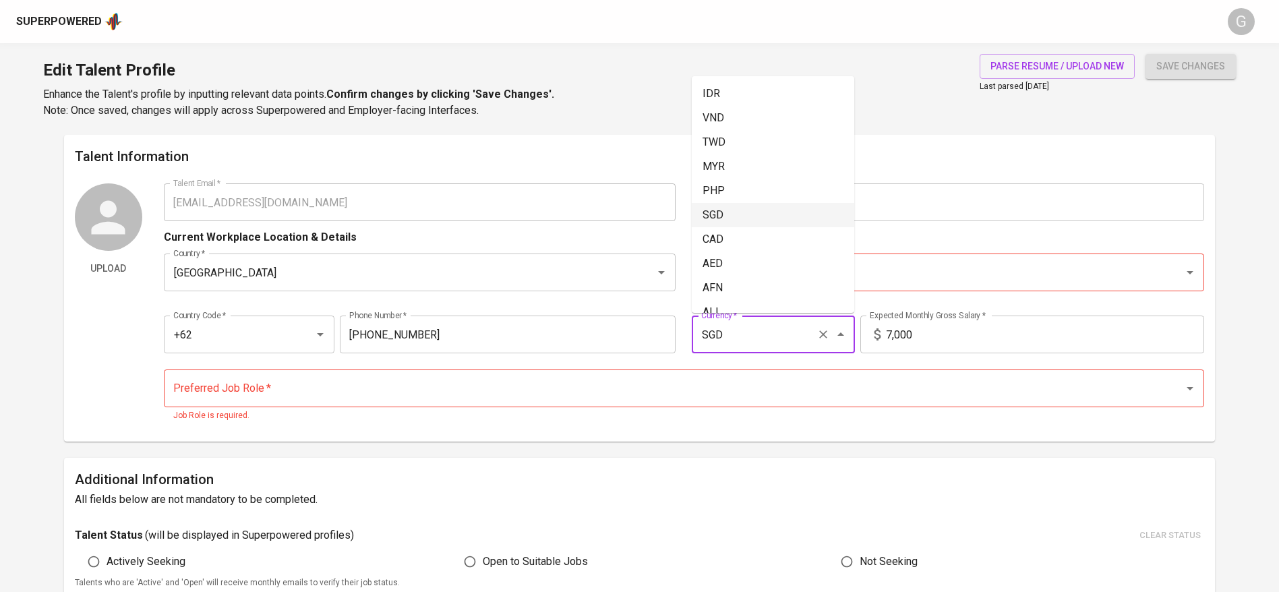
click at [762, 334] on input "SGD" at bounding box center [754, 335] width 113 height 26
click at [566, 120] on div "Edit Talent Profile Enhance the Talent's profile by inputting relevant data poi…" at bounding box center [639, 89] width 1279 height 92
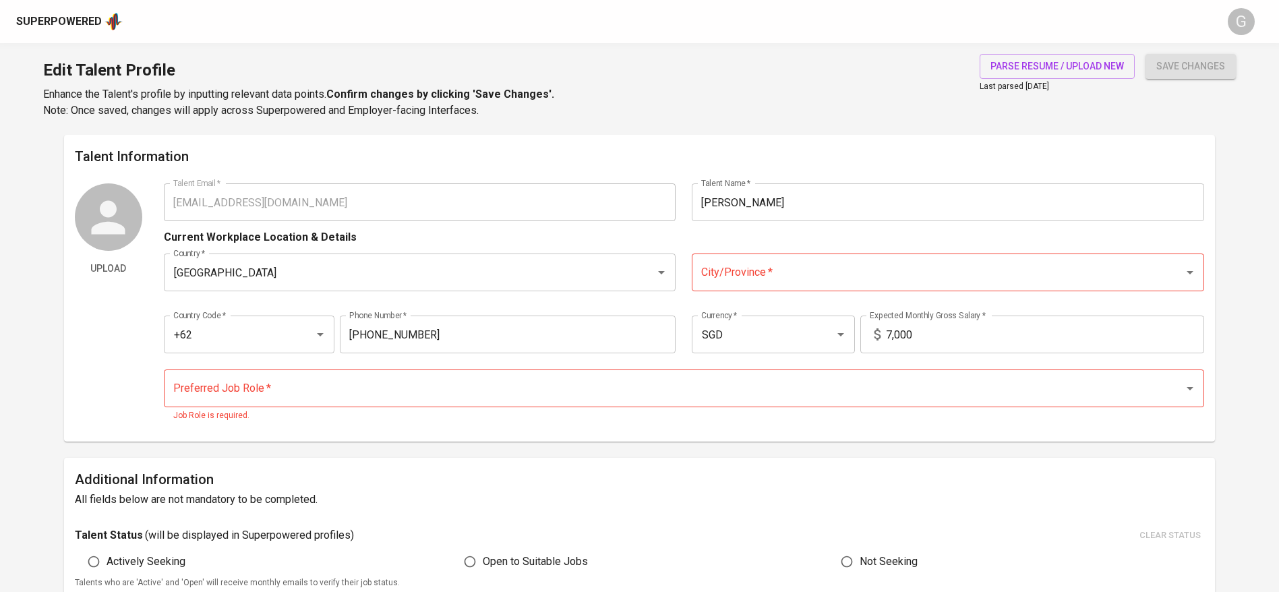
click at [93, 338] on div "Upload" at bounding box center [108, 306] width 67 height 247
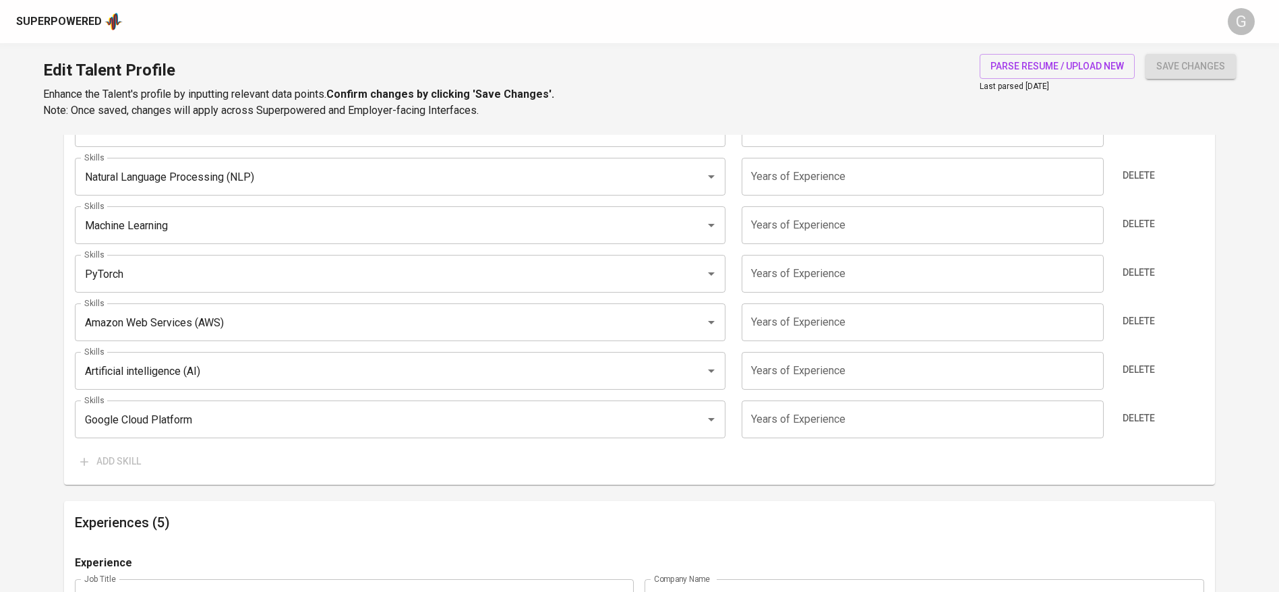
scroll to position [1416, 0]
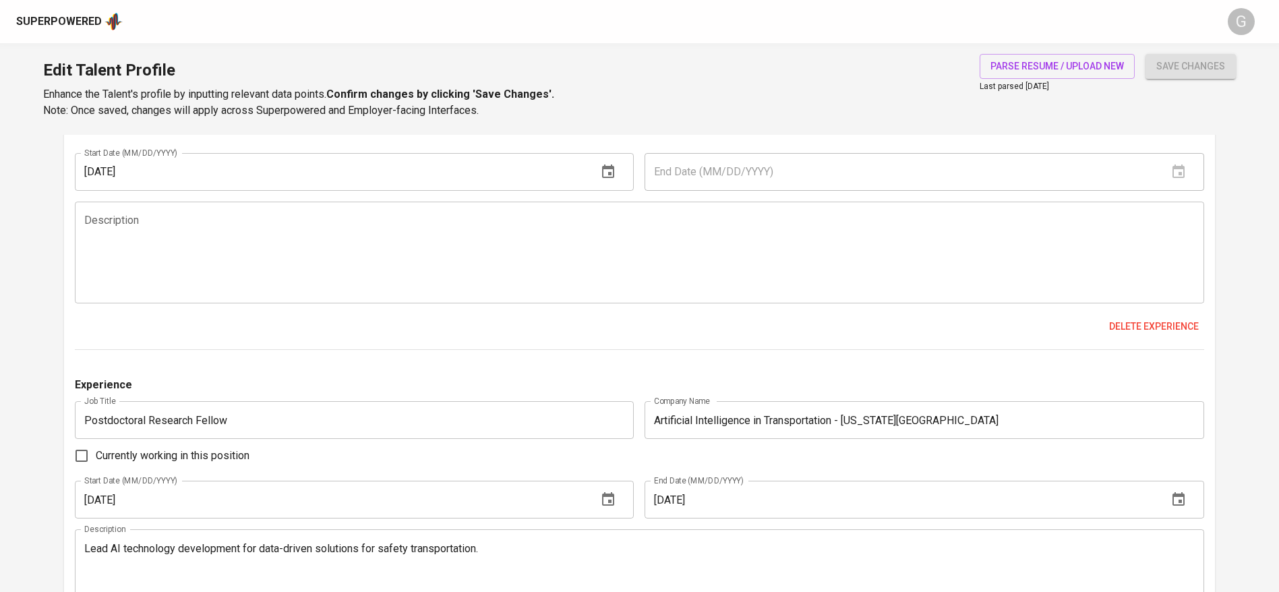
click at [7, 286] on main "Talent Information Upload Talent Email   * gian.antariksa@gmail.com Talent Emai…" at bounding box center [639, 231] width 1279 height 3024
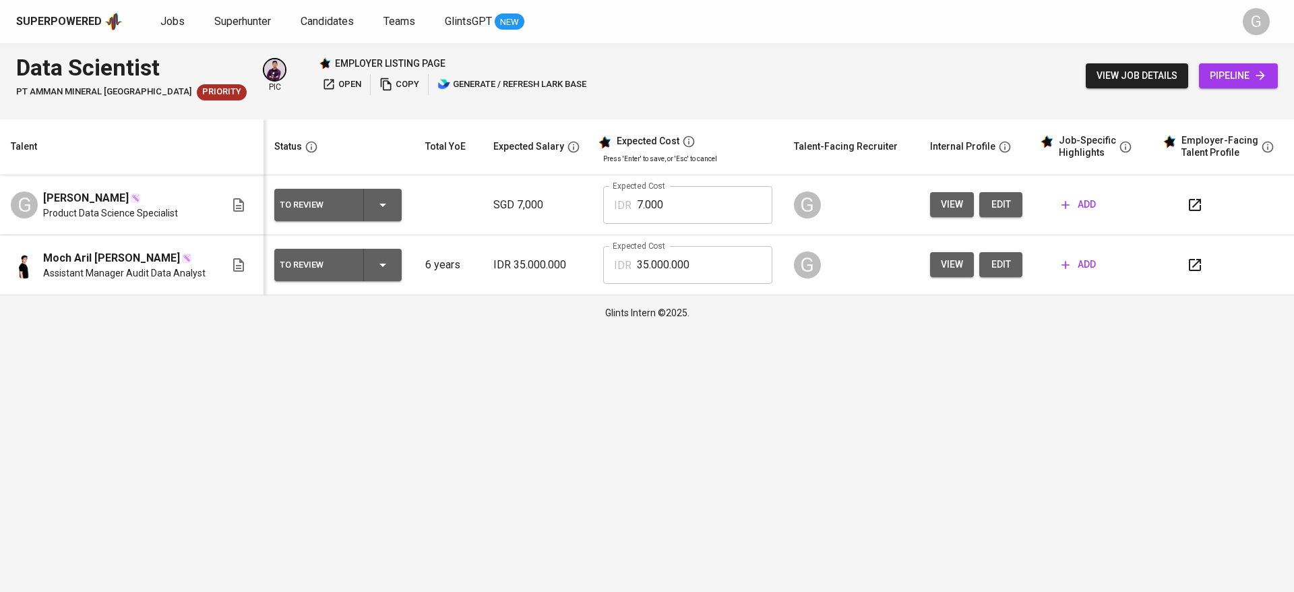
click at [174, 330] on html "Superpowered Jobs Superhunter Candidates Teams GlintsGPT NEW G Data Scientist P…" at bounding box center [647, 165] width 1294 height 330
